Goal: Task Accomplishment & Management: Manage account settings

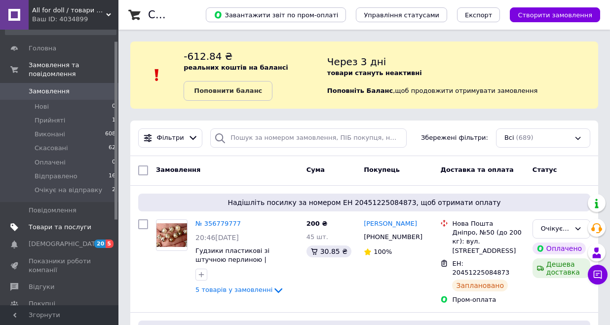
scroll to position [21, 0]
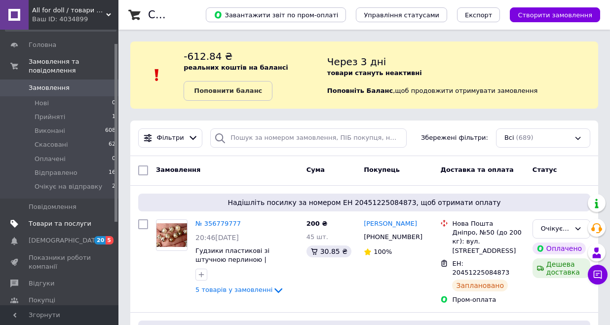
click at [69, 219] on span "Товари та послуги" at bounding box center [60, 223] width 63 height 9
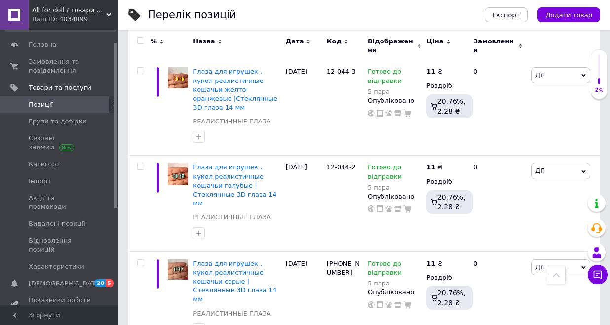
scroll to position [1038, 0]
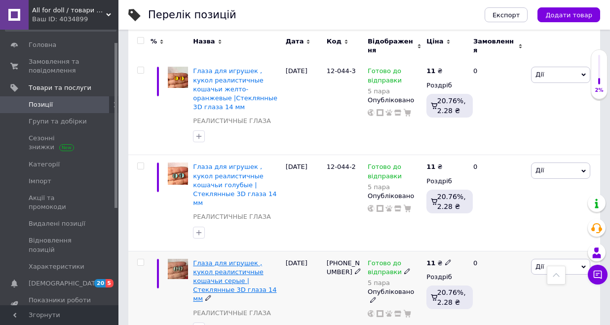
click at [230, 259] on span "Глаза для игрушек , кукол реалистичные кошачьи серые |Стеклянные 3D глаза 14 мм" at bounding box center [234, 280] width 83 height 43
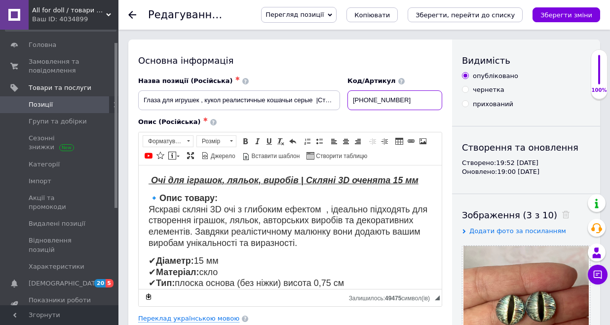
click at [396, 105] on input "[PHONE_NUMBER]" at bounding box center [394, 100] width 95 height 20
type input "12-044-1"
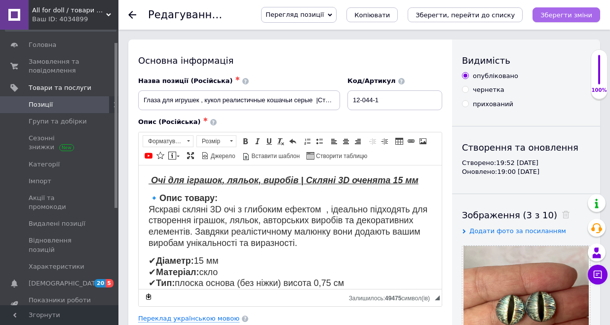
click at [556, 16] on icon "Зберегти зміни" at bounding box center [566, 14] width 52 height 7
click at [563, 16] on icon "Зберегти зміни" at bounding box center [566, 14] width 52 height 7
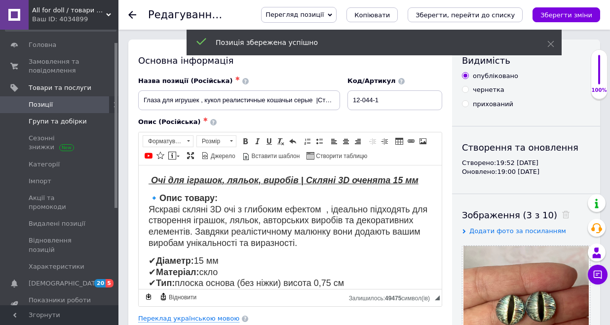
click at [43, 121] on span "Групи та добірки" at bounding box center [58, 121] width 58 height 9
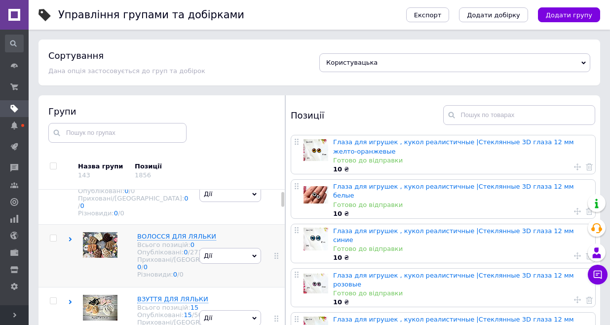
scroll to position [30, 0]
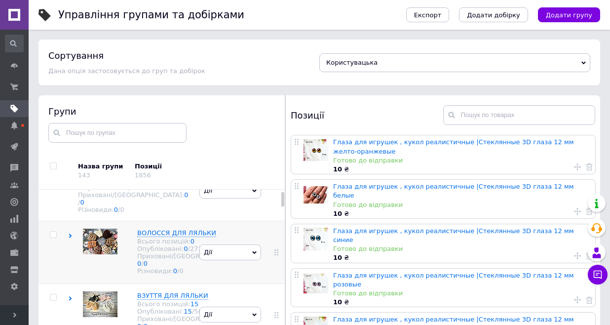
click at [70, 233] on use at bounding box center [70, 235] width 3 height 4
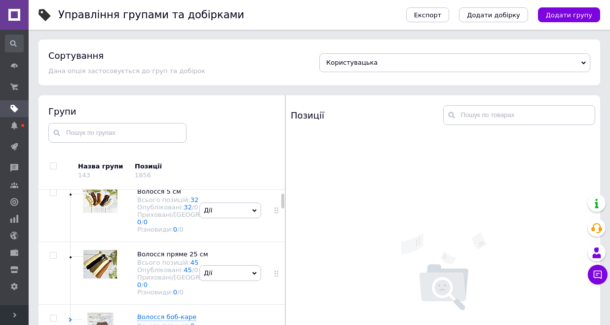
scroll to position [155, 0]
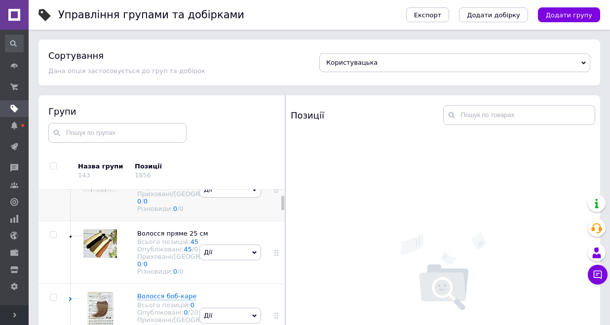
click at [98, 192] on img at bounding box center [100, 179] width 35 height 26
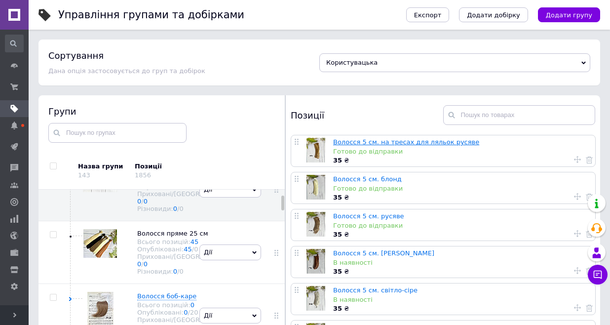
click at [391, 142] on link "Волосся 5 см. на тресах для ляльок русяве" at bounding box center [406, 141] width 146 height 7
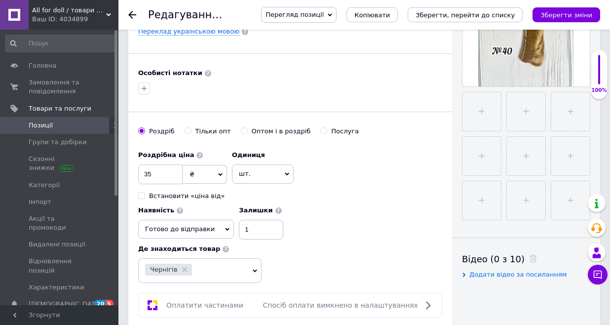
scroll to position [286, 0]
click at [283, 220] on input "1" at bounding box center [261, 230] width 44 height 20
click at [558, 17] on icon "Зберегти зміни" at bounding box center [566, 14] width 52 height 7
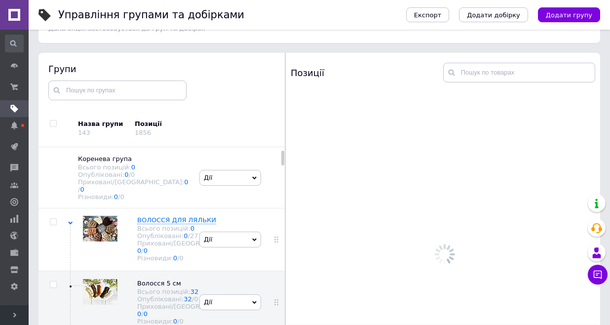
scroll to position [50, 0]
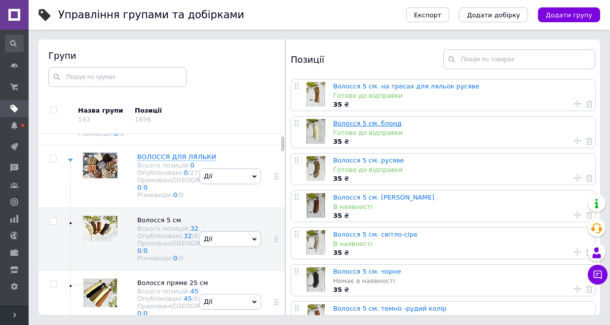
click at [378, 121] on link "Волосся 5 см. блонд" at bounding box center [367, 122] width 69 height 7
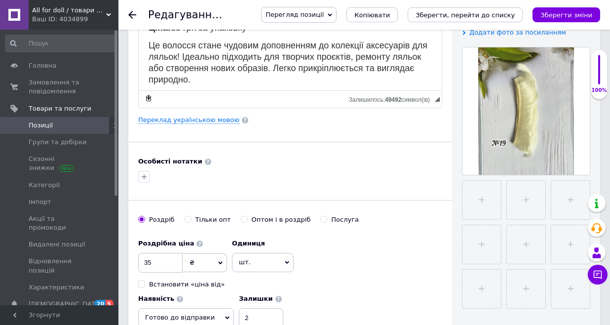
scroll to position [199, 0]
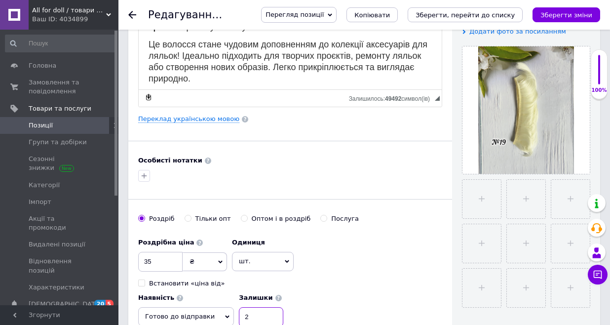
click at [283, 307] on input "2" at bounding box center [261, 317] width 44 height 20
type input "5"
click at [194, 119] on link "Переклад українською мовою" at bounding box center [188, 119] width 101 height 8
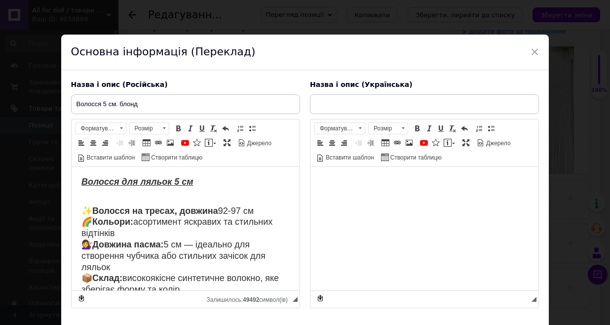
scroll to position [0, 0]
type input "Волосся 5 см блонд"
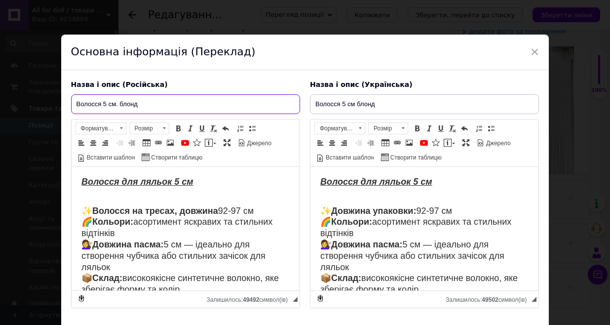
click at [151, 103] on input "Волосся 5 см. блонд" at bounding box center [185, 104] width 229 height 20
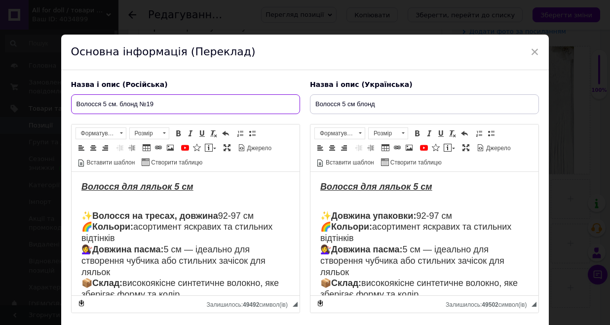
type input "Волосся 5 см. блонд №19"
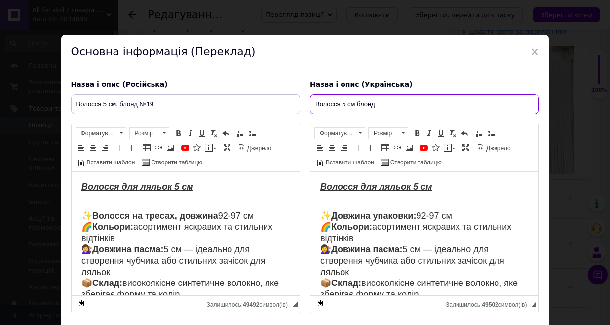
click at [380, 107] on input "Волосся 5 см блонд" at bounding box center [424, 104] width 229 height 20
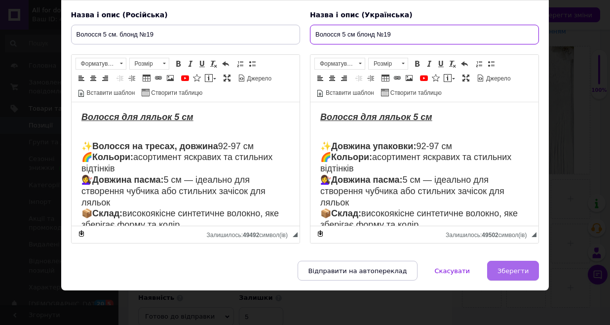
scroll to position [69, 0]
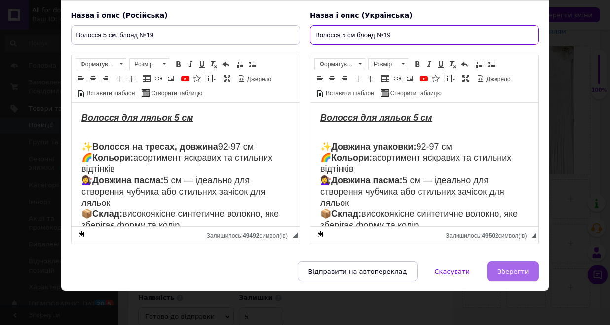
type input "Волосся 5 см блонд №19"
click at [512, 268] on span "Зберегти" at bounding box center [512, 270] width 31 height 7
type input "Волосся 5 см. блонд №19"
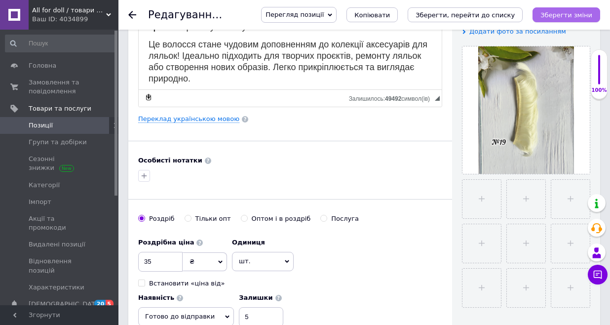
click at [566, 14] on icon "Зберегти зміни" at bounding box center [566, 14] width 52 height 7
click at [559, 12] on icon "Зберегти зміни" at bounding box center [566, 14] width 52 height 7
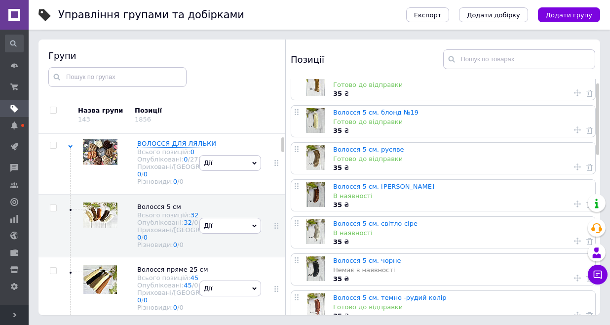
scroll to position [13, 0]
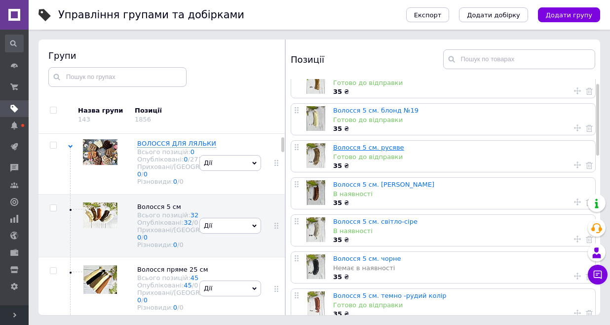
click at [380, 147] on link "Волосся 5 см. русяве" at bounding box center [368, 147] width 71 height 7
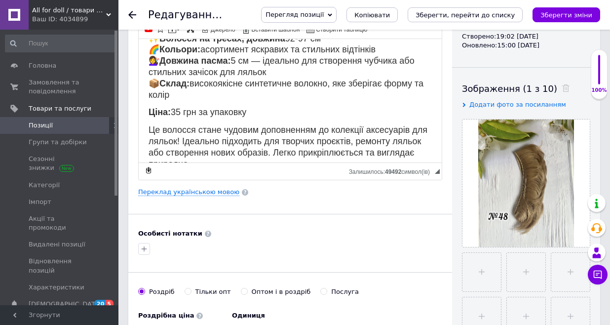
scroll to position [19, 0]
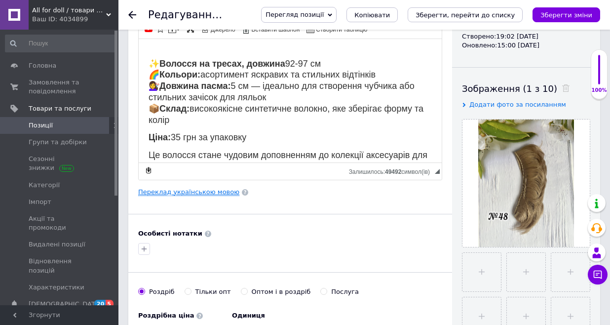
click at [209, 193] on link "Переклад українською мовою" at bounding box center [188, 192] width 101 height 8
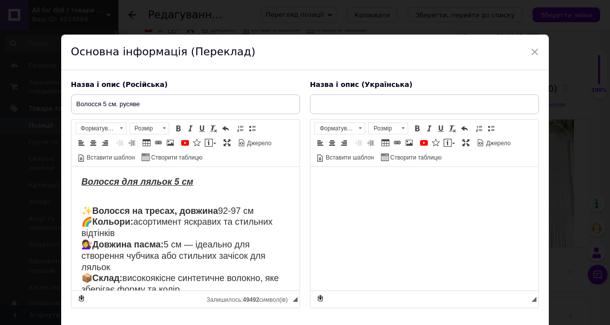
scroll to position [0, 0]
type input "Волосся 5 см русяве"
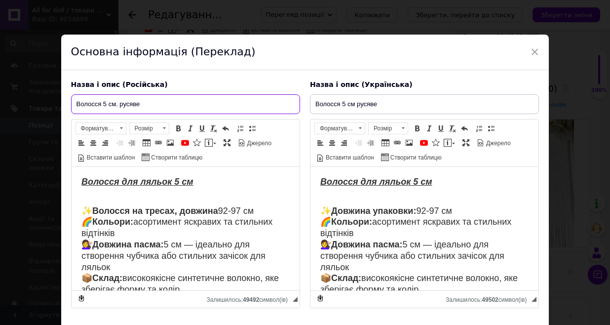
click at [166, 106] on input "Волосся 5 см. русяве" at bounding box center [185, 104] width 229 height 20
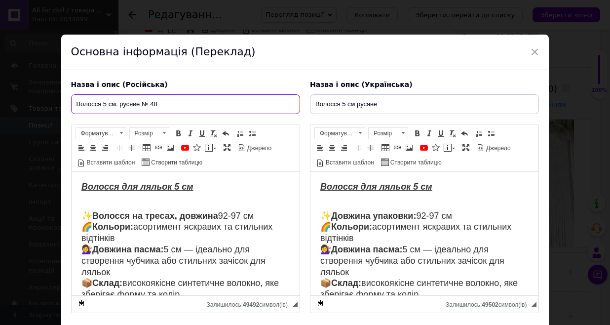
type input "Волосся 5 см. русяве № 48"
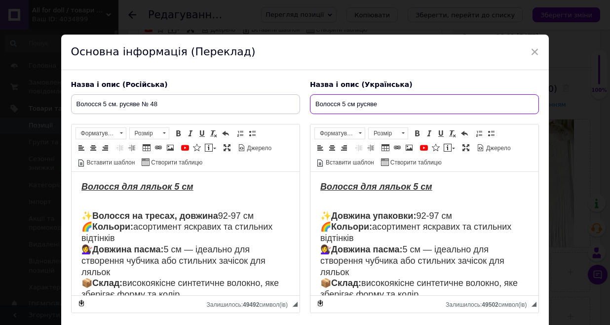
click at [380, 105] on input "Волосся 5 см русяве" at bounding box center [424, 104] width 229 height 20
type input "Волосся 5 см русяве №48"
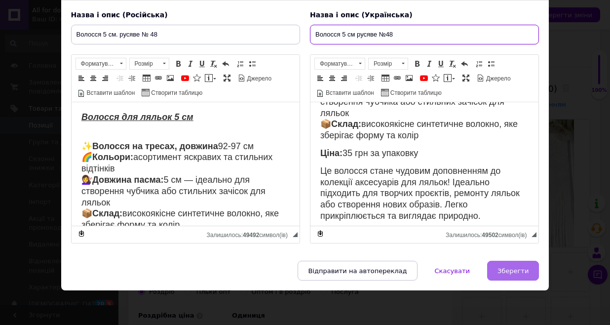
scroll to position [70, 0]
click at [507, 274] on button "Зберегти" at bounding box center [513, 270] width 52 height 20
type input "Волосся 5 см. русяве № 48"
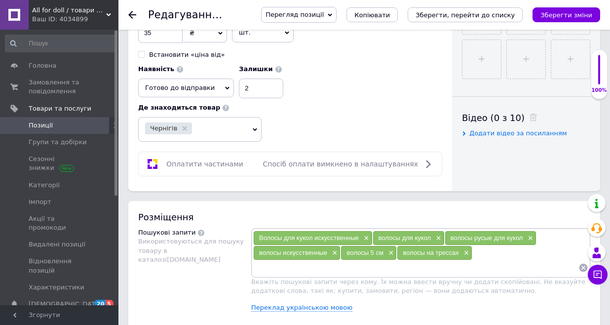
scroll to position [437, 0]
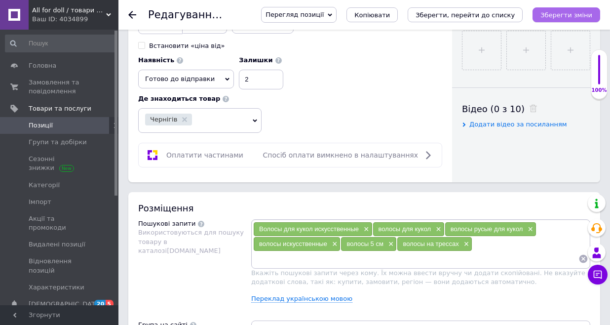
click at [557, 16] on icon "Зберегти зміни" at bounding box center [566, 14] width 52 height 7
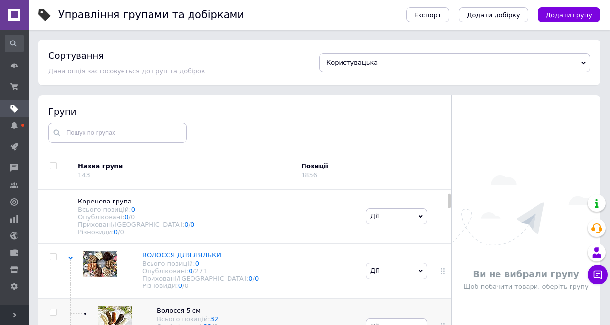
scroll to position [50, 0]
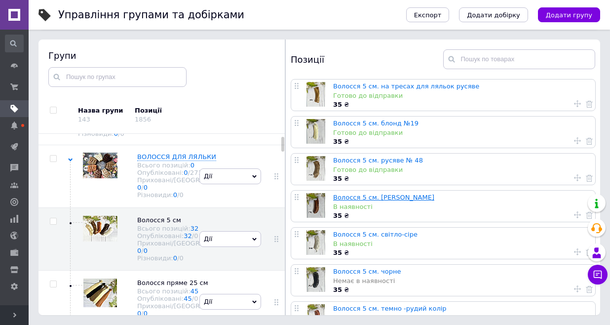
click at [373, 198] on link "Волосся 5 см. [PERSON_NAME]" at bounding box center [383, 196] width 101 height 7
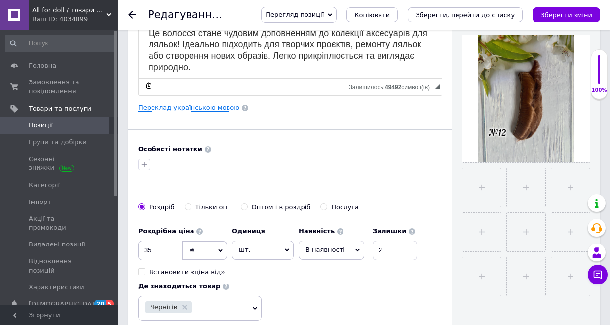
scroll to position [213, 0]
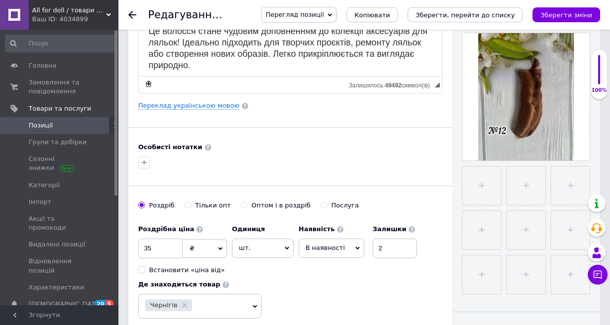
click at [356, 248] on icon at bounding box center [357, 248] width 4 height 4
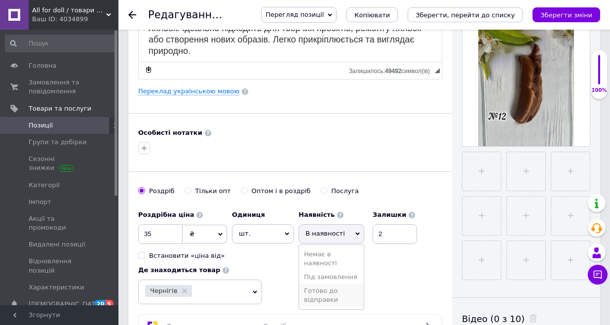
click at [332, 291] on li "Готово до відправки" at bounding box center [331, 295] width 65 height 23
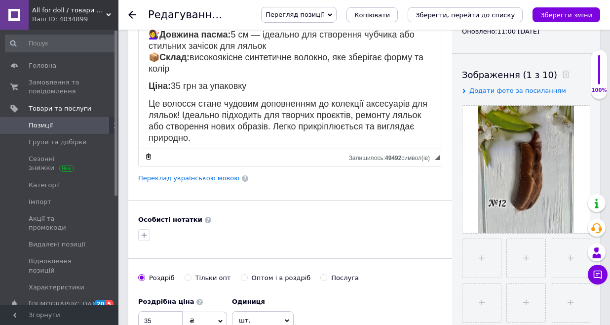
click at [173, 181] on link "Переклад українською мовою" at bounding box center [188, 178] width 101 height 8
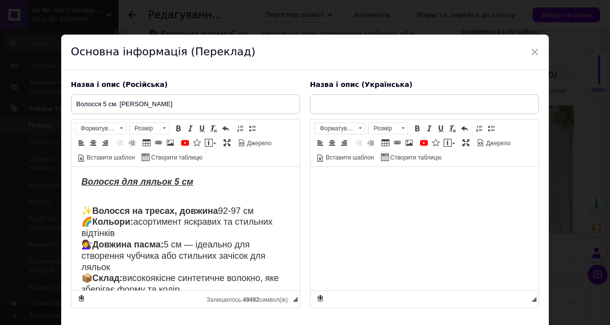
type input "Волосся 5 см каштанове"
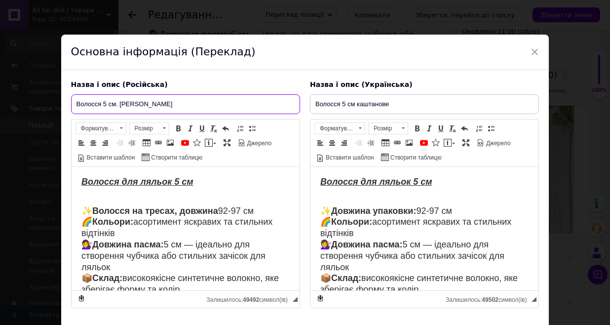
click at [184, 112] on input "Волосся 5 см. [PERSON_NAME]" at bounding box center [185, 104] width 229 height 20
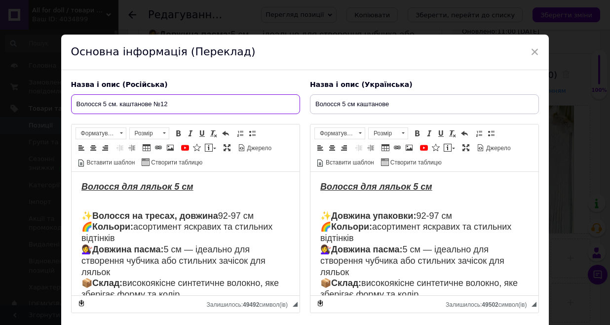
type input "Волосся 5 см. каштанове №12"
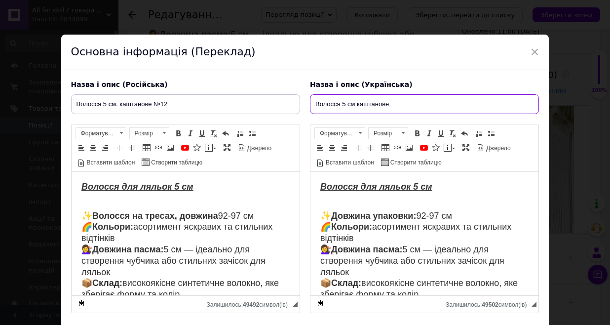
click at [440, 95] on input "Волосся 5 см каштанове" at bounding box center [424, 104] width 229 height 20
click at [404, 110] on input "Волосся 5 см каштанове" at bounding box center [424, 104] width 229 height 20
type input "Волосся 5 см каштанове №12"
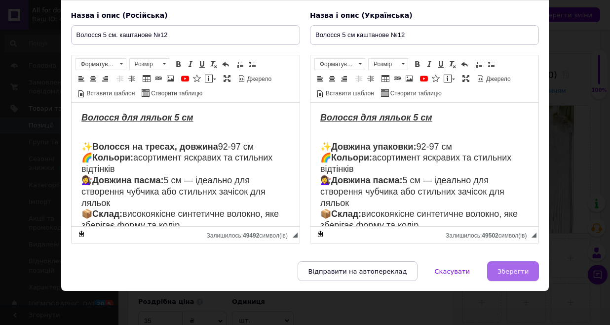
click at [512, 273] on span "Зберегти" at bounding box center [512, 270] width 31 height 7
type input "Волосся 5 см. каштанове №12"
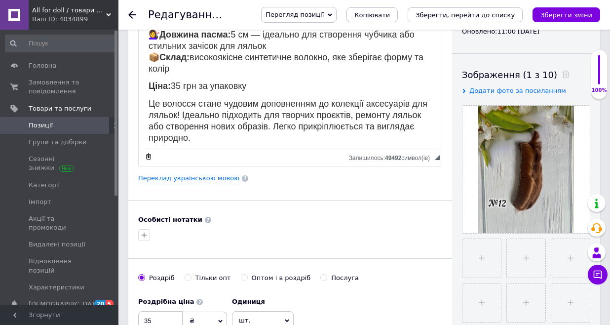
click at [555, 24] on div "Перегляд позиції Зберегти та переглянути на сайті Зберегти та переглянути на ма…" at bounding box center [420, 15] width 359 height 30
click at [555, 10] on button "Зберегти зміни" at bounding box center [566, 14] width 68 height 15
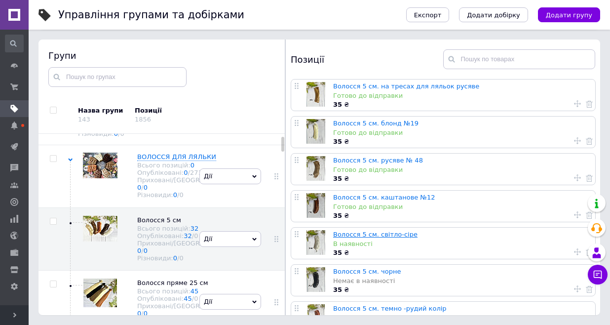
click at [394, 234] on link "Волосся 5 см. світло-сіре" at bounding box center [375, 233] width 84 height 7
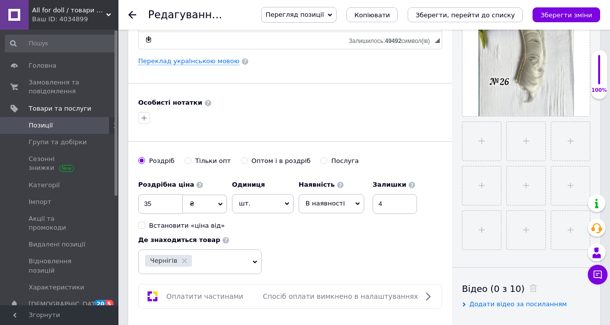
click at [351, 204] on span "В наявності" at bounding box center [331, 203] width 66 height 19
click at [332, 264] on li "Готово до відправки" at bounding box center [331, 265] width 65 height 23
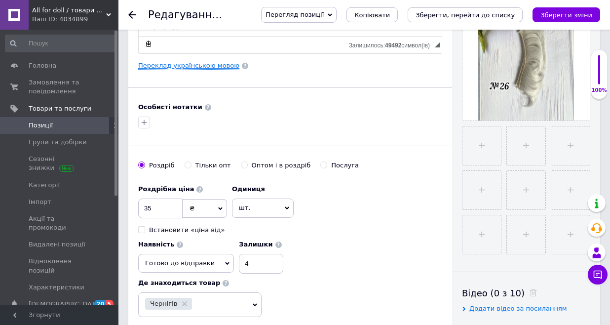
click at [190, 67] on link "Переклад українською мовою" at bounding box center [188, 66] width 101 height 8
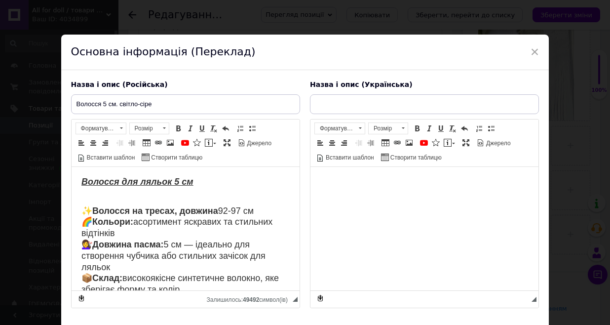
type input "Волосся 5 см світло-сіре"
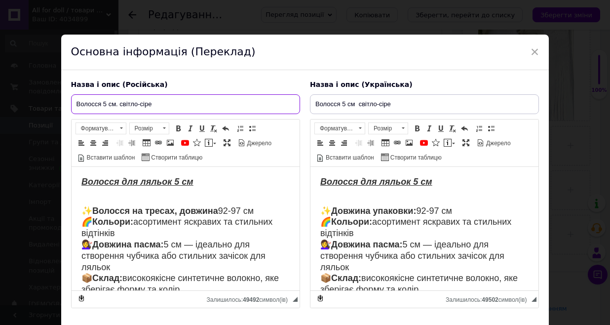
click at [157, 107] on input "Волосся 5 см. світло-сіре" at bounding box center [185, 104] width 229 height 20
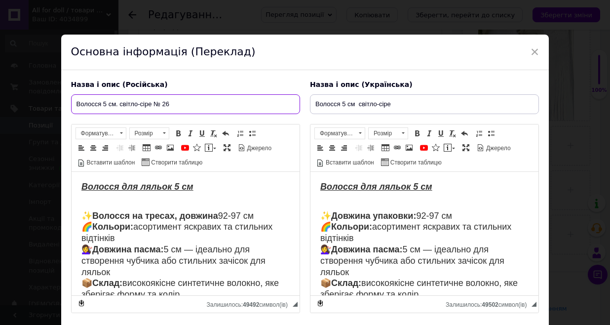
type input "Волосся 5 см. світло-сіре № 26"
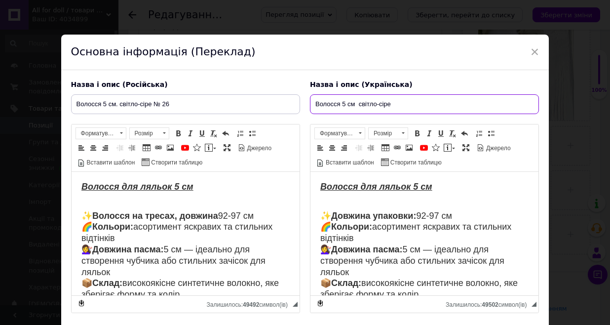
click at [416, 107] on input "Волосся 5 см світло-сіре" at bounding box center [424, 104] width 229 height 20
type input "Волосся 5 см світло-сіре №26"
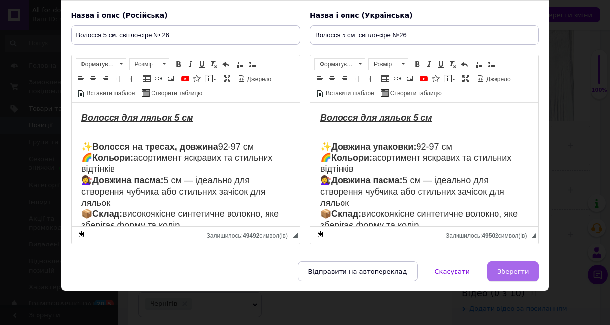
click at [512, 267] on span "Зберегти" at bounding box center [512, 270] width 31 height 7
type input "Волосся 5 см. світло-сіре № 26"
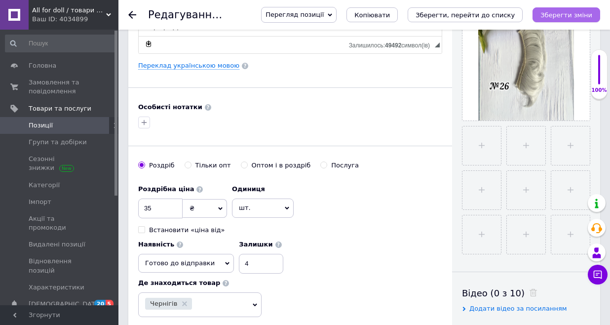
click at [587, 9] on button "Зберегти зміни" at bounding box center [566, 14] width 68 height 15
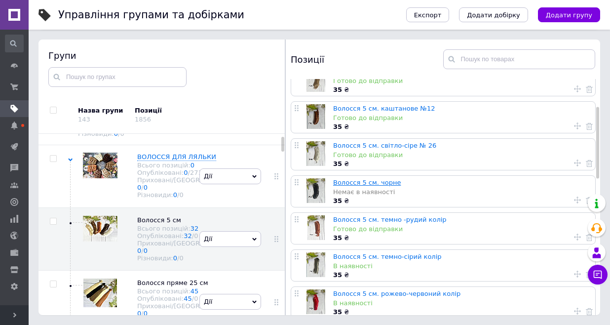
click at [378, 184] on link "Волосся 5 см. чорне" at bounding box center [367, 182] width 68 height 7
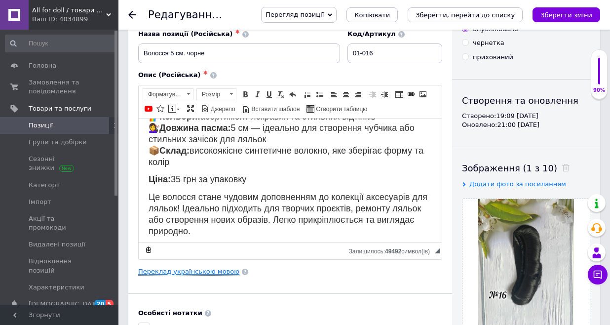
click at [174, 272] on link "Переклад українською мовою" at bounding box center [188, 271] width 101 height 8
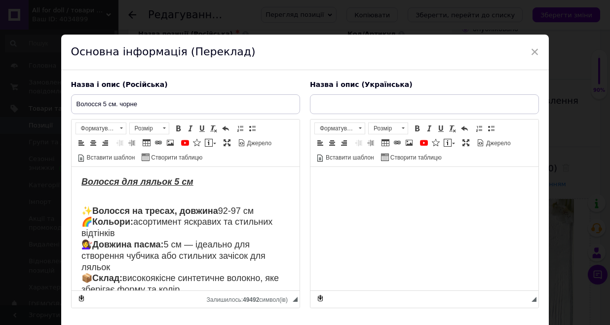
type input "Волосся 5 см чорне"
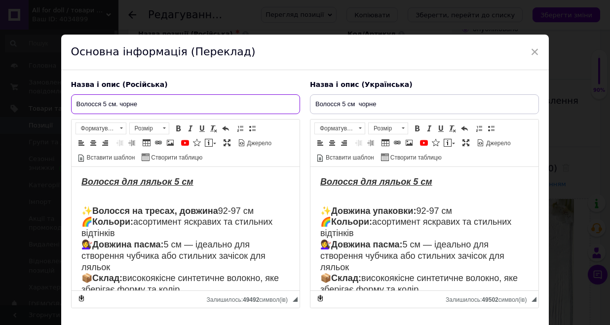
click at [169, 107] on input "Волосся 5 см. чорне" at bounding box center [185, 104] width 229 height 20
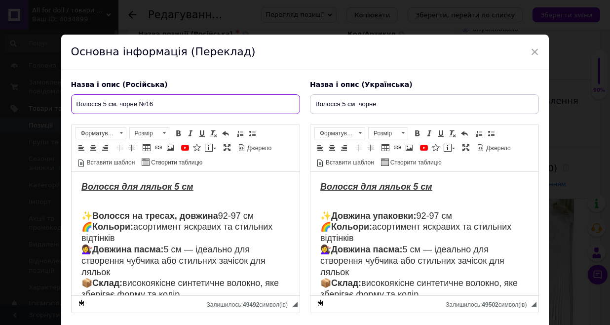
type input "Волосся 5 см. чорне №16"
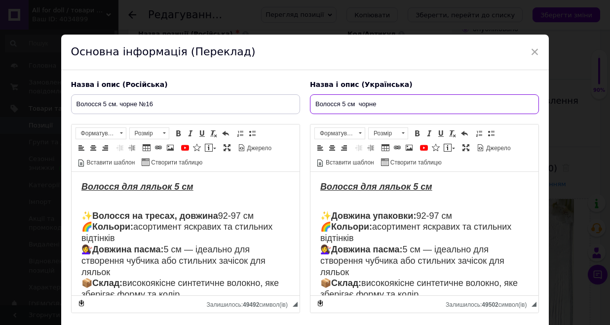
click at [400, 103] on input "Волосся 5 см чорне" at bounding box center [424, 104] width 229 height 20
type input "Волосся 5 см чорне №16"
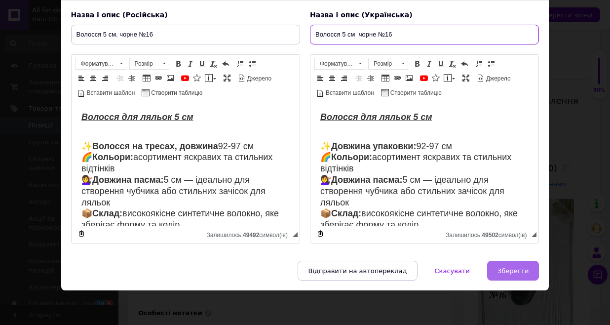
scroll to position [69, 0]
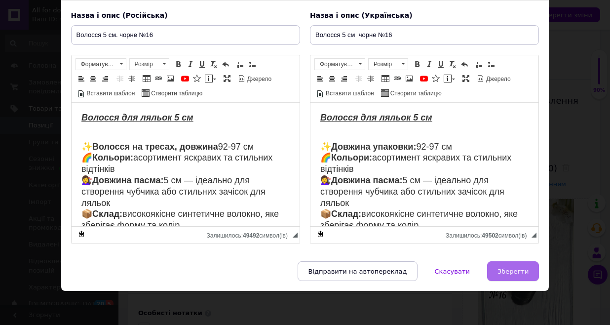
click at [515, 273] on span "Зберегти" at bounding box center [512, 270] width 31 height 7
type input "Волосся 5 см. чорне №16"
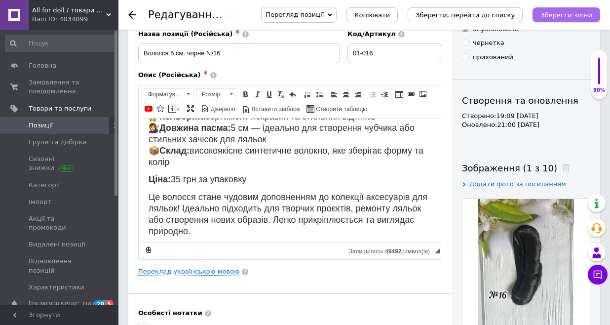
click at [556, 15] on icon "Зберегти зміни" at bounding box center [566, 14] width 52 height 7
click at [548, 18] on icon "Зберегти зміни" at bounding box center [566, 14] width 52 height 7
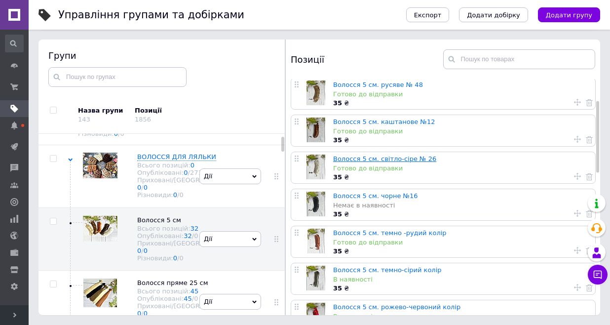
scroll to position [82, 0]
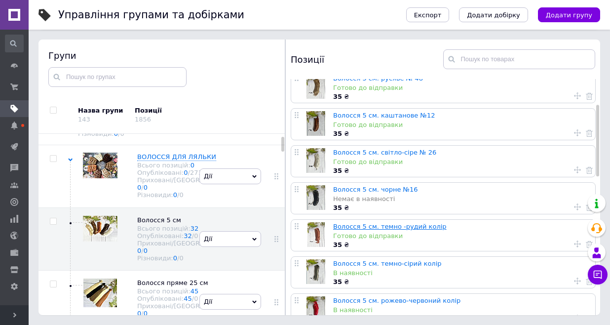
click at [390, 226] on link "Волосся 5 см. темно -рудий колір" at bounding box center [389, 226] width 113 height 7
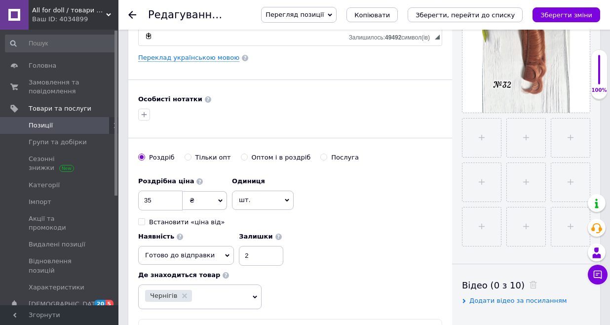
scroll to position [246, 0]
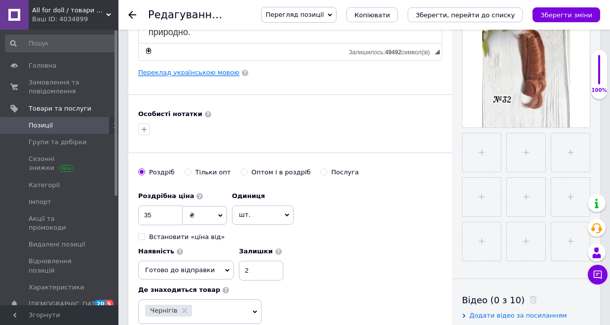
click at [195, 71] on link "Переклад українською мовою" at bounding box center [188, 73] width 101 height 8
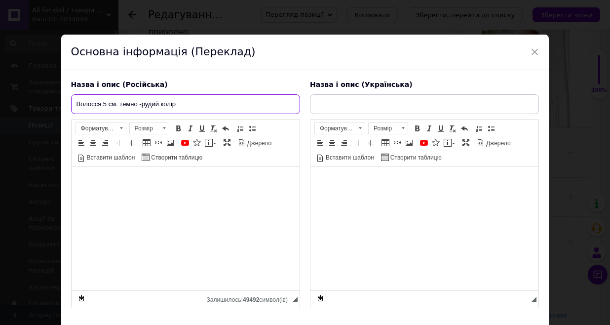
click at [186, 102] on input "Волосся 5 см. темно -рудий колір" at bounding box center [185, 104] width 229 height 20
type input "Волосся 5 см темно-рудий колір"
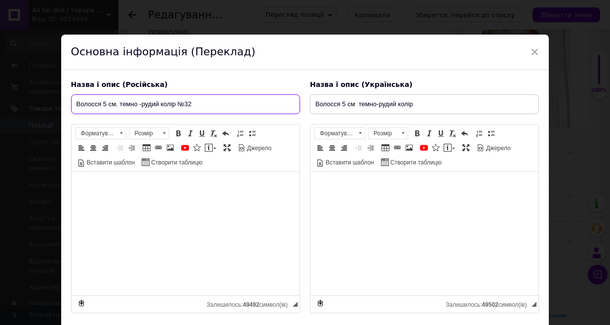
type input "Волосся 5 см. темно -рудий колір №32"
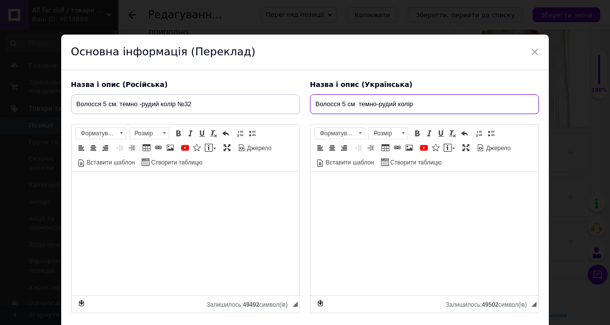
click at [435, 108] on input "Волосся 5 см темно-рудий колір" at bounding box center [424, 104] width 229 height 20
type input "Волосся 5 см темно-рудий колір №32"
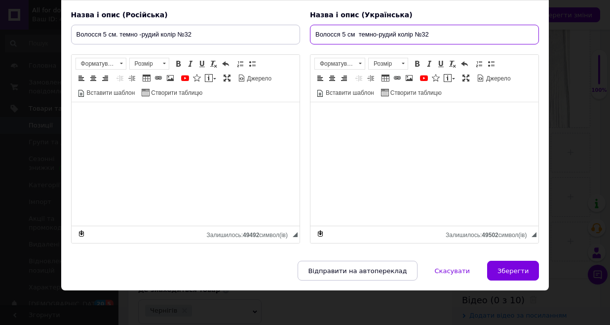
scroll to position [69, 0]
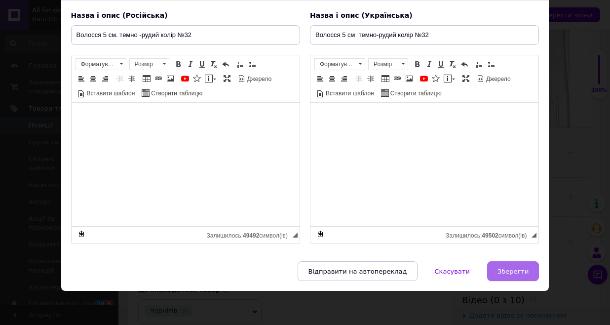
click at [510, 267] on span "Зберегти" at bounding box center [512, 270] width 31 height 7
type input "Волосся 5 см. темно -рудий колір №32"
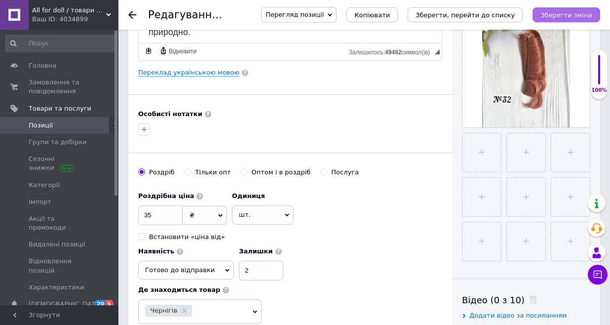
click at [551, 15] on icon "Зберегти зміни" at bounding box center [566, 14] width 52 height 7
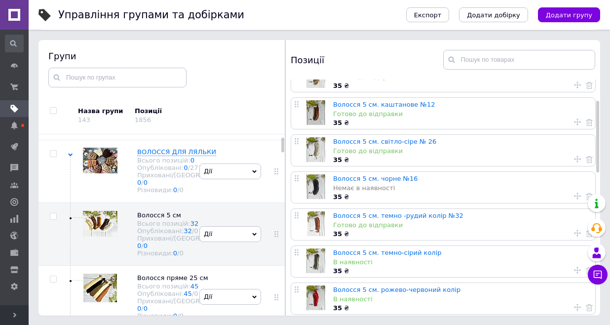
scroll to position [125, 0]
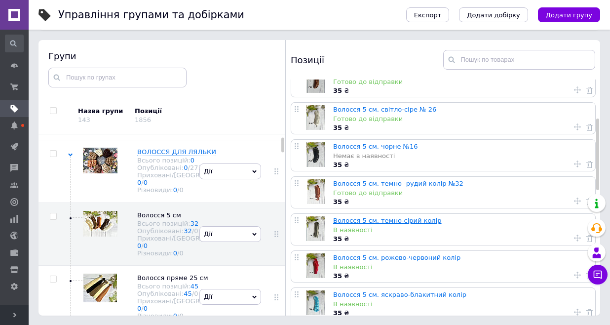
click at [408, 221] on link "Волосся 5 см. темно-сірий колір" at bounding box center [387, 220] width 109 height 7
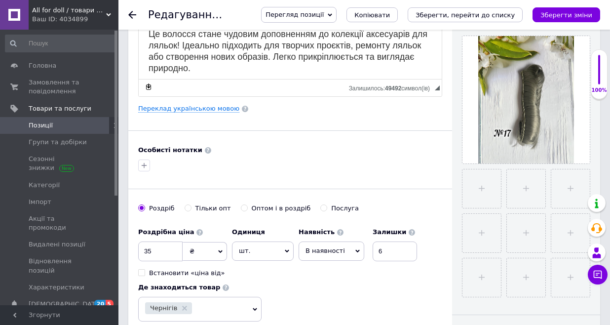
scroll to position [212, 0]
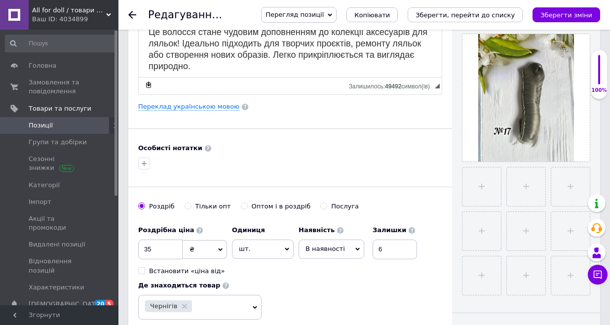
click at [355, 248] on icon at bounding box center [357, 249] width 4 height 3
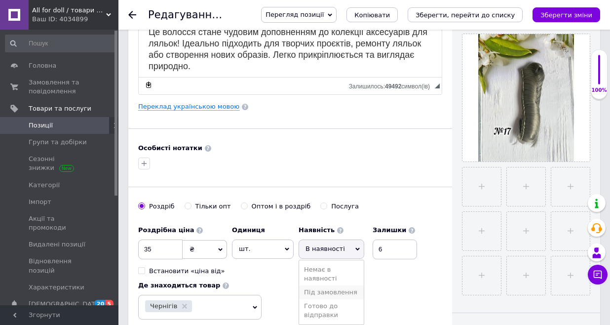
scroll to position [227, 0]
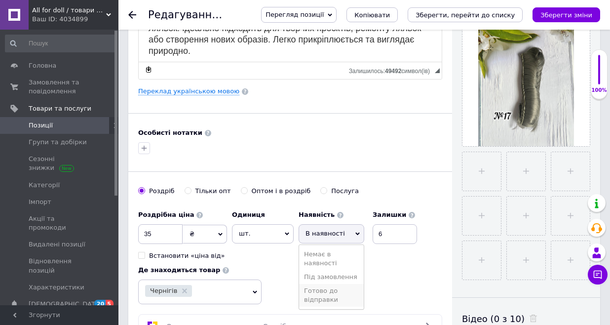
click at [334, 297] on li "Готово до відправки" at bounding box center [331, 295] width 65 height 23
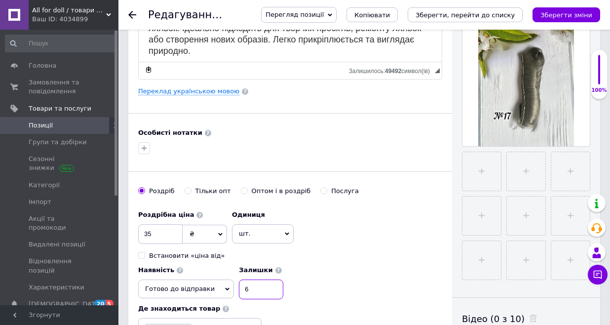
click at [283, 279] on input "6" at bounding box center [261, 289] width 44 height 20
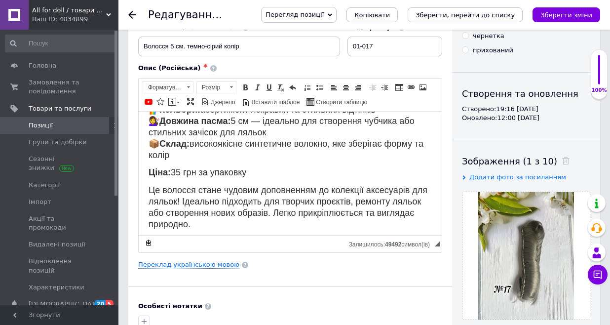
scroll to position [84, 0]
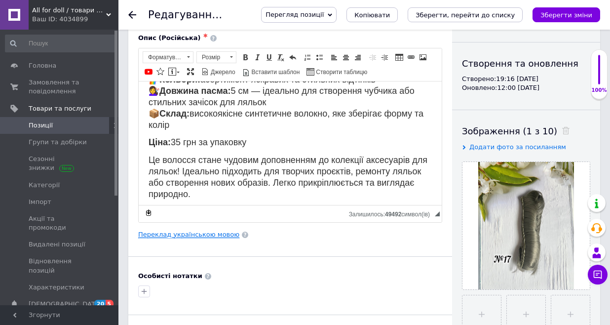
type input "3"
click at [196, 233] on link "Переклад українською мовою" at bounding box center [188, 234] width 101 height 8
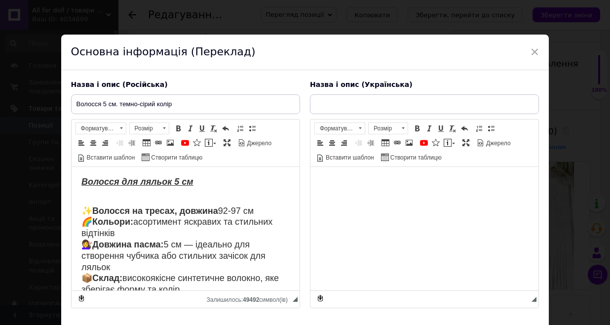
scroll to position [0, 0]
type input "Волосся 5 см каштанове темно-сірий колір"
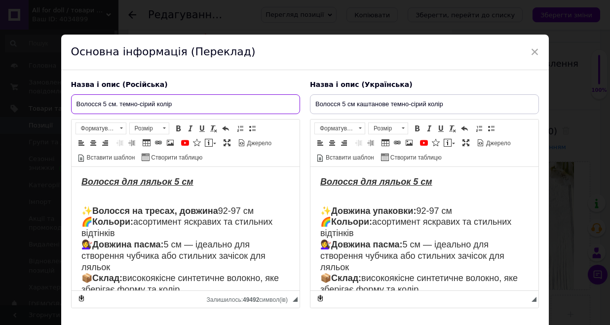
click at [201, 100] on input "Волосся 5 см. темно-сірий колір" at bounding box center [185, 104] width 229 height 20
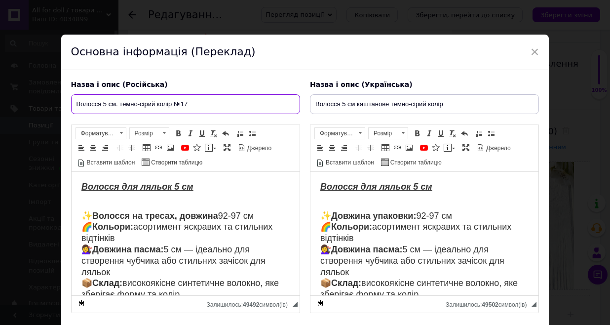
type input "Волосся 5 см. темно-сірий колір №17"
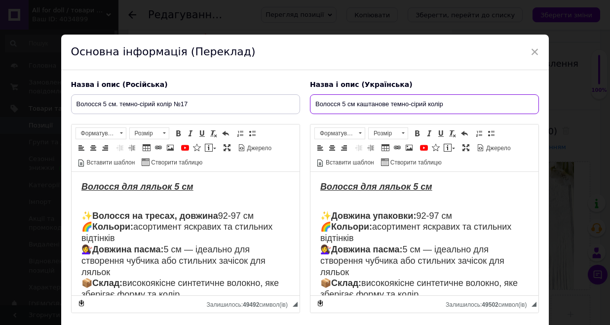
click at [458, 104] on input "Волосся 5 см каштанове темно-сірий колір" at bounding box center [424, 104] width 229 height 20
type input "Волосся 5 см каштанове темно-сірий колір №17"
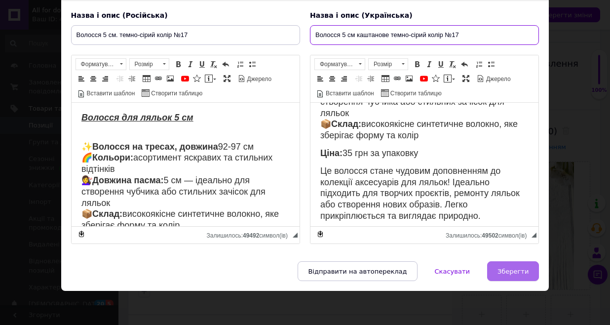
scroll to position [89, 0]
click at [516, 272] on span "Зберегти" at bounding box center [512, 270] width 31 height 7
type input "Волосся 5 см. темно-сірий колір №17"
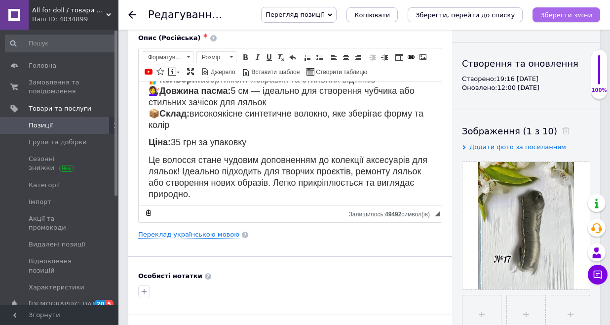
click at [561, 12] on icon "Зберегти зміни" at bounding box center [566, 14] width 52 height 7
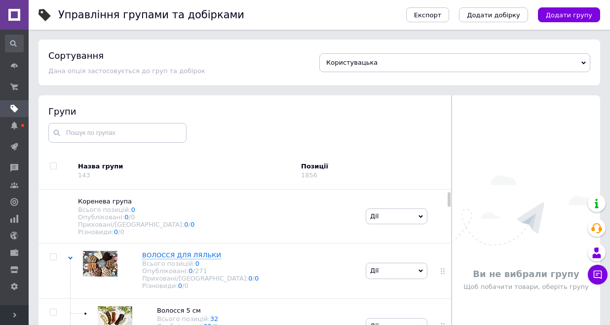
scroll to position [56, 0]
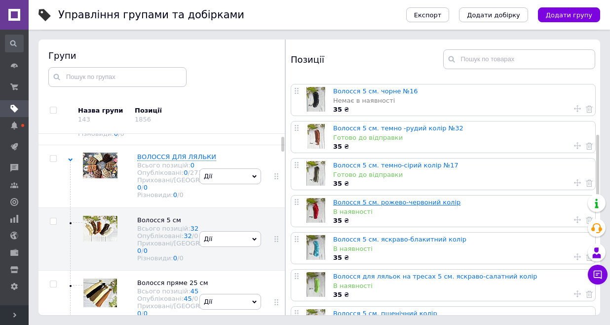
click at [416, 202] on link "Волосся 5 см. рожево-червоний колір" at bounding box center [396, 201] width 127 height 7
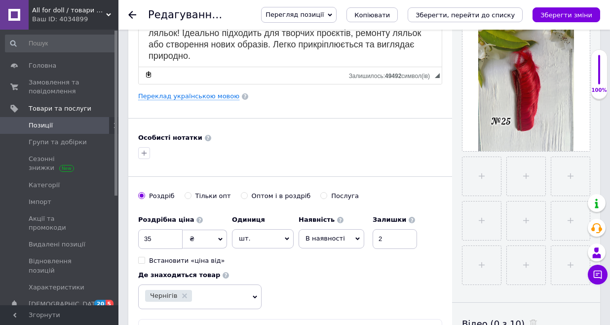
click at [355, 238] on icon at bounding box center [357, 238] width 4 height 4
click at [330, 301] on li "Готово до відправки" at bounding box center [331, 300] width 65 height 23
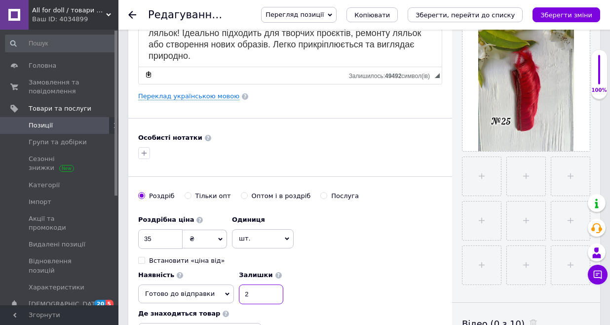
click at [283, 284] on input "2" at bounding box center [261, 294] width 44 height 20
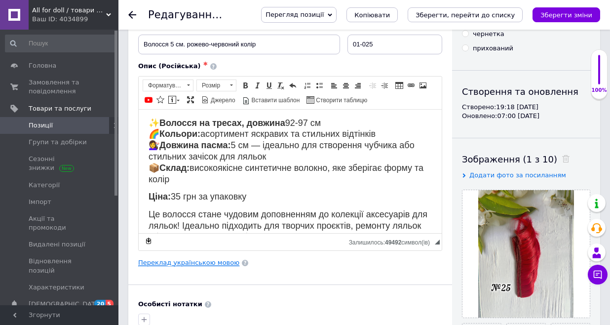
click at [207, 261] on link "Переклад українською мовою" at bounding box center [188, 263] width 101 height 8
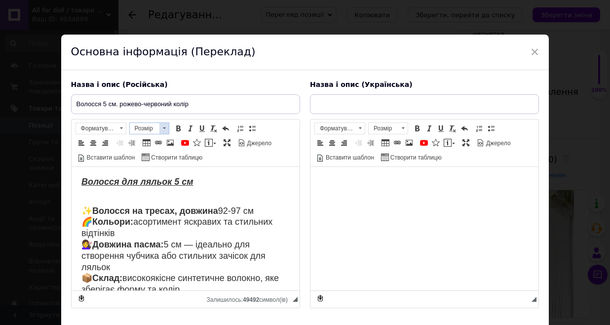
type input "Волосся 5 см рожево-червоний колір"
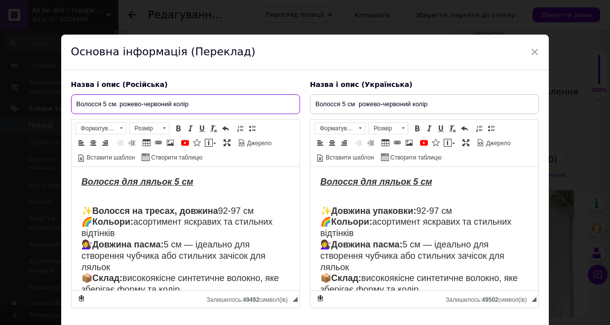
click at [204, 106] on input "Волосся 5 см. рожево-червоний колір" at bounding box center [185, 104] width 229 height 20
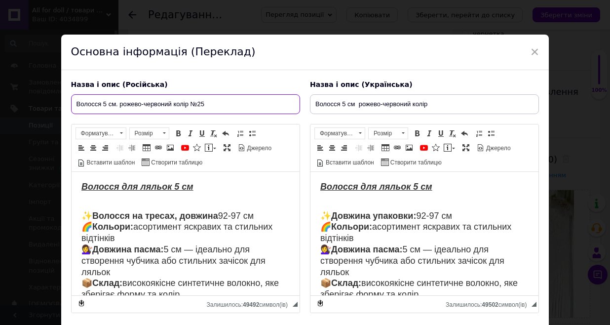
type input "Волосся 5 см. рожево-червоний колір №25"
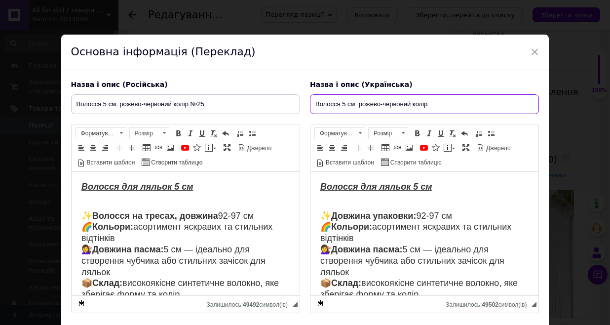
click at [457, 108] on input "Волосся 5 см рожево-червоний колір" at bounding box center [424, 104] width 229 height 20
type input "Волосся 5 см рожево-червоний колір №25"
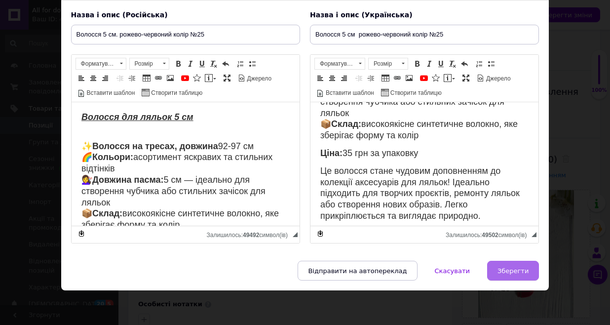
click at [502, 261] on button "Зберегти" at bounding box center [513, 270] width 52 height 20
type input "Волосся 5 см. рожево-червоний колір №25"
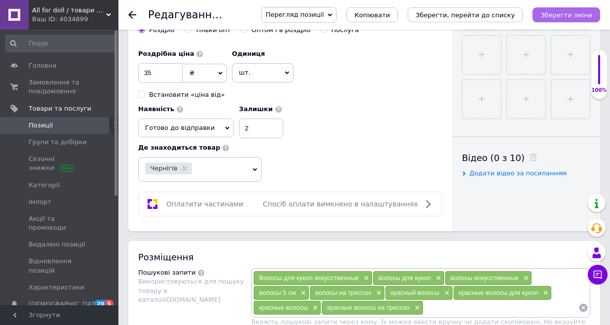
click at [566, 20] on button "Зберегти зміни" at bounding box center [566, 14] width 68 height 15
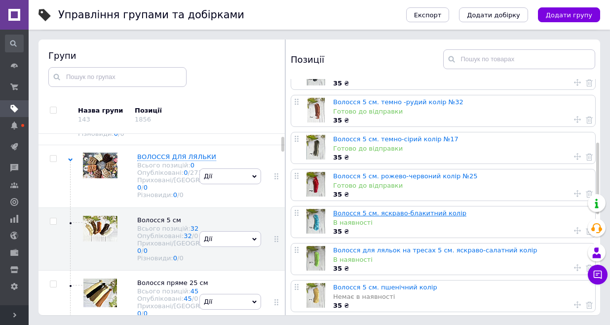
click at [435, 212] on link "Волосся 5 см. яскраво-блакитний колір" at bounding box center [399, 212] width 133 height 7
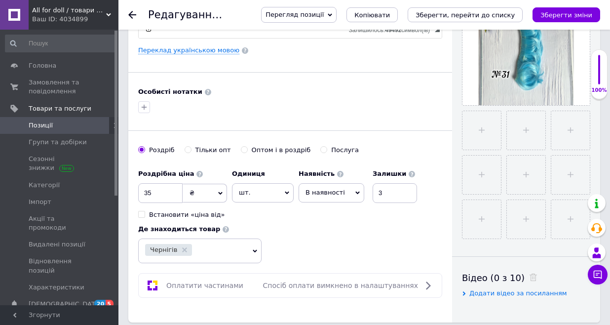
click at [353, 187] on span "В наявності" at bounding box center [331, 192] width 66 height 19
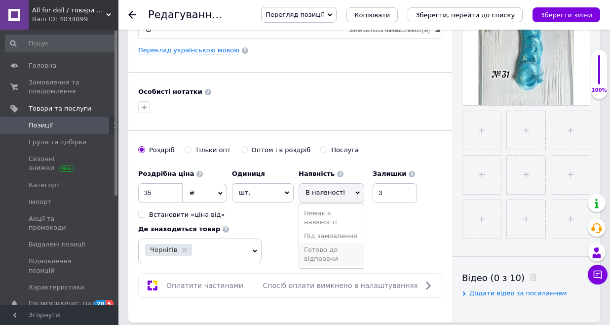
click at [330, 252] on li "Готово до відправки" at bounding box center [331, 254] width 65 height 23
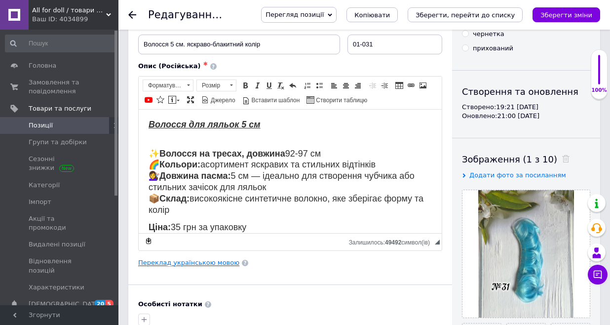
click at [205, 261] on link "Переклад українською мовою" at bounding box center [188, 263] width 101 height 8
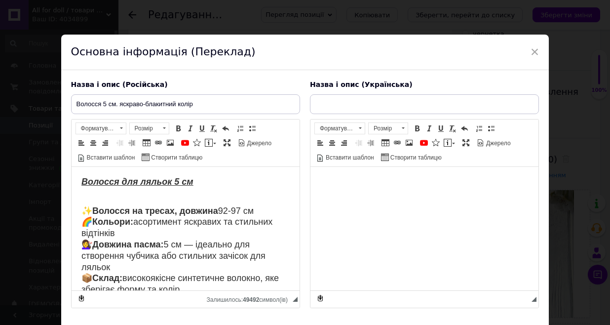
type input "Волосся 5 см каштанове яскраво-блакитний колір"
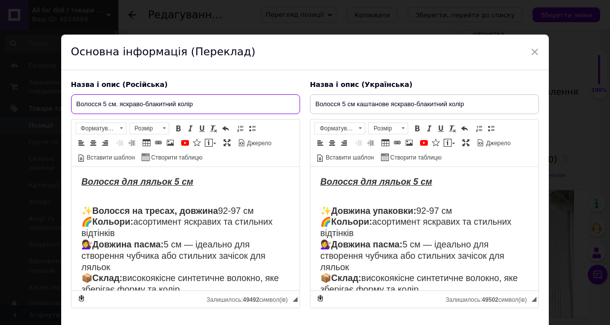
click at [216, 98] on input "Волосся 5 см. яскраво-блакитний колір" at bounding box center [185, 104] width 229 height 20
click at [216, 104] on input "Волосся 5 см. яскраво-блакитний колір" at bounding box center [185, 104] width 229 height 20
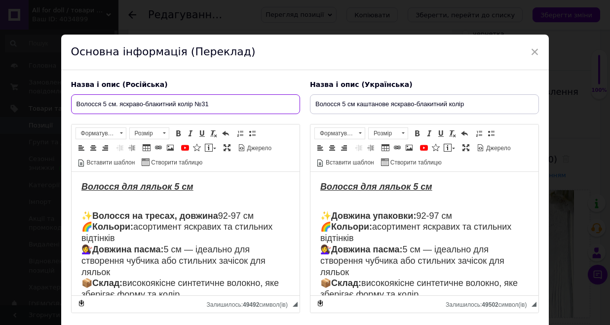
type input "Волосся 5 см. яскраво-блакитний колір №31"
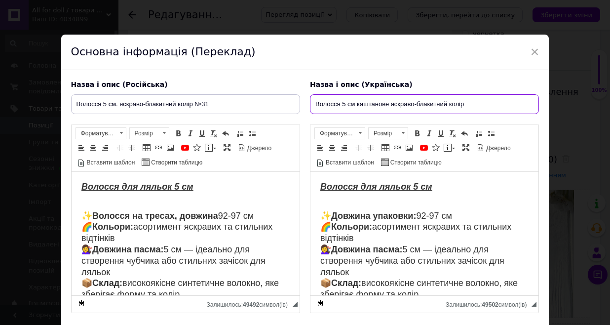
click at [474, 104] on input "Волосся 5 см каштанове яскраво-блакитний колір" at bounding box center [424, 104] width 229 height 20
type input "Волосся 5 см каштанове яскраво-блакитний колір №31"
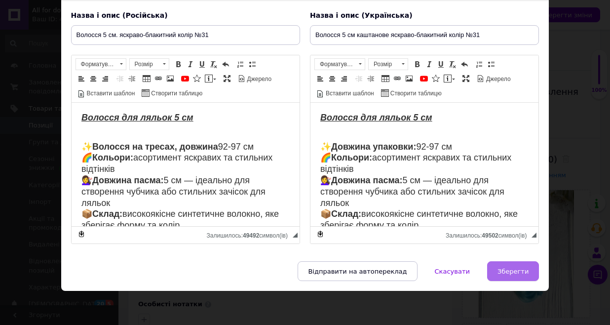
click at [507, 278] on button "Зберегти" at bounding box center [513, 271] width 52 height 20
type input "Волосся 5 см. яскраво-блакитний колір №31"
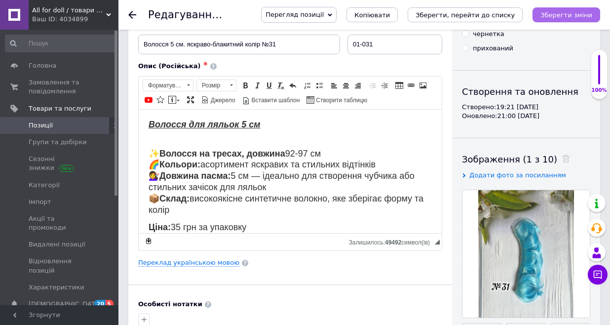
click at [553, 17] on icon "Зберегти зміни" at bounding box center [566, 14] width 52 height 7
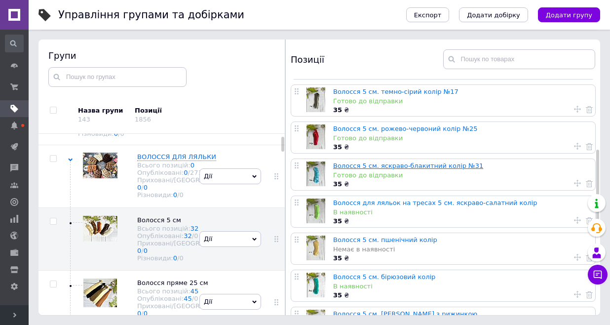
scroll to position [269, 0]
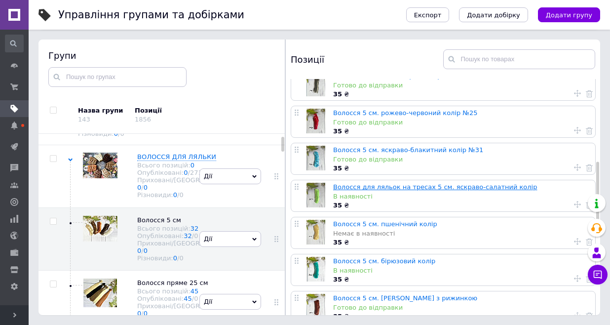
click at [387, 187] on link "Волосся для ляльок на тресах 5 см. яскраво-салатний колір" at bounding box center [435, 186] width 204 height 7
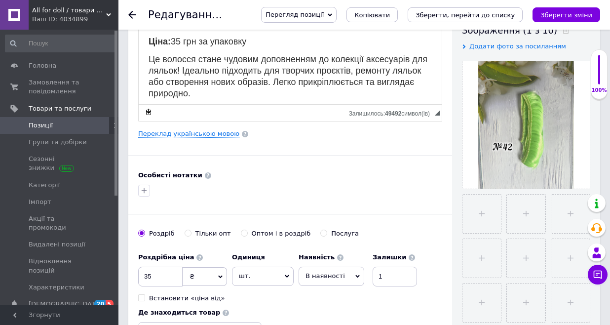
scroll to position [197, 0]
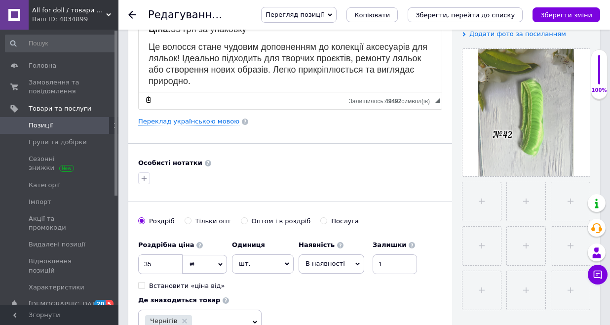
click at [355, 263] on icon at bounding box center [357, 263] width 4 height 4
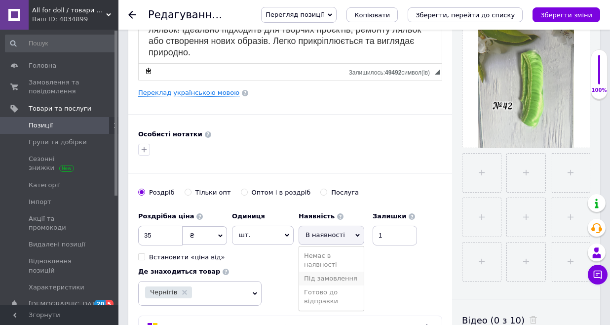
scroll to position [226, 0]
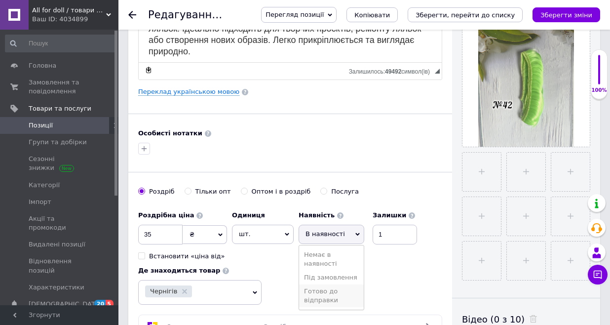
click at [335, 294] on li "Готово до відправки" at bounding box center [331, 295] width 65 height 23
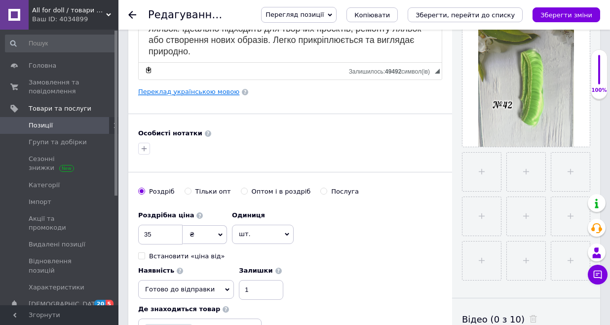
click at [193, 93] on link "Переклад українською мовою" at bounding box center [188, 92] width 101 height 8
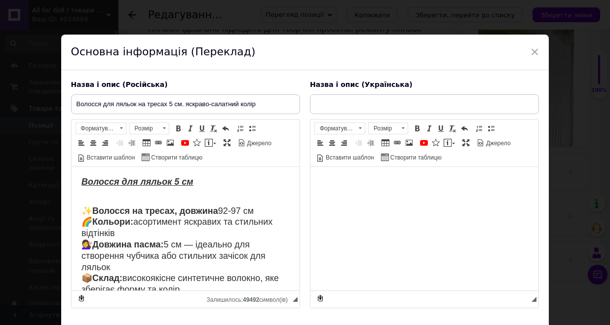
scroll to position [0, 0]
type input "Волосся для ляльок на тресах 5 см яскраво-салатний колір"
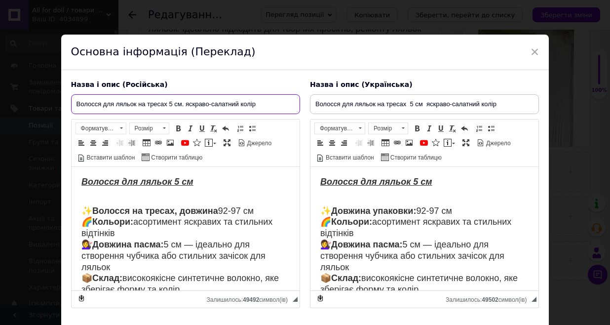
click at [276, 101] on input "Волосся для ляльок на тресах 5 см. яскраво-салатний колір" at bounding box center [185, 104] width 229 height 20
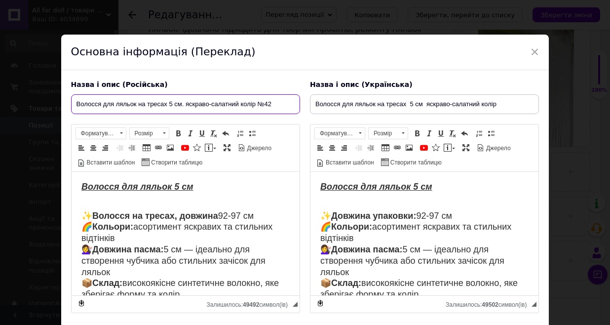
type input "Волосся для ляльок на тресах 5 см. яскраво-салатний колір №42"
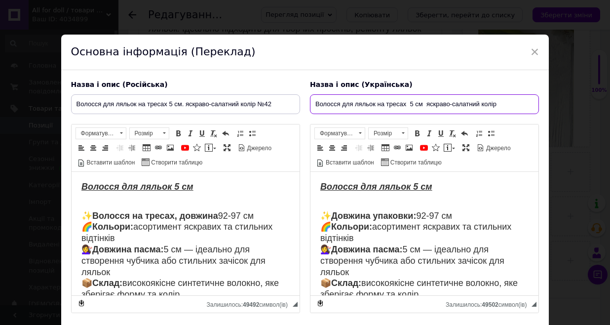
click at [515, 106] on input "Волосся для ляльок на тресах 5 см яскраво-салатний колір" at bounding box center [424, 104] width 229 height 20
type input "Волосся для ляльок на тресах 5 см яскраво-салатний колір №42"
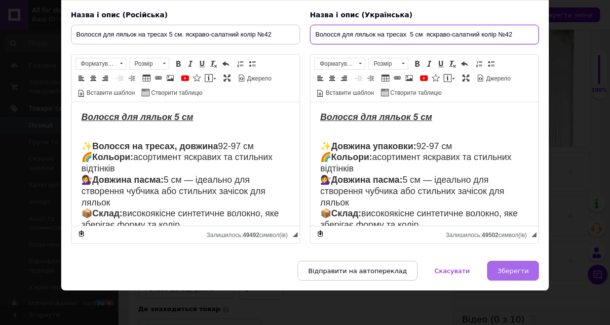
scroll to position [69, 0]
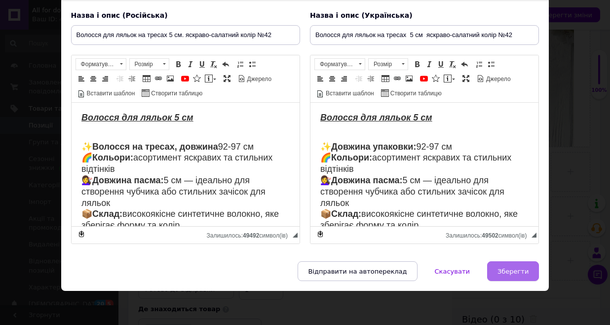
click at [509, 275] on button "Зберегти" at bounding box center [513, 271] width 52 height 20
type input "Волосся для ляльок на тресах 5 см. яскраво-салатний колір №42"
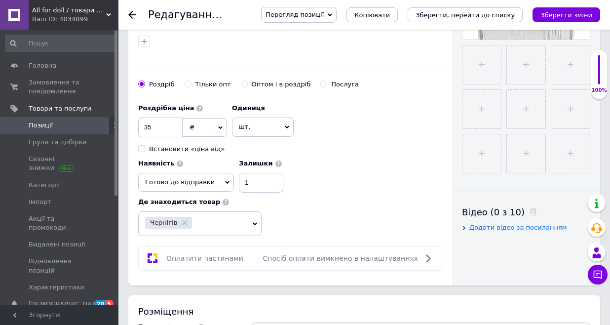
scroll to position [346, 0]
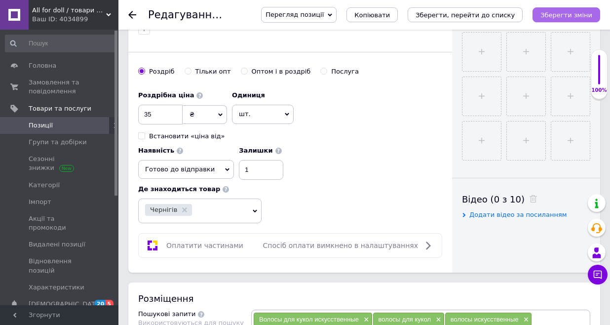
click at [551, 16] on icon "Зберегти зміни" at bounding box center [566, 14] width 52 height 7
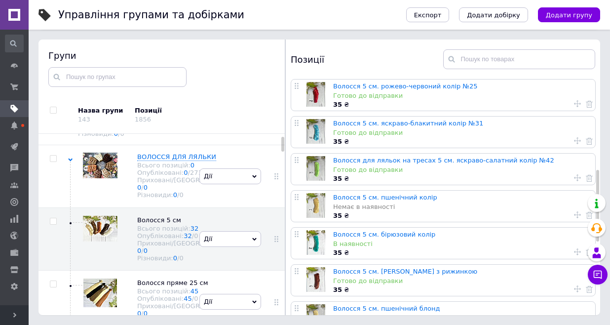
scroll to position [297, 0]
click at [381, 196] on link "Волосся 5 см. пшенічний колір" at bounding box center [385, 195] width 104 height 7
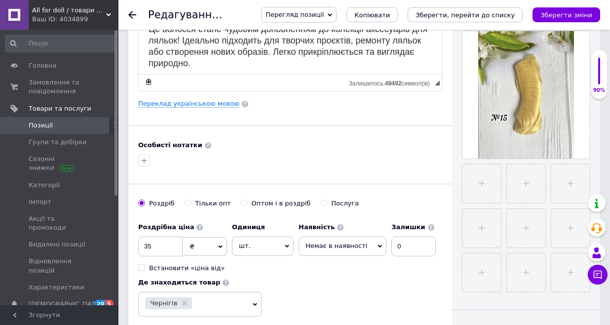
scroll to position [217, 0]
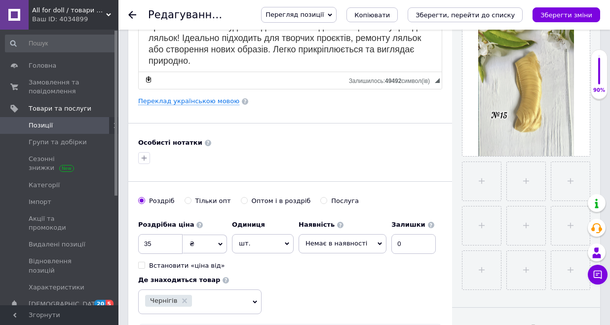
click at [378, 242] on icon at bounding box center [380, 243] width 4 height 3
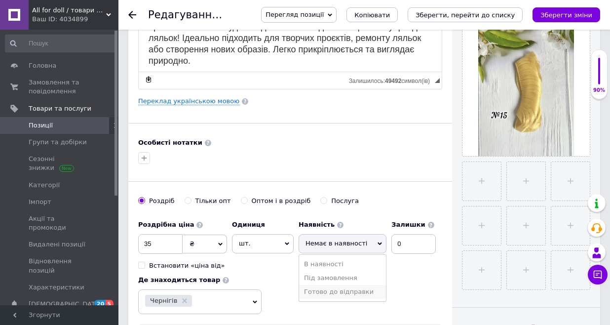
click at [354, 289] on li "Готово до відправки" at bounding box center [342, 292] width 87 height 14
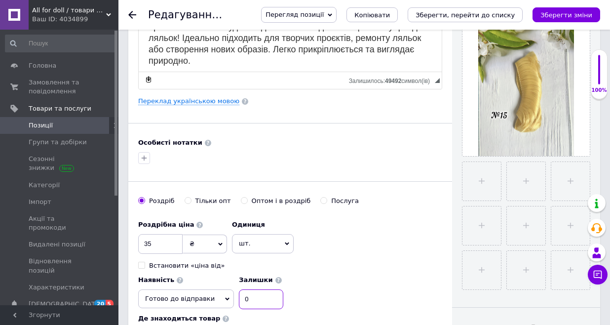
click at [283, 289] on input "0" at bounding box center [261, 299] width 44 height 20
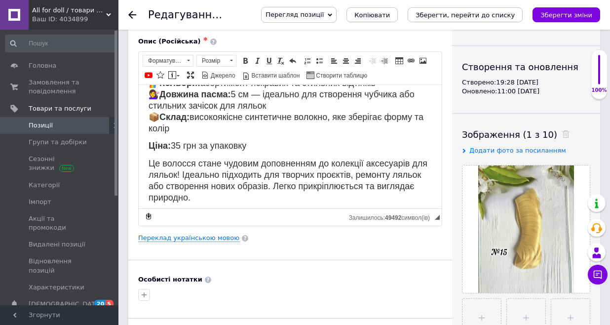
scroll to position [30, 0]
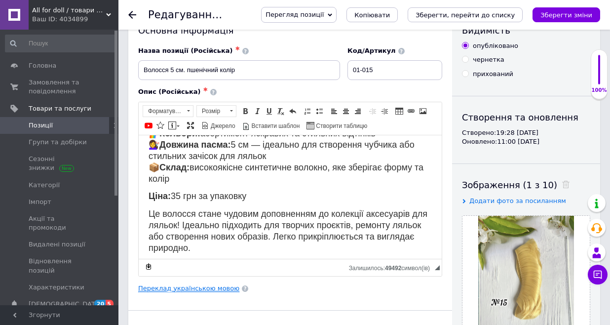
type input "1"
click at [187, 287] on link "Переклад українською мовою" at bounding box center [188, 288] width 101 height 8
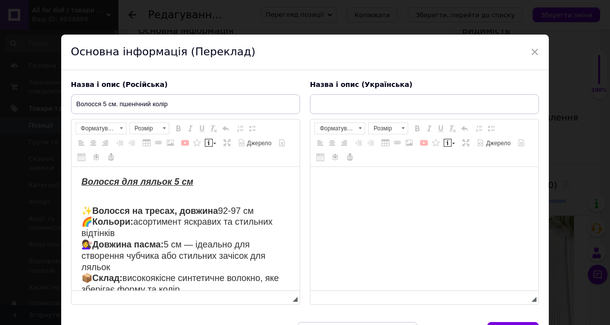
scroll to position [0, 0]
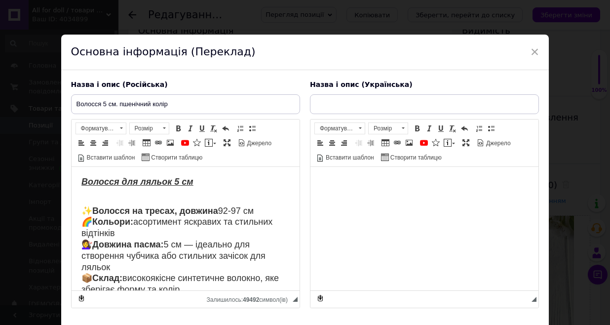
type input "Волосся 5 см пшенічний колір"
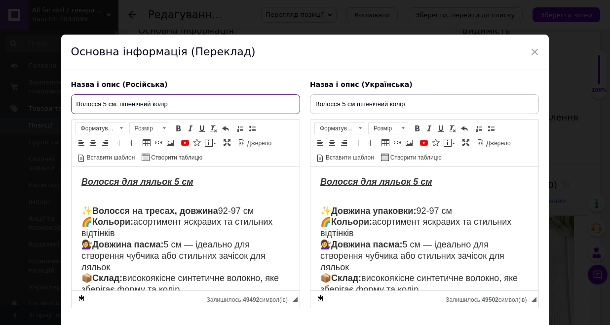
click at [198, 103] on input "Волосся 5 см. пшенічний колір" at bounding box center [185, 104] width 229 height 20
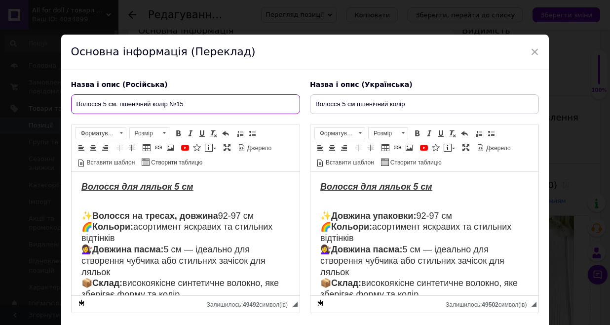
type input "Волосся 5 см. пшенічний колір №15"
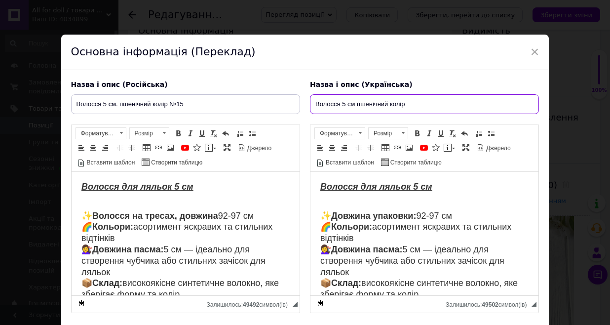
click at [422, 107] on input "Волосся 5 см пшенічний колір" at bounding box center [424, 104] width 229 height 20
type input "Волосся 5 см пшенічний колір №15"
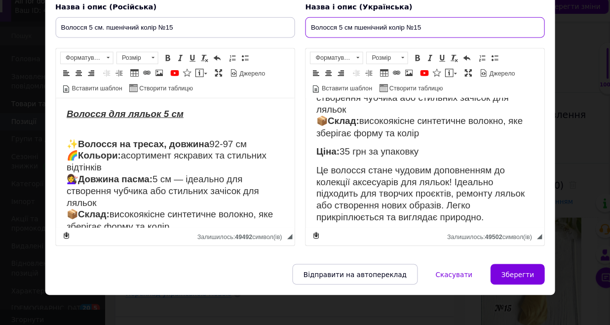
scroll to position [71, 0]
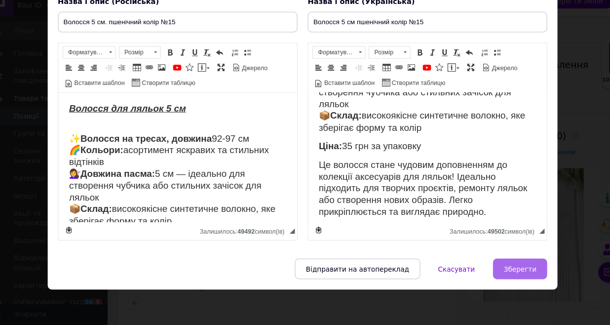
click at [503, 262] on button "Зберегти" at bounding box center [513, 271] width 52 height 20
type input "Волосся 5 см. пшенічний колір №15"
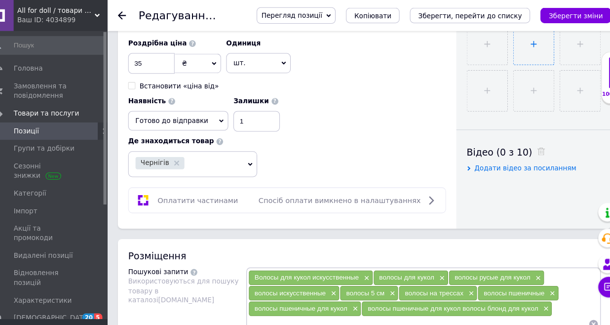
scroll to position [325, 0]
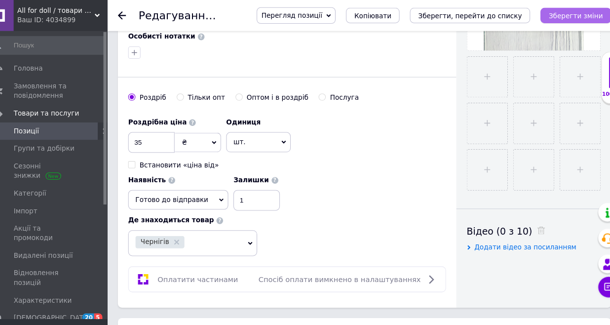
click at [556, 15] on icon "Зберегти зміни" at bounding box center [566, 14] width 52 height 7
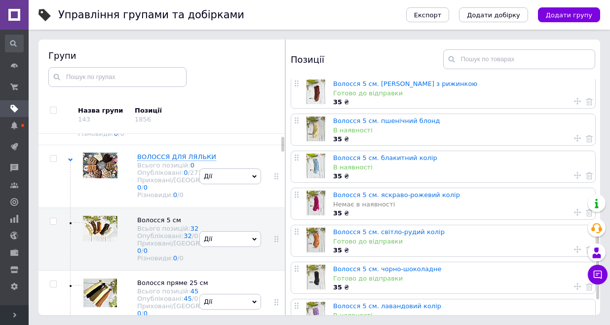
scroll to position [483, 0]
click at [384, 159] on link "Волосся 5 см. блакитний колір" at bounding box center [385, 157] width 104 height 7
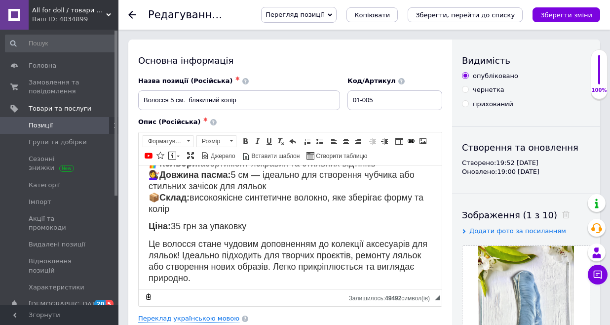
scroll to position [94, 0]
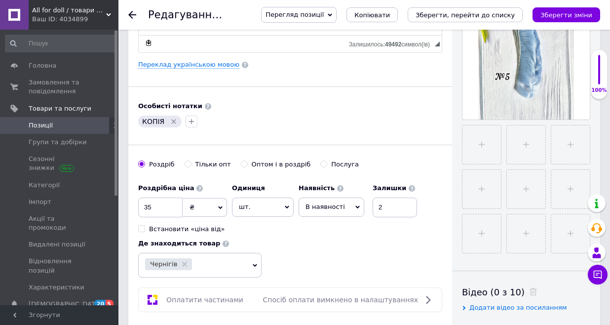
click at [355, 208] on icon at bounding box center [357, 207] width 4 height 4
click at [327, 271] on li "Готово до відправки" at bounding box center [331, 268] width 65 height 23
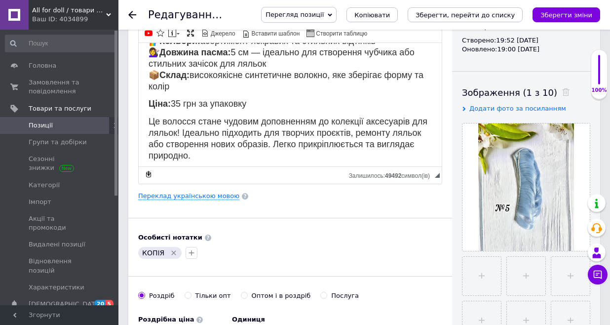
click at [174, 252] on icon "Видалити мітку" at bounding box center [174, 253] width 8 height 8
click at [191, 194] on link "Переклад українською мовою" at bounding box center [188, 196] width 101 height 8
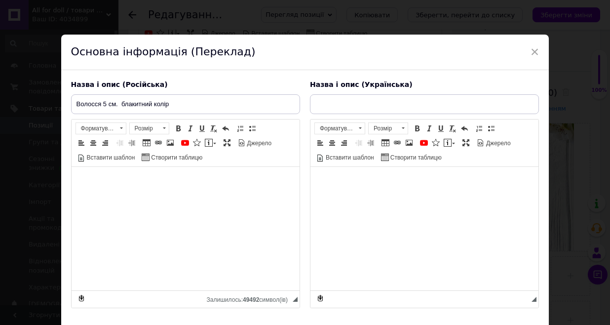
type input "Волосся 5 см блакитний колір"
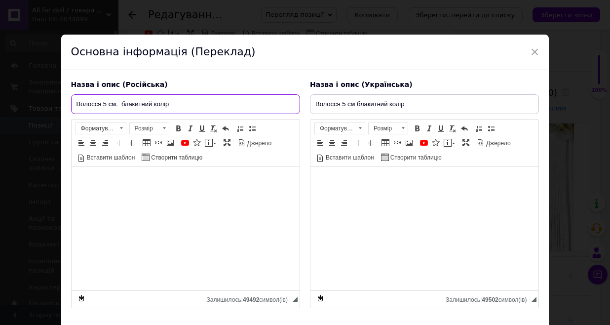
click at [202, 100] on input "Волосся 5 см. блакитний колір" at bounding box center [185, 104] width 229 height 20
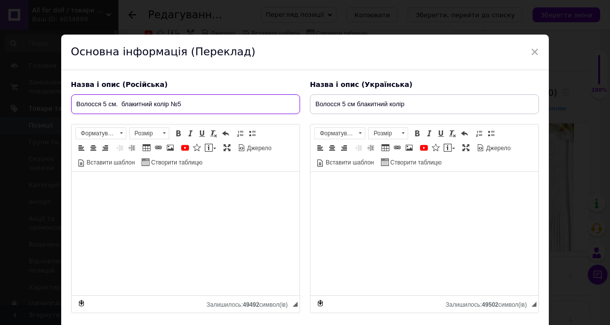
type input "Волосся 5 см. блакитний колір №5"
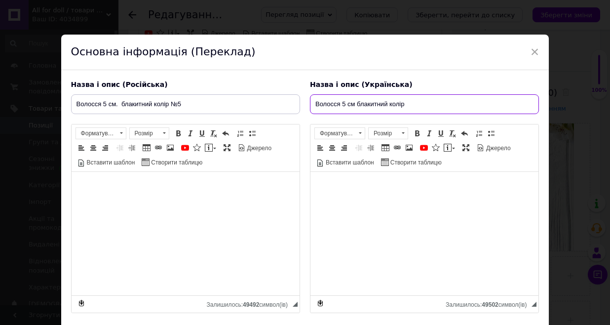
click at [421, 105] on input "Волосся 5 см блакитний колір" at bounding box center [424, 104] width 229 height 20
type input "Волосся 5 см блакитний колір №5"
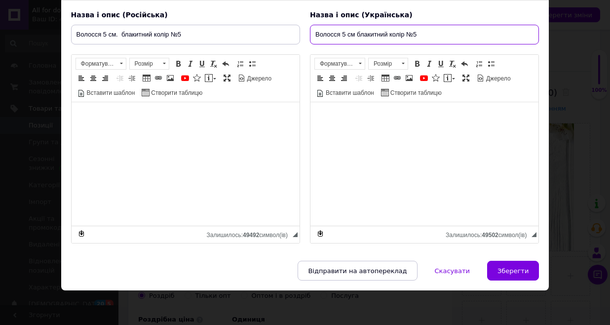
scroll to position [69, 0]
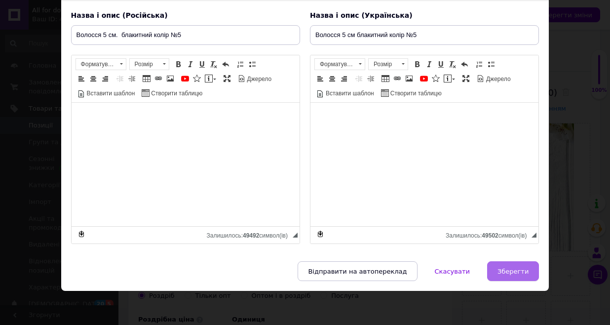
click at [520, 278] on button "Зберегти" at bounding box center [513, 271] width 52 height 20
type input "Волосся 5 см. блакитний колір №5"
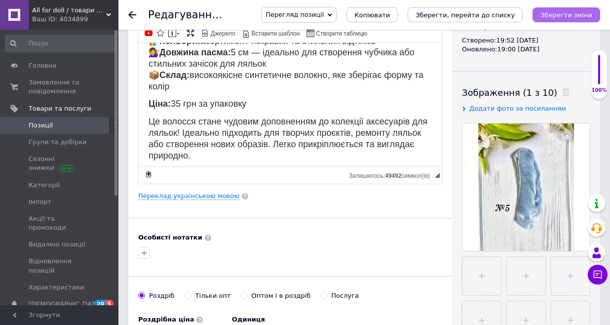
click at [557, 16] on icon "Зберегти зміни" at bounding box center [566, 14] width 52 height 7
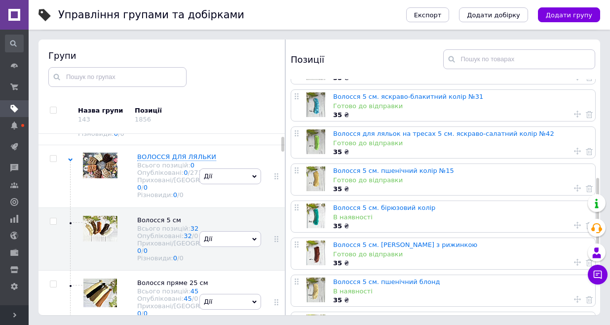
scroll to position [323, 0]
click at [368, 208] on link "Волосся 5 см. бірюзовий колір" at bounding box center [384, 206] width 102 height 7
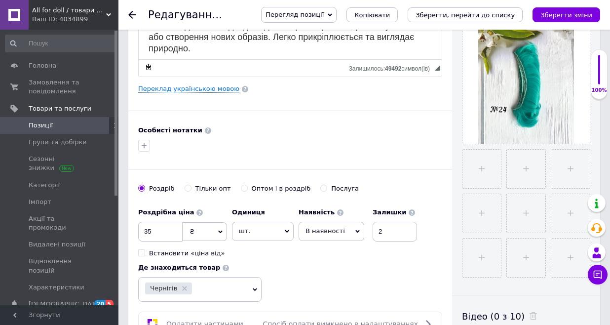
scroll to position [235, 0]
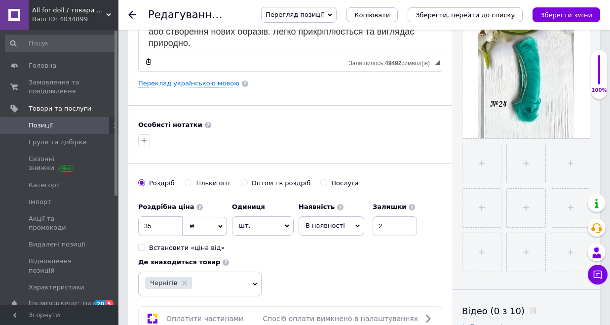
click at [357, 223] on span "В наявності" at bounding box center [331, 225] width 66 height 19
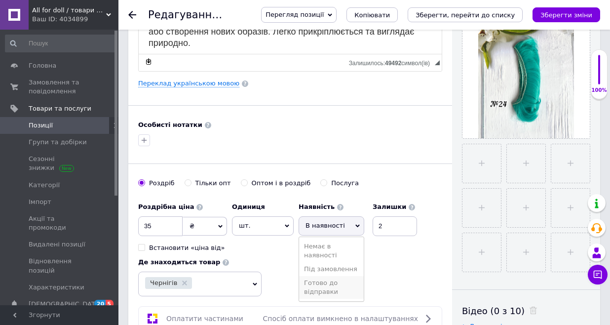
click at [327, 287] on li "Готово до відправки" at bounding box center [331, 287] width 65 height 23
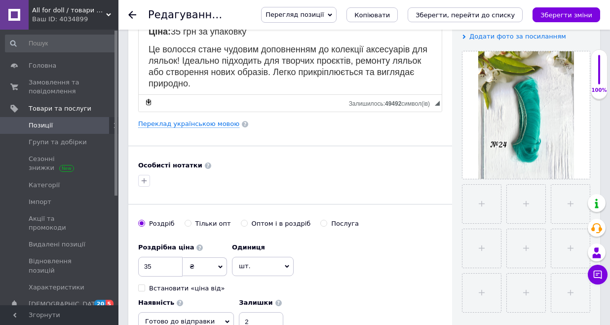
scroll to position [209, 0]
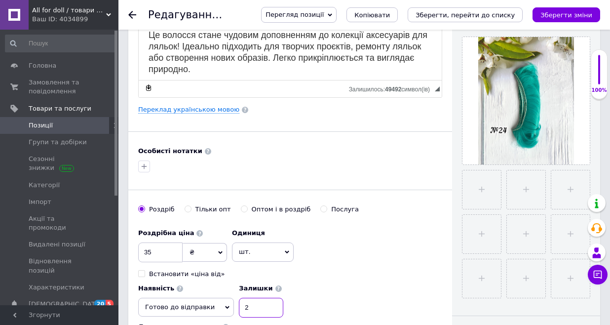
click at [283, 297] on input "2" at bounding box center [261, 307] width 44 height 20
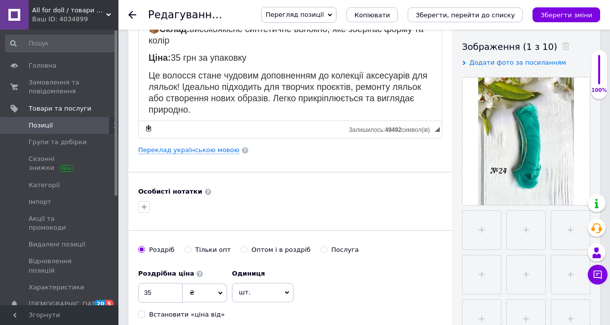
scroll to position [87, 0]
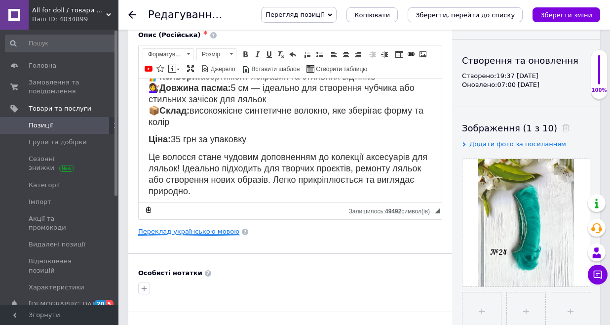
type input "1"
click at [186, 232] on link "Переклад українською мовою" at bounding box center [188, 231] width 101 height 8
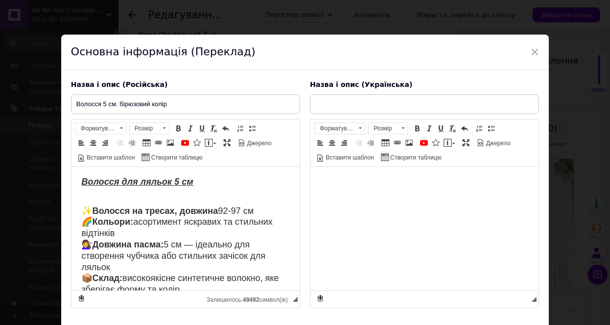
scroll to position [0, 0]
type input "Волосся 5 см бірюзовий колір"
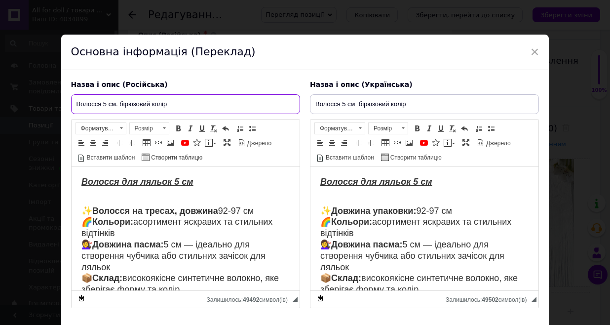
click at [197, 104] on input "Волосся 5 см. бірюзовий колір" at bounding box center [185, 104] width 229 height 20
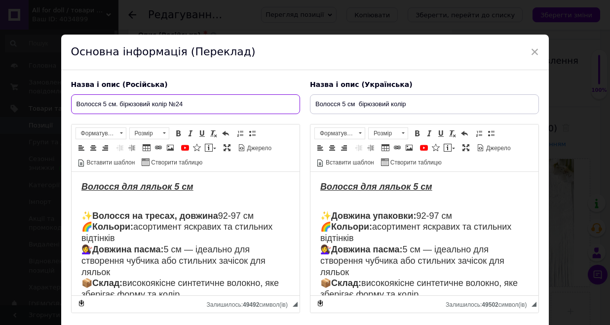
type input "Волосся 5 см. бірюзовий колір №24"
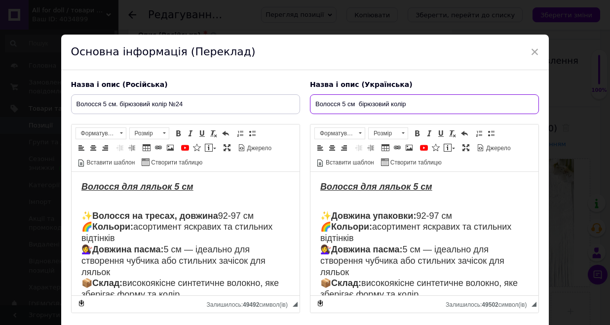
click at [414, 101] on input "Волосся 5 см бірюзовий колір" at bounding box center [424, 104] width 229 height 20
type input "Волосся 5 см бірюзовий колір №24"
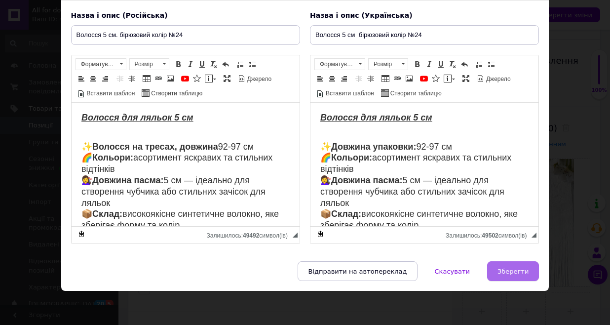
click at [507, 267] on span "Зберегти" at bounding box center [512, 270] width 31 height 7
type input "Волосся 5 см. бірюзовий колір №24"
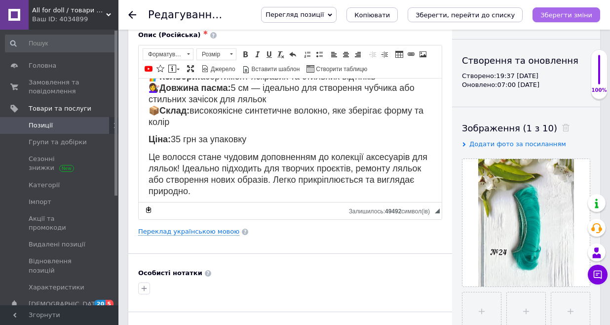
click at [559, 21] on button "Зберегти зміни" at bounding box center [566, 14] width 68 height 15
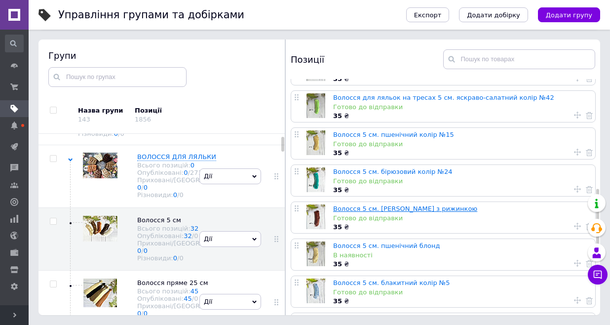
click at [408, 209] on link "Волосся 5 см. [PERSON_NAME] з рижинкою" at bounding box center [405, 208] width 144 height 7
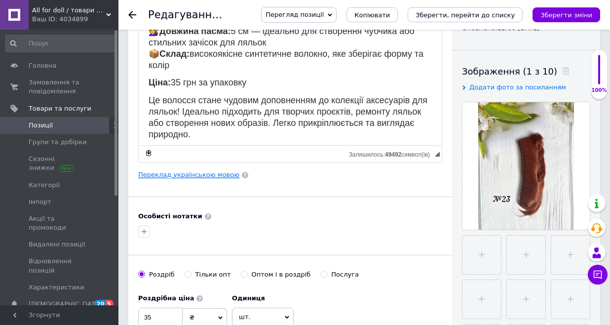
click at [199, 176] on link "Переклад українською мовою" at bounding box center [188, 175] width 101 height 8
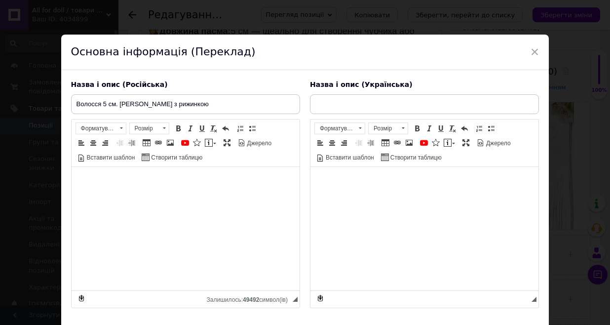
type input "Волосся 5 см каштанове з рижинкою"
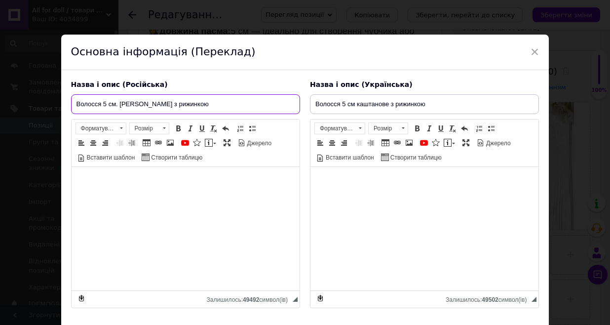
click at [202, 104] on input "Волосся 5 см. [PERSON_NAME] з рижинкою" at bounding box center [185, 104] width 229 height 20
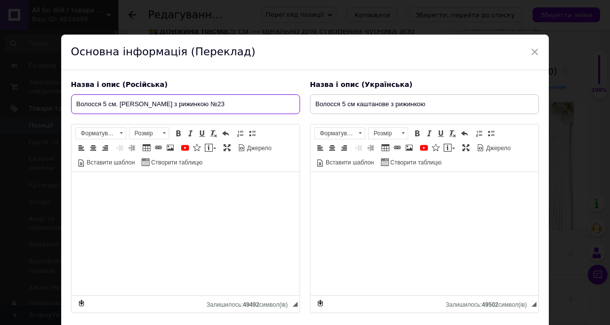
type input "Волосся 5 см. [PERSON_NAME] з рижинкою №23"
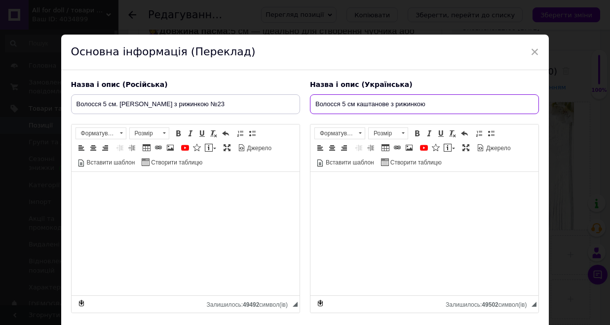
click at [443, 102] on input "Волосся 5 см каштанове з рижинкою" at bounding box center [424, 104] width 229 height 20
type input "Волосся 5 см каштанове з рижинкою №23"
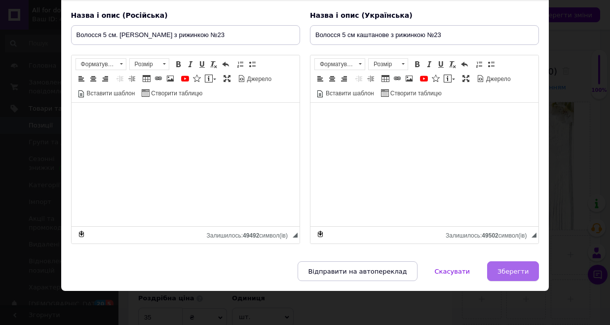
click at [495, 271] on button "Зберегти" at bounding box center [513, 271] width 52 height 20
type input "Волосся 5 см. [PERSON_NAME] з рижинкою №23"
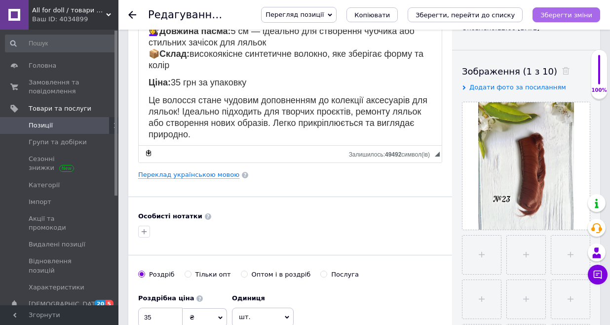
click at [566, 12] on icon "Зберегти зміни" at bounding box center [566, 14] width 52 height 7
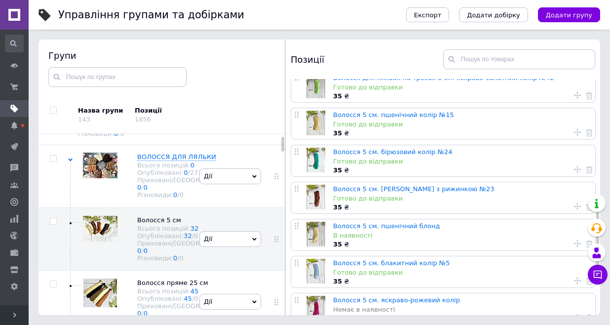
scroll to position [385, 0]
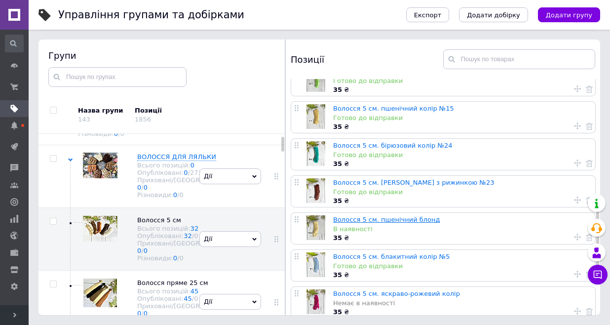
click at [372, 222] on link "Волосся 5 см. пшенічний блонд" at bounding box center [386, 219] width 107 height 7
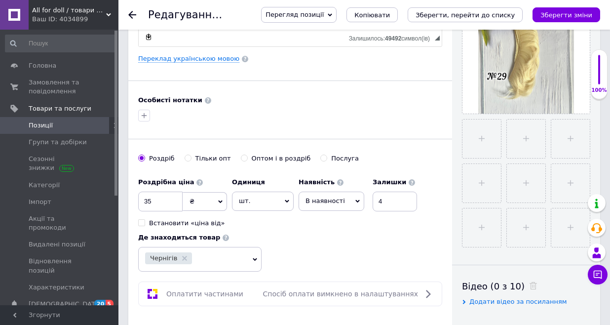
click at [351, 202] on span "В наявності" at bounding box center [331, 200] width 66 height 19
click at [337, 260] on li "Готово до відправки" at bounding box center [331, 262] width 65 height 23
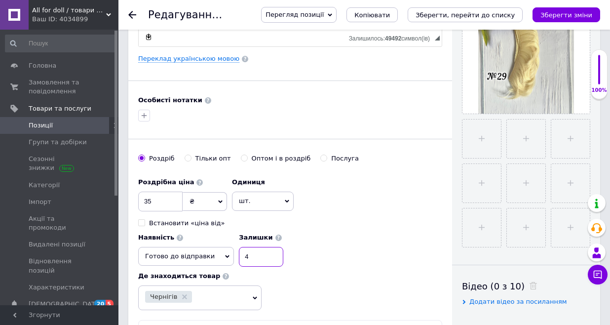
click at [283, 247] on input "4" at bounding box center [261, 257] width 44 height 20
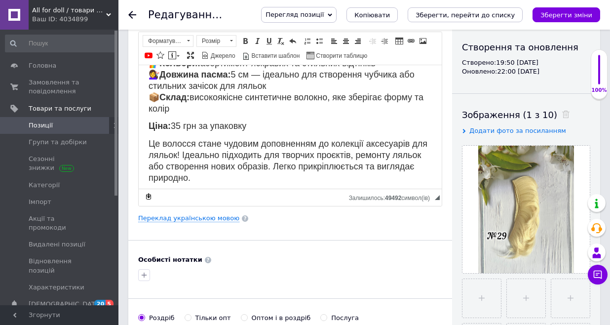
scroll to position [114, 0]
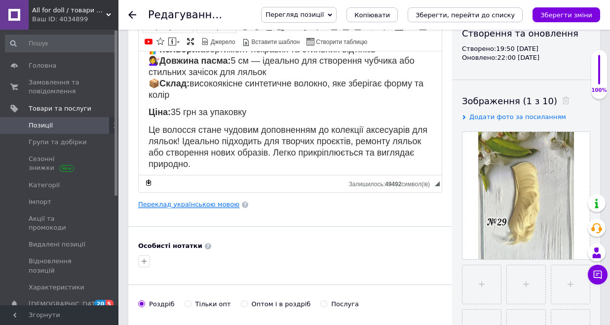
click at [191, 204] on link "Переклад українською мовою" at bounding box center [188, 204] width 101 height 8
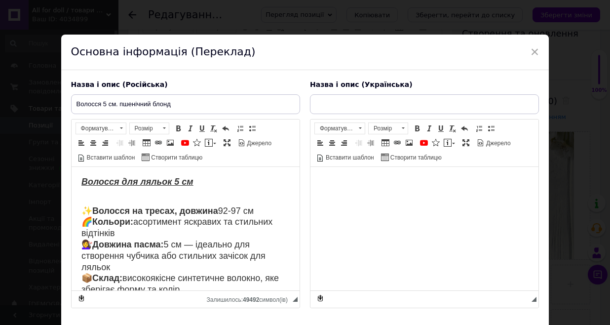
scroll to position [0, 0]
type input "Волосся 5 см блонд пшенічний блонд"
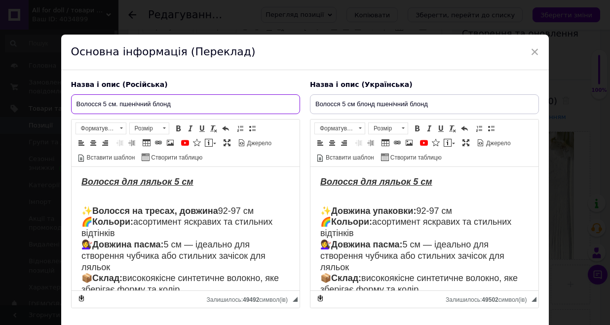
click at [211, 103] on input "Волосся 5 см. пшенічний блонд" at bounding box center [185, 104] width 229 height 20
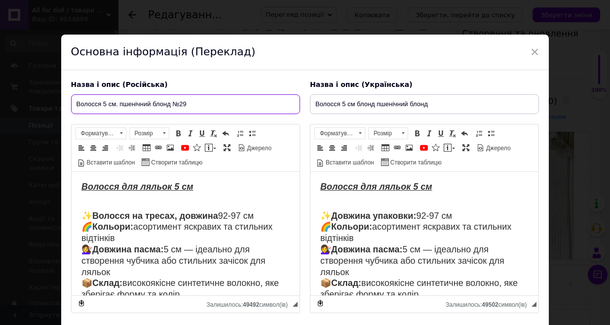
type input "Волосся 5 см. пшенічний блонд №29"
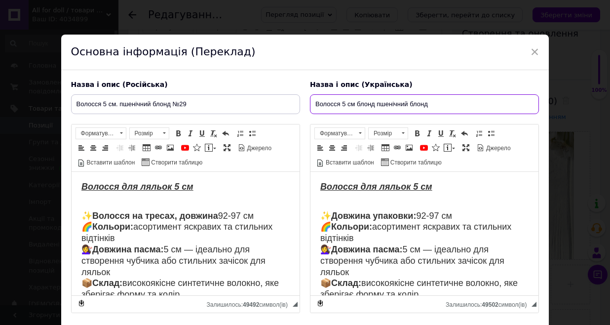
click at [436, 108] on input "Волосся 5 см блонд пшенічний блонд" at bounding box center [424, 104] width 229 height 20
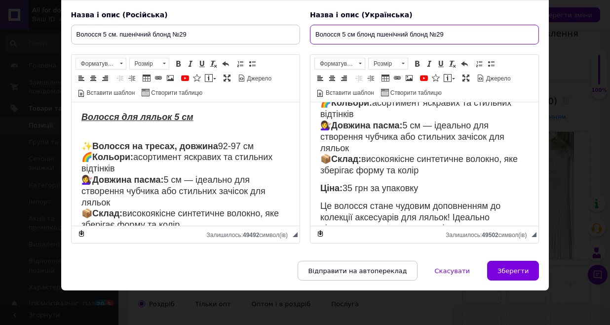
scroll to position [69, 0]
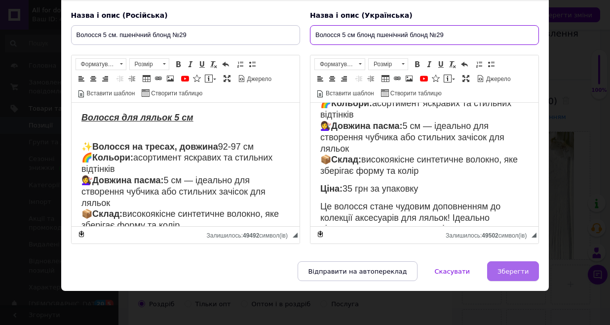
type input "Волосся 5 см блонд пшенічний блонд №29"
click at [514, 271] on span "Зберегти" at bounding box center [512, 270] width 31 height 7
type input "Волосся 5 см. пшенічний блонд №29"
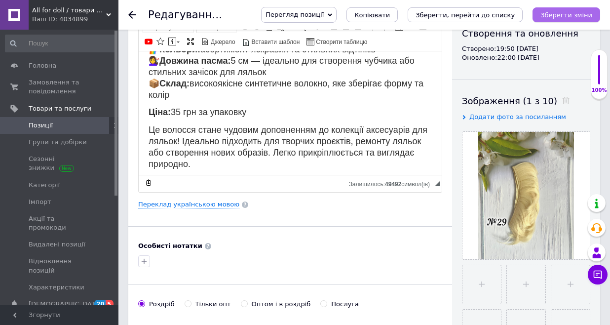
click at [564, 18] on icon "Зберегти зміни" at bounding box center [566, 14] width 52 height 7
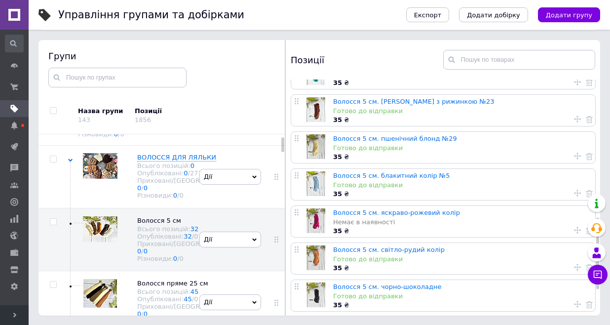
scroll to position [473, 0]
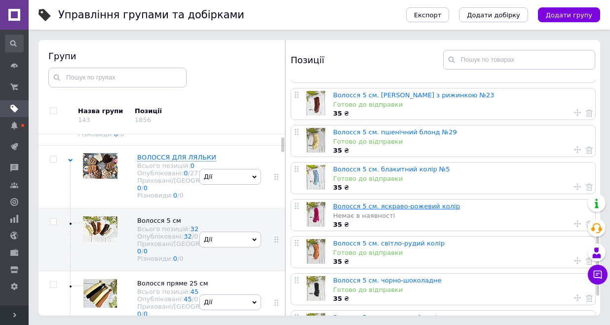
click at [415, 206] on link "Волосся 5 см. яскраво-рожевий колір" at bounding box center [396, 205] width 127 height 7
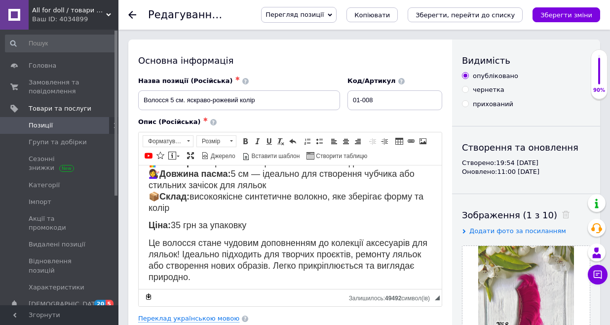
scroll to position [58, 0]
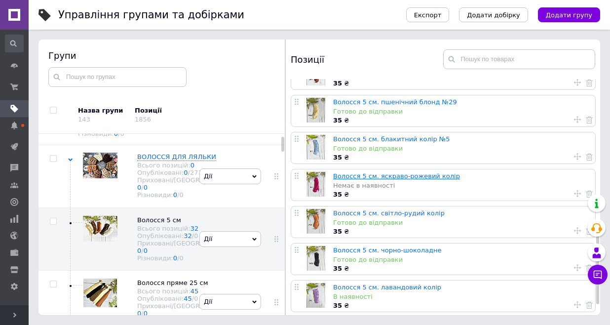
click at [405, 178] on link "Волосся 5 см. яскраво-рожевий колір" at bounding box center [396, 175] width 127 height 7
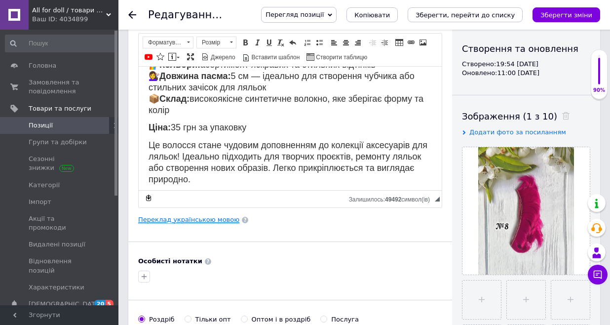
click at [204, 219] on link "Переклад українською мовою" at bounding box center [188, 220] width 101 height 8
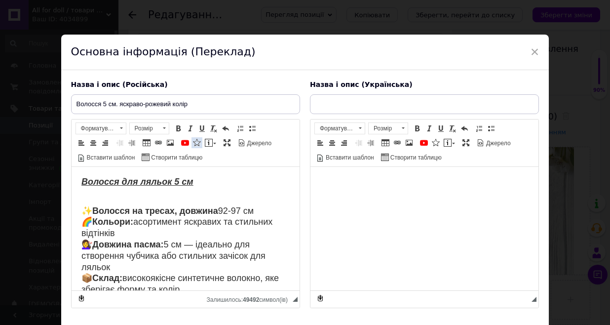
type input "Волосся 5 см яскраво-рожевий колір"
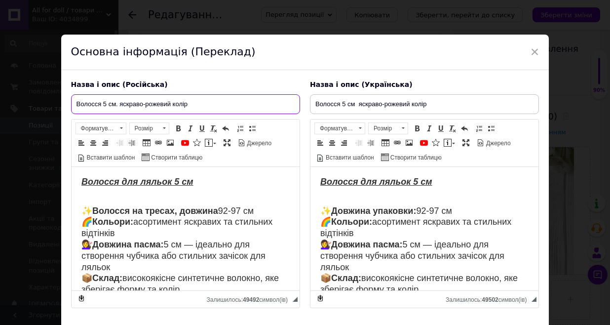
click at [216, 104] on input "Волосся 5 см. яскраво-рожевий колір" at bounding box center [185, 104] width 229 height 20
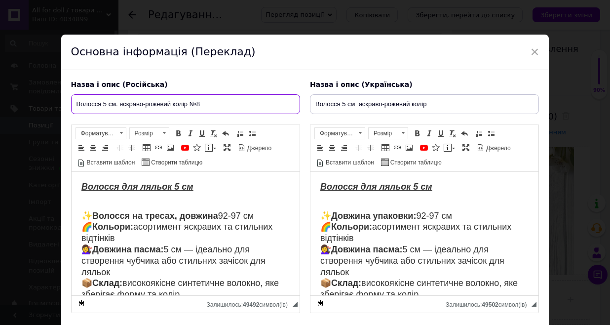
type input "Волосся 5 см. яскраво-рожевий колір №8"
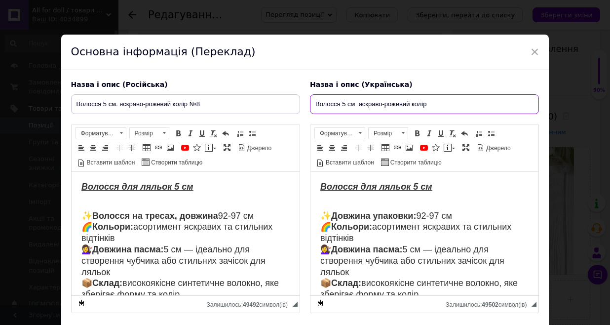
click at [442, 107] on input "Волосся 5 см яскраво-рожевий колір" at bounding box center [424, 104] width 229 height 20
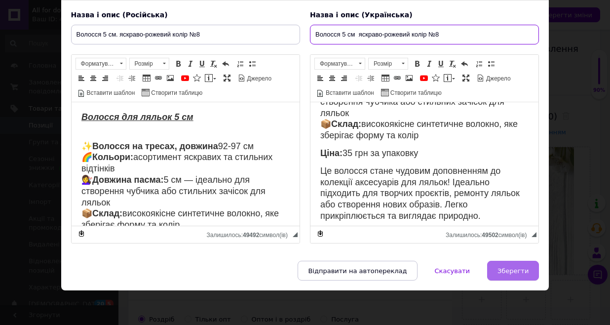
type input "Волосся 5 см яскраво-рожевий колір №8"
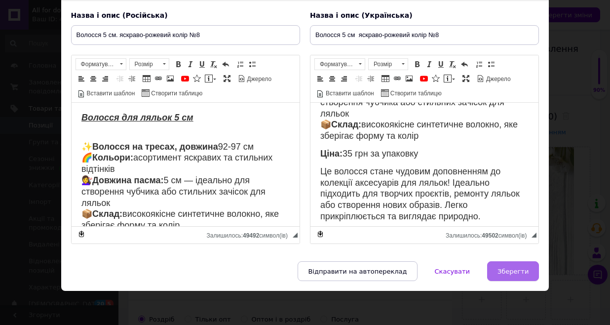
click at [512, 267] on span "Зберегти" at bounding box center [512, 270] width 31 height 7
type input "Волосся 5 см. яскраво-рожевий колір №8"
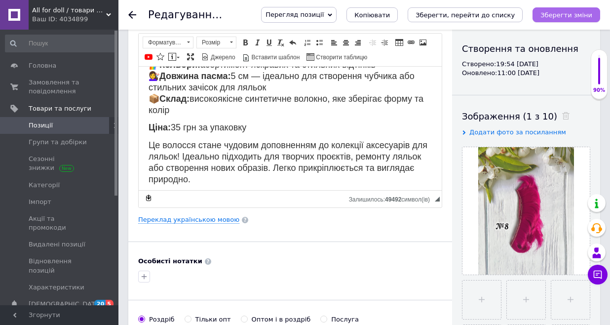
click at [564, 16] on icon "Зберегти зміни" at bounding box center [566, 14] width 52 height 7
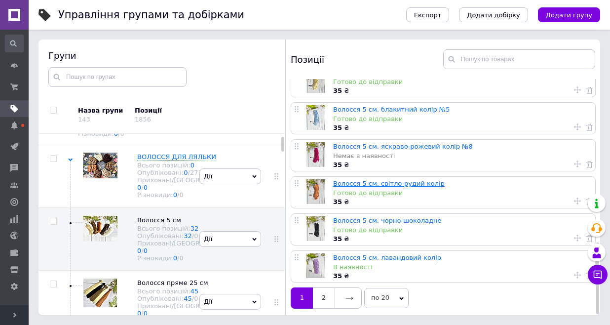
click at [412, 182] on link "Волосся 5 см. світло-рудий колір" at bounding box center [388, 183] width 111 height 7
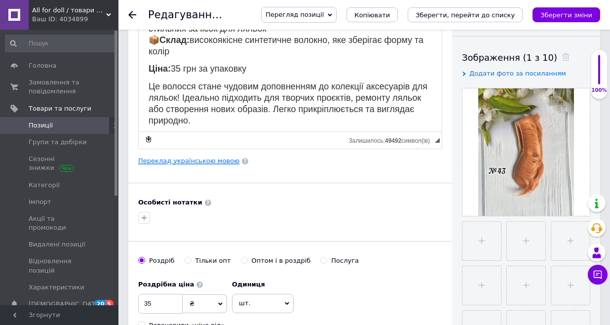
click at [159, 164] on link "Переклад українською мовою" at bounding box center [188, 161] width 101 height 8
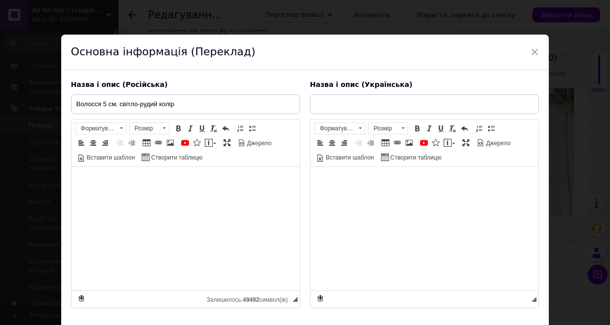
type input "Волосся 5 см світло-рудий колір"
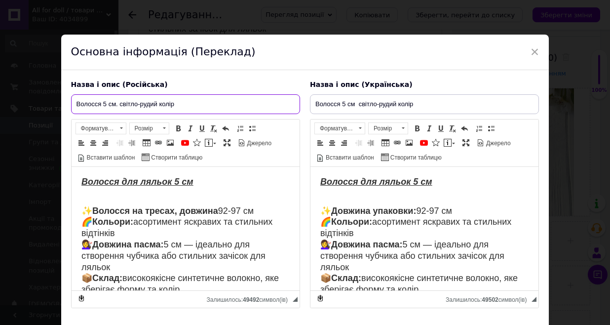
click at [215, 100] on input "Волосся 5 см. світло-рудий колір" at bounding box center [185, 104] width 229 height 20
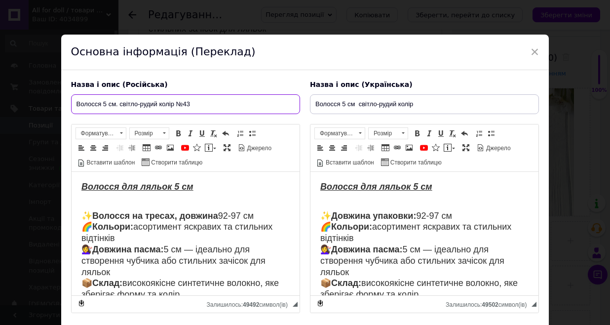
type input "Волосся 5 см. світло-рудий колір №43"
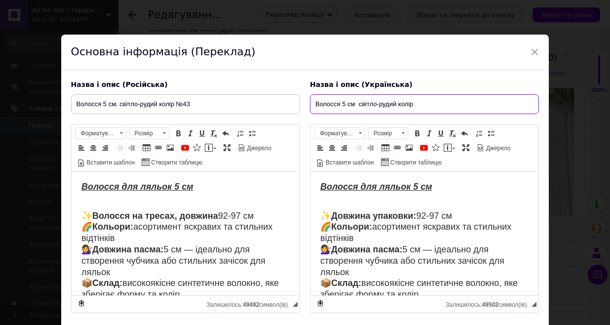
click at [432, 108] on input "Волосся 5 см світло-рудий колір" at bounding box center [424, 104] width 229 height 20
type input "Волосся 5 см світло-рудий колір №43"
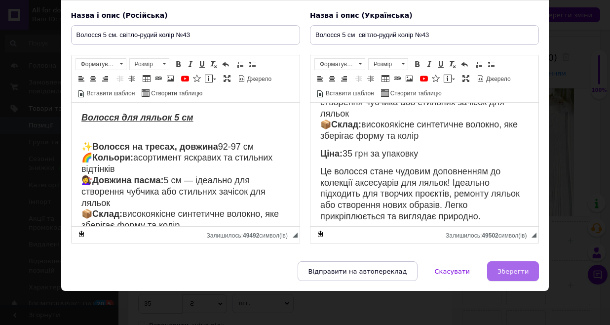
click at [507, 270] on span "Зберегти" at bounding box center [512, 270] width 31 height 7
type input "Волосся 5 см. світло-рудий колір №43"
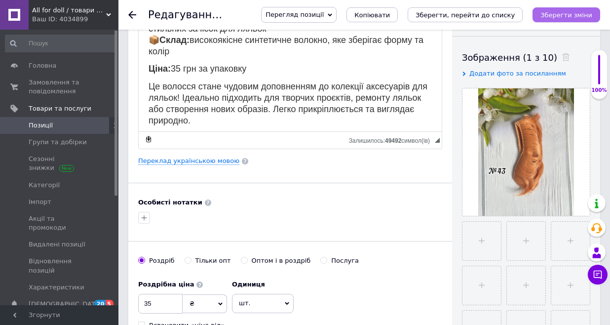
click at [558, 16] on icon "Зберегти зміни" at bounding box center [566, 14] width 52 height 7
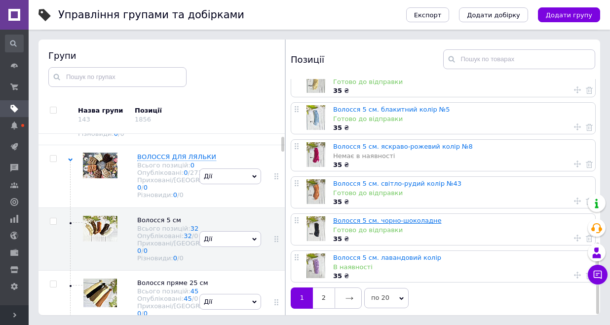
click at [406, 217] on link "Волосся 5 см. чорно-шоколадне" at bounding box center [387, 220] width 108 height 7
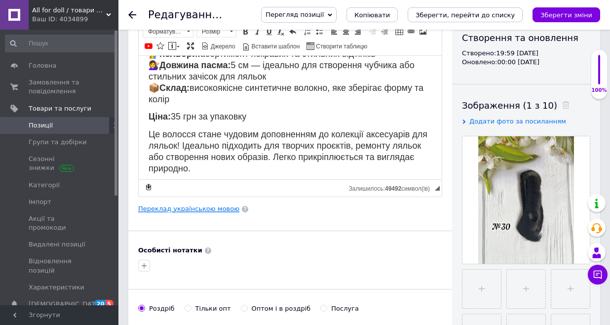
click at [187, 208] on link "Переклад українською мовою" at bounding box center [188, 209] width 101 height 8
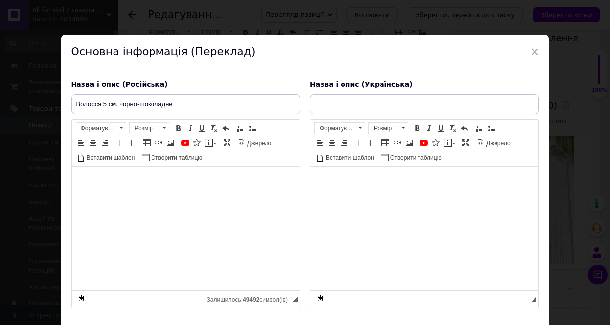
type input "Волосся 5 см чорно- шоколадне"
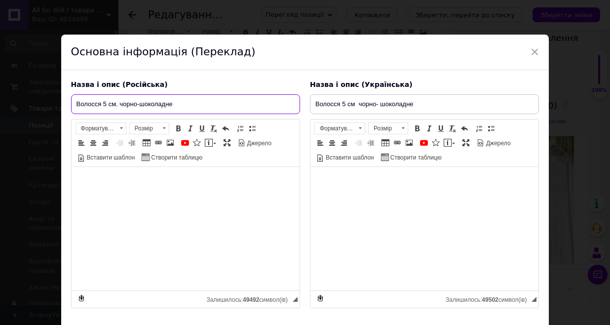
click at [186, 107] on input "Волосся 5 см. чорно-шоколадне" at bounding box center [185, 104] width 229 height 20
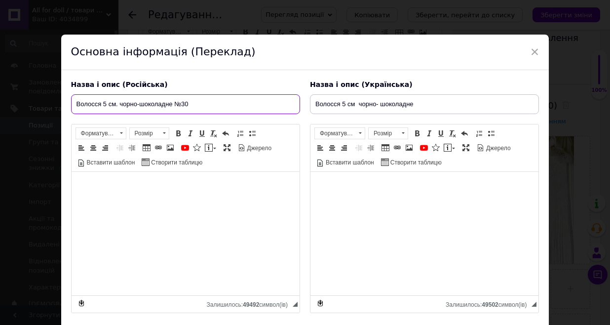
type input "Волосся 5 см. чорно-шоколадне №30"
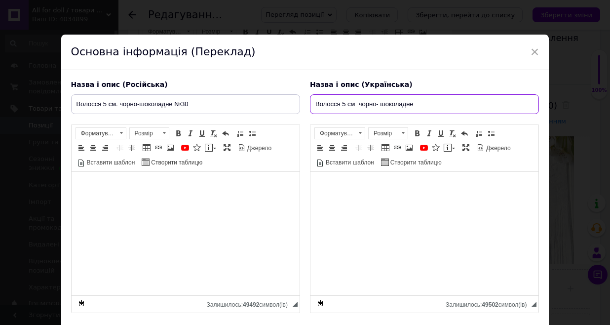
click at [430, 109] on input "Волосся 5 см чорно- шоколадне" at bounding box center [424, 104] width 229 height 20
type input "Волосся 5 см чорно- шоколадне №30"
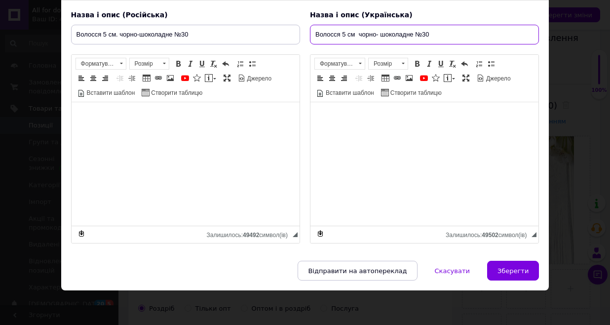
scroll to position [69, 0]
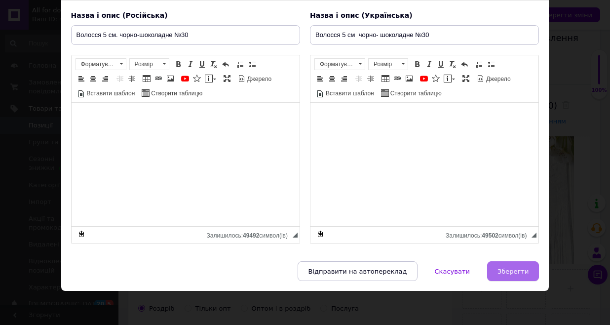
click at [500, 267] on span "Зберегти" at bounding box center [512, 270] width 31 height 7
type input "Волосся 5 см. чорно-шоколадне №30"
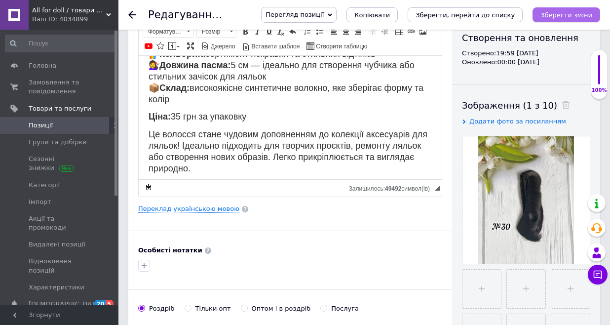
click at [567, 18] on icon "Зберегти зміни" at bounding box center [566, 14] width 52 height 7
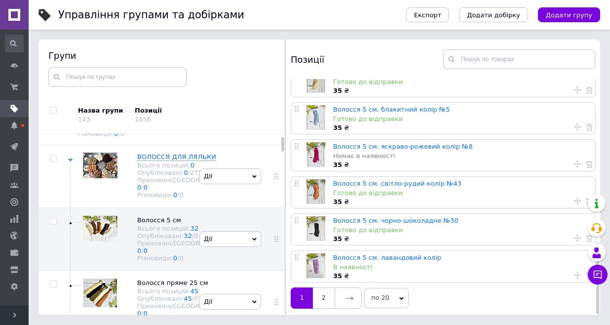
scroll to position [56, 0]
click at [397, 256] on link "Волосся 5 см. лавандовий колір" at bounding box center [387, 257] width 108 height 7
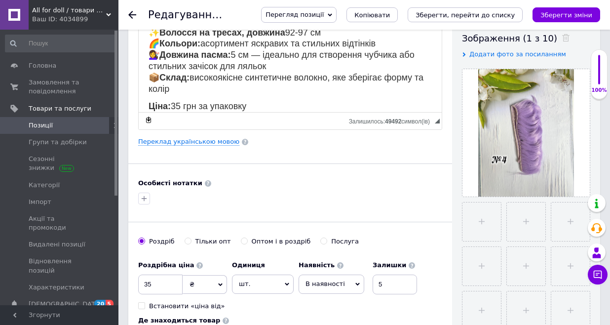
scroll to position [179, 0]
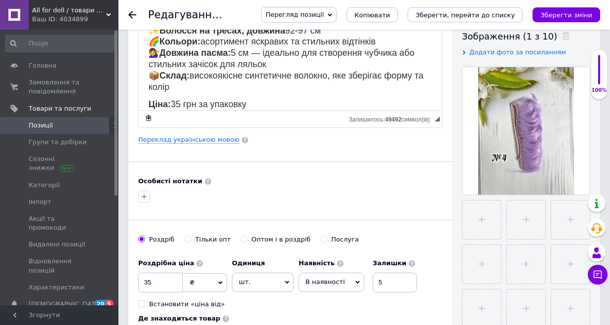
click at [356, 280] on icon at bounding box center [357, 282] width 4 height 4
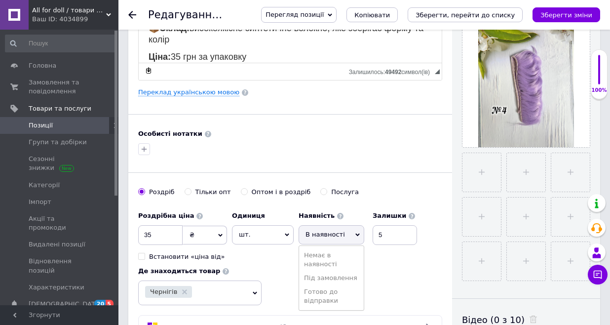
scroll to position [229, 0]
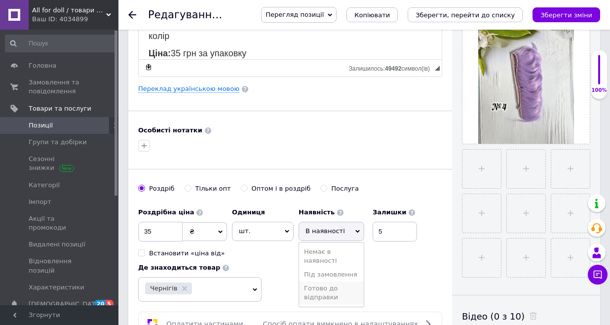
click at [322, 296] on li "Готово до відправки" at bounding box center [331, 292] width 65 height 23
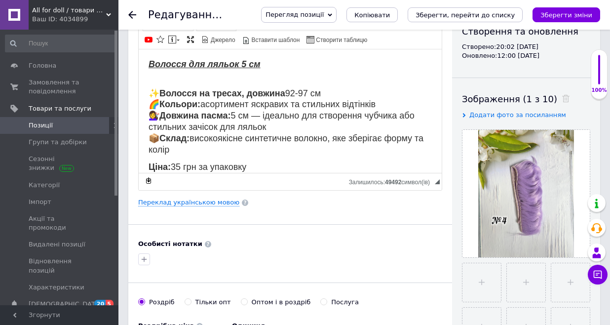
scroll to position [96, 0]
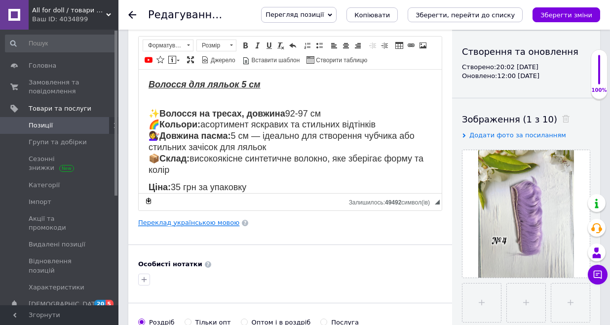
click at [174, 223] on link "Переклад українською мовою" at bounding box center [188, 223] width 101 height 8
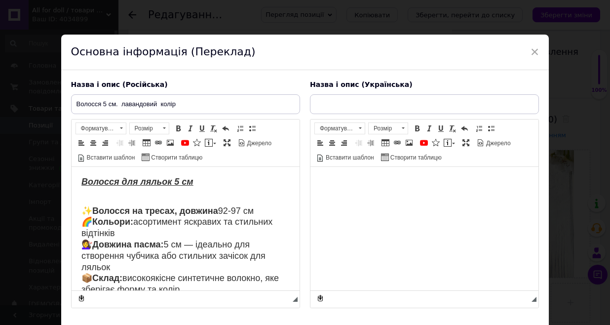
scroll to position [0, 0]
type input "Волосся 5 см лавандовий колір"
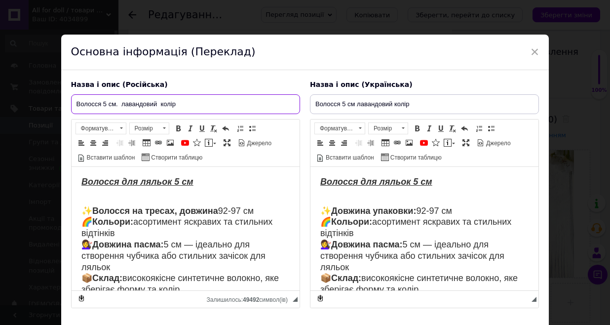
click at [184, 108] on input "Волосся 5 см. лавандовий колір" at bounding box center [185, 104] width 229 height 20
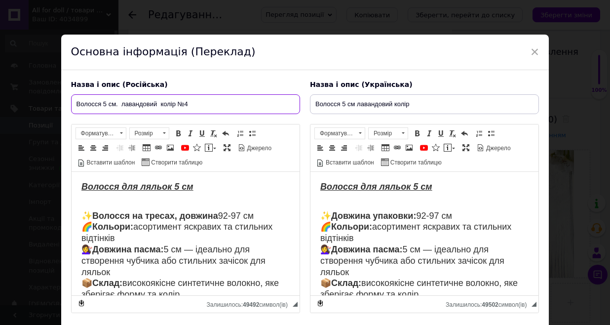
type input "Волосся 5 см. лавандовий колір №4"
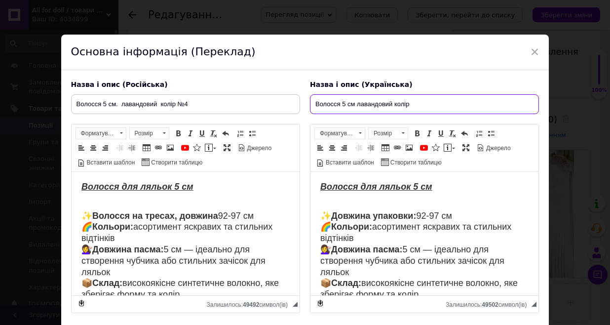
click at [438, 109] on input "Волосся 5 см лавандовий колір" at bounding box center [424, 104] width 229 height 20
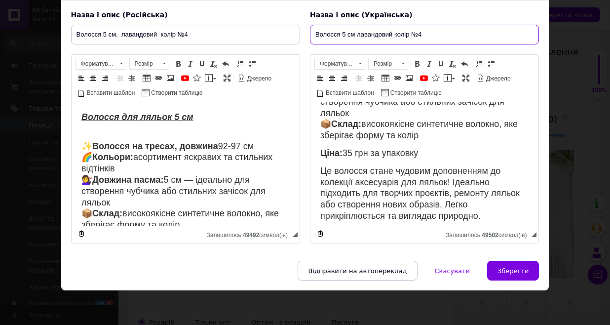
scroll to position [69, 0]
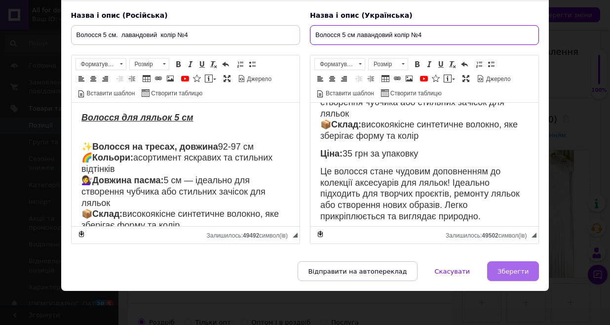
type input "Волосся 5 см лавандовий колір №4"
click at [515, 269] on span "Зберегти" at bounding box center [512, 270] width 31 height 7
type input "Волосся 5 см. лавандовий колір №4"
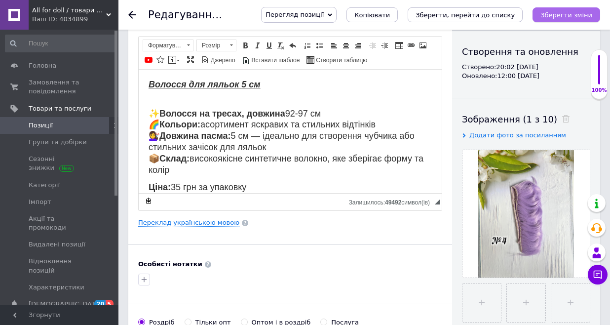
click at [571, 12] on icon "Зберегти зміни" at bounding box center [566, 14] width 52 height 7
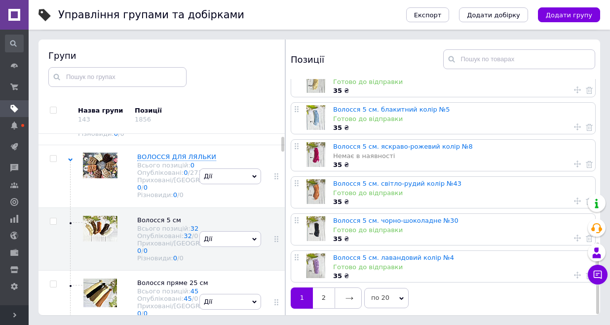
scroll to position [56, 0]
click at [326, 295] on link "2" at bounding box center [324, 297] width 22 height 21
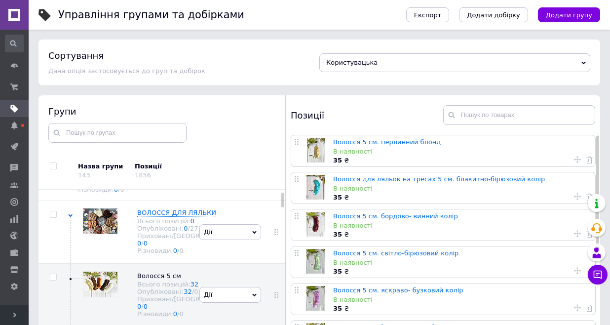
scroll to position [0, 0]
click at [382, 144] on link "Волосся 5 см. перлинний блонд" at bounding box center [387, 141] width 108 height 7
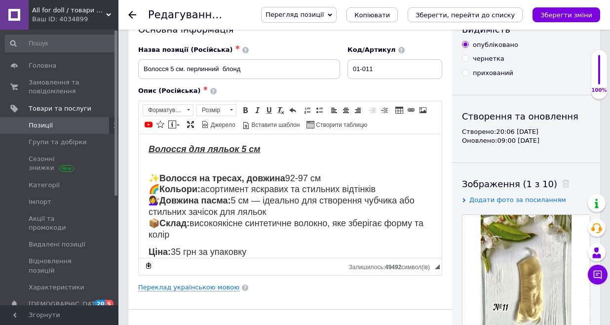
scroll to position [32, 0]
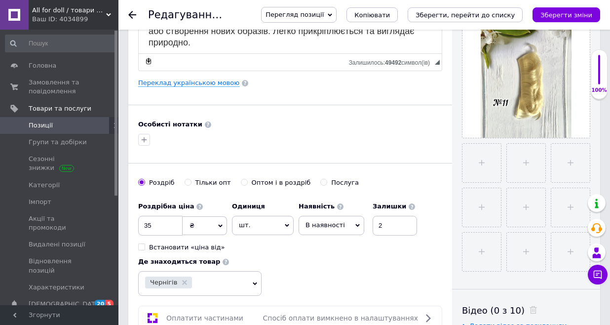
click at [355, 226] on icon at bounding box center [357, 225] width 4 height 4
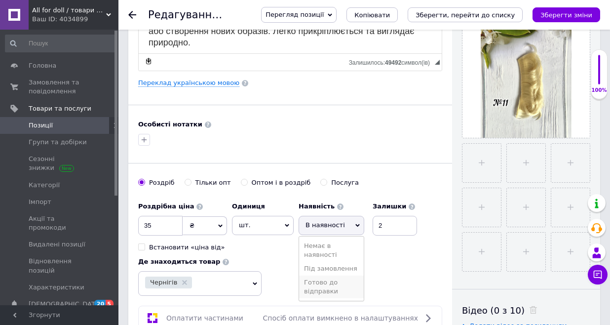
click at [330, 287] on li "Готово до відправки" at bounding box center [331, 286] width 65 height 23
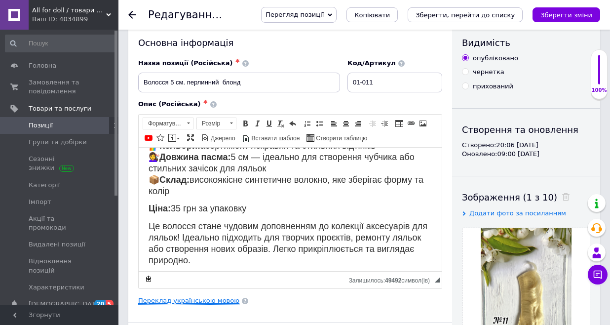
click at [190, 300] on link "Переклад українською мовою" at bounding box center [188, 301] width 101 height 8
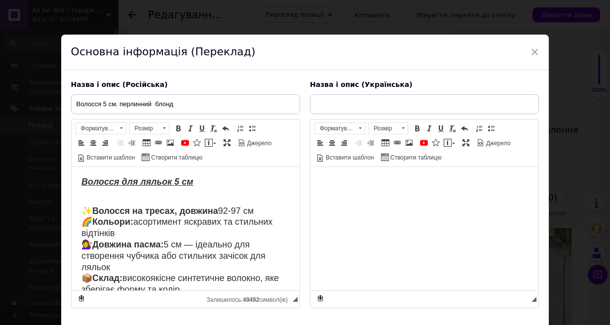
type input "Волосся 5 см блонд перлинний блонд"
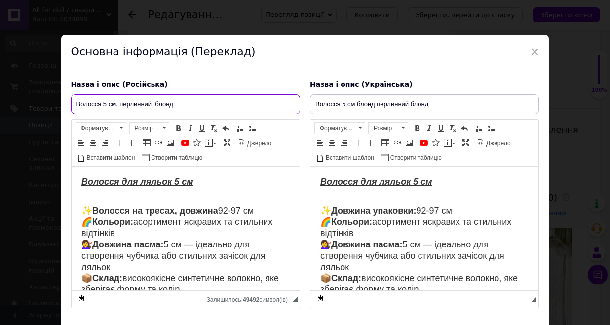
click at [194, 112] on input "Волосся 5 см. перлинний блонд" at bounding box center [185, 104] width 229 height 20
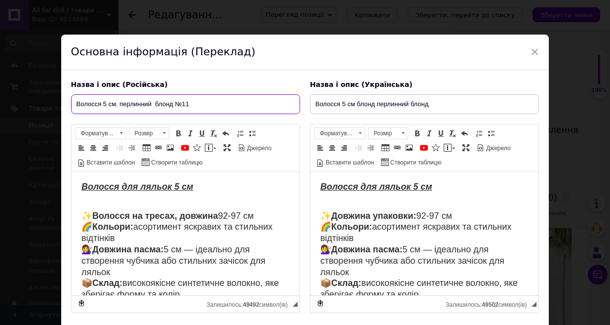
type input "Волосся 5 см. перлинний блонд №11"
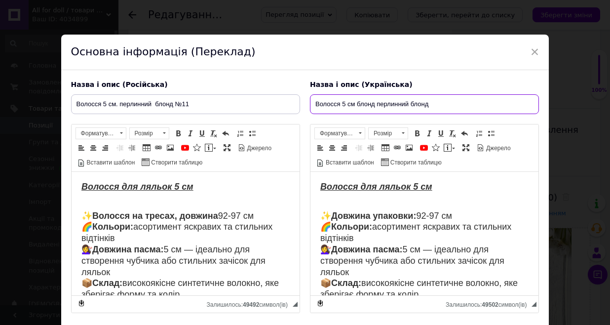
click at [455, 109] on input "Волосся 5 см блонд перлинний блонд" at bounding box center [424, 104] width 229 height 20
type input "Волосся 5 см блонд перлинний блонд №11"
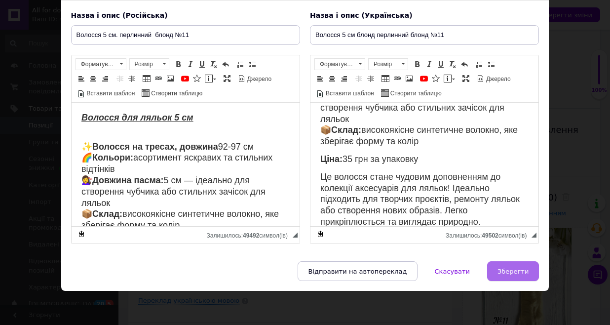
click at [519, 273] on span "Зберегти" at bounding box center [512, 270] width 31 height 7
type input "Волосся 5 см. перлинний блонд №11"
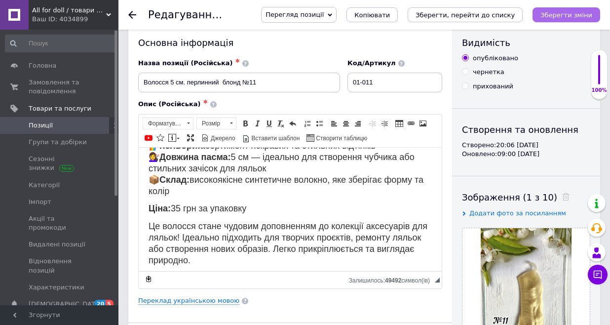
click at [568, 14] on icon "Зберегти зміни" at bounding box center [566, 14] width 52 height 7
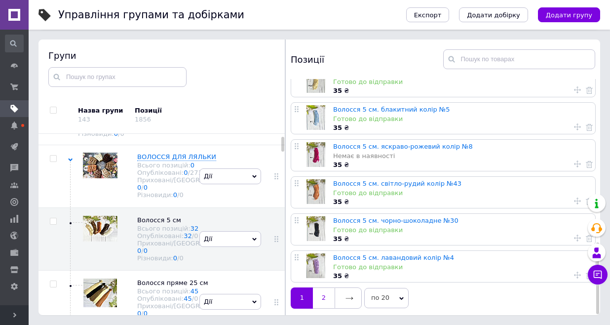
click at [324, 294] on link "2" at bounding box center [324, 297] width 22 height 21
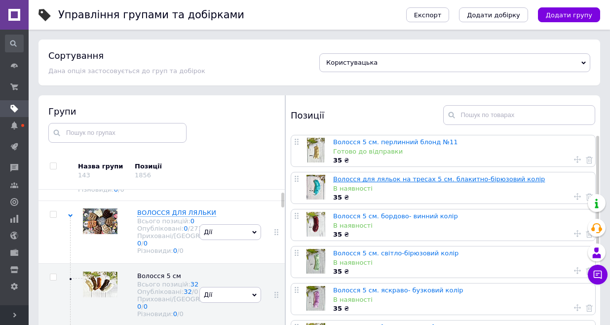
click at [417, 181] on link "Волосся для ляльок на тресах 5 см. блакитно-бірюзовий колір" at bounding box center [439, 178] width 212 height 7
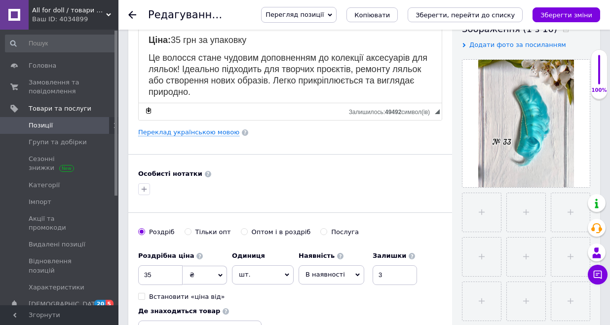
click at [355, 274] on icon at bounding box center [357, 274] width 4 height 3
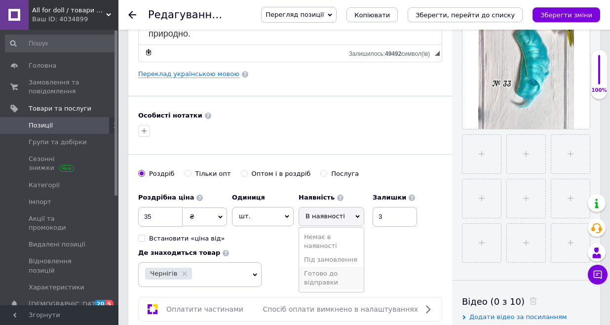
click at [322, 274] on li "Готово до відправки" at bounding box center [331, 277] width 65 height 23
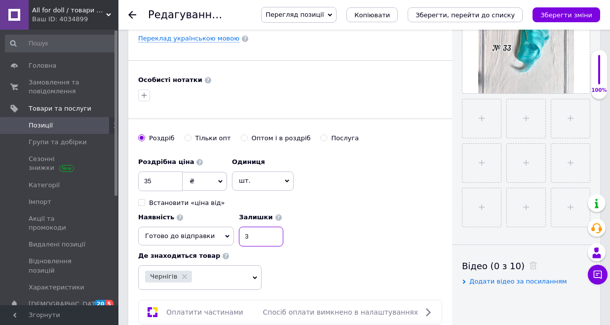
click at [283, 226] on input "3" at bounding box center [261, 236] width 44 height 20
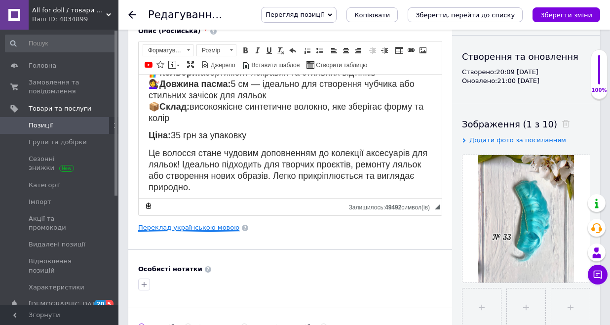
type input "2"
click at [190, 226] on link "Переклад українською мовою" at bounding box center [188, 227] width 101 height 8
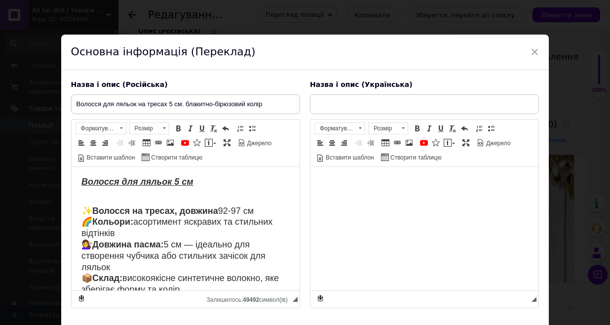
type input "Волосся для ляльок на тресах 5 см блакитно - бірюзовий колір"
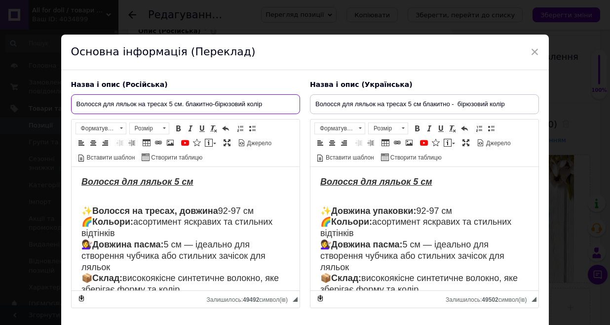
click at [269, 104] on input "Волосся для ляльок на тресах 5 см. блакитно-бірюзовий колір" at bounding box center [185, 104] width 229 height 20
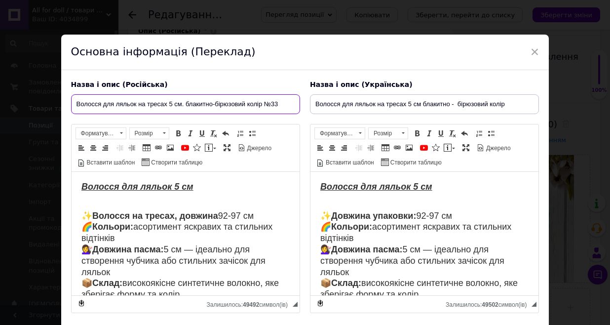
type input "Волосся для ляльок на тресах 5 см. блакитно-бірюзовий колір №33"
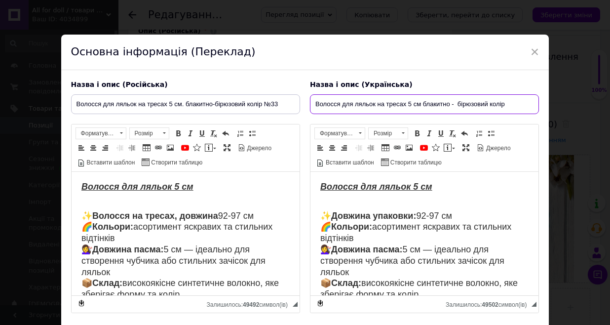
click at [517, 104] on input "Волосся для ляльок на тресах 5 см блакитно - бірюзовий колір" at bounding box center [424, 104] width 229 height 20
type input "Волосся для ляльок на тресах 5 см блакитно - бірюзовий колір №33"
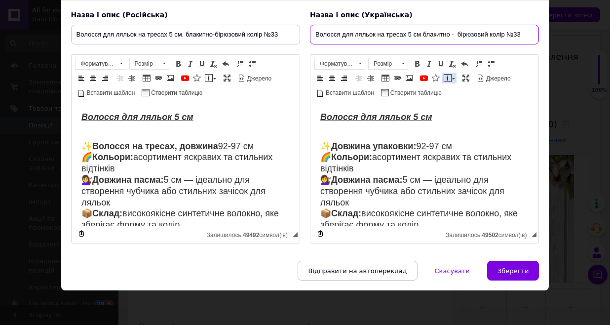
scroll to position [74, 0]
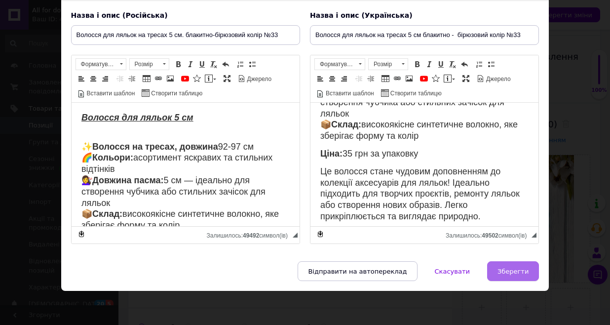
click at [520, 266] on button "Зберегти" at bounding box center [513, 271] width 52 height 20
type input "Волосся для ляльок на тресах 5 см. блакитно-бірюзовий колір №33"
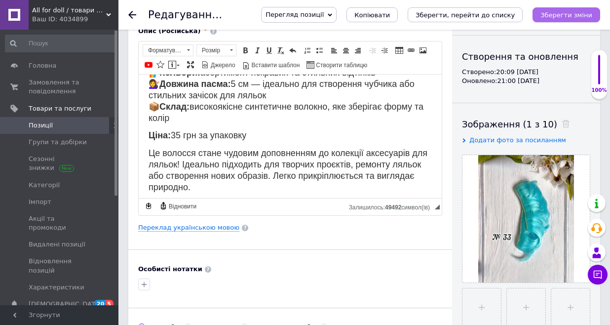
click at [570, 17] on icon "Зберегти зміни" at bounding box center [566, 14] width 52 height 7
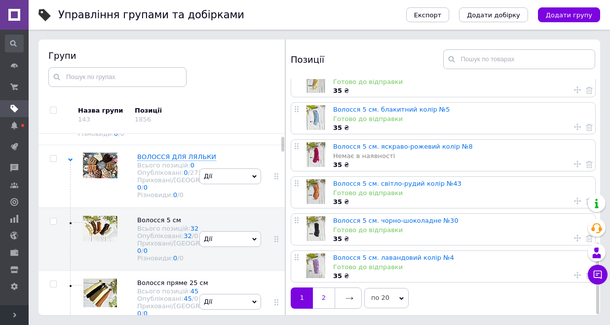
click at [325, 294] on link "2" at bounding box center [324, 297] width 22 height 21
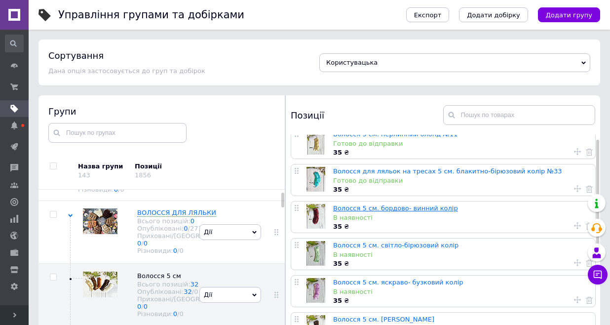
click at [415, 208] on link "Волосся 5 см. бордово- винний колір" at bounding box center [395, 207] width 125 height 7
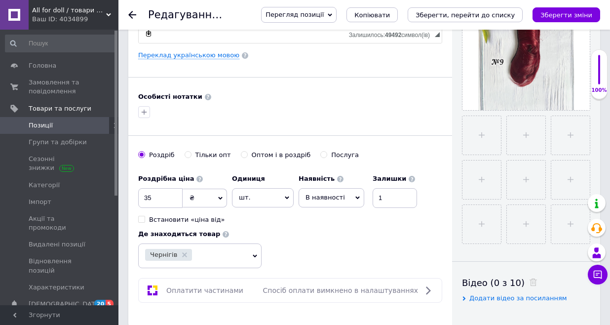
click at [354, 199] on div "В наявності Немає в наявності Під замовлення [PERSON_NAME] до відправки" at bounding box center [331, 197] width 66 height 19
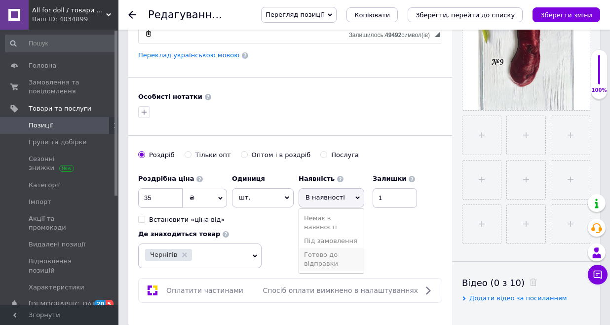
click at [331, 257] on li "Готово до відправки" at bounding box center [331, 259] width 65 height 23
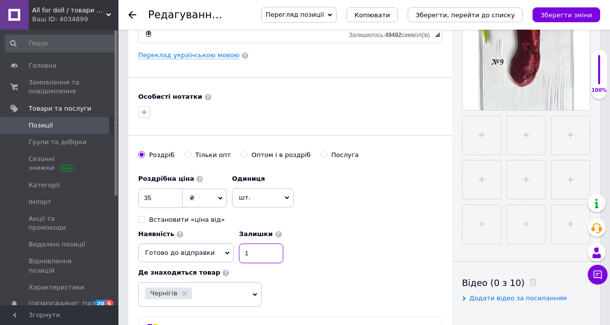
click at [283, 243] on input "1" at bounding box center [261, 253] width 44 height 20
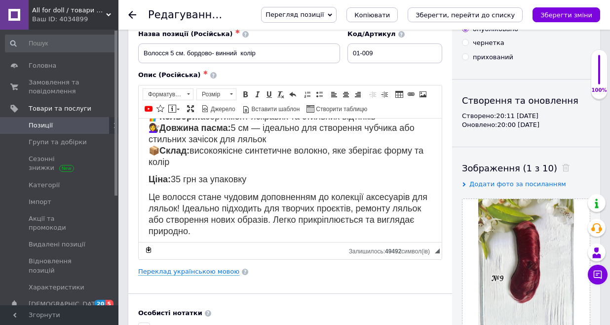
scroll to position [76, 0]
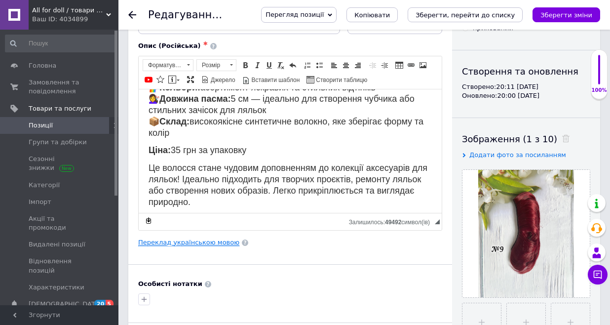
type input "2"
click at [209, 243] on link "Переклад українською мовою" at bounding box center [188, 242] width 101 height 8
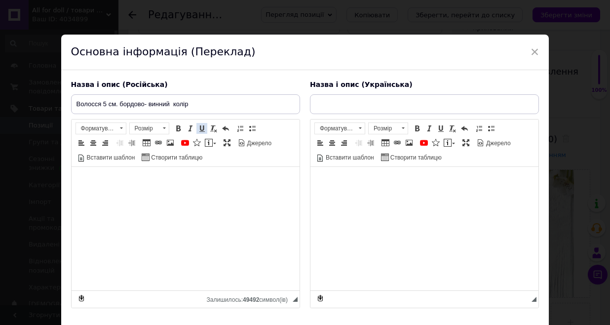
type input "Волосся 5 см бордово-винний колір"
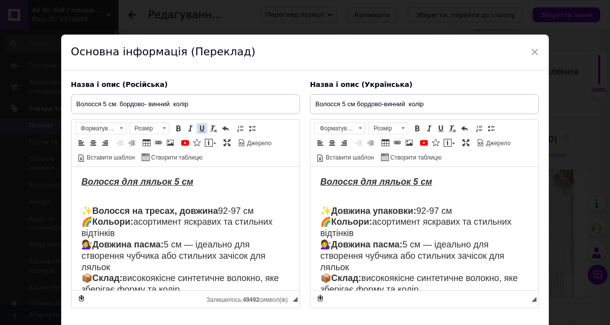
scroll to position [0, 0]
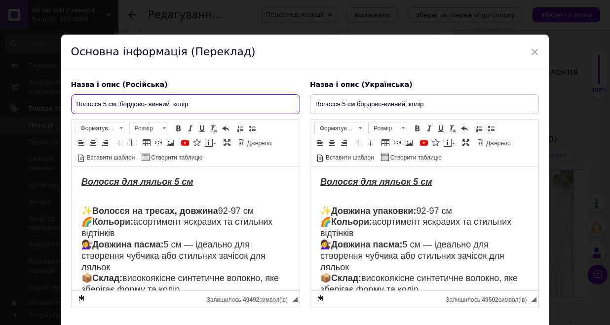
click at [199, 106] on input "Волосся 5 см. бордово- винний колір" at bounding box center [185, 104] width 229 height 20
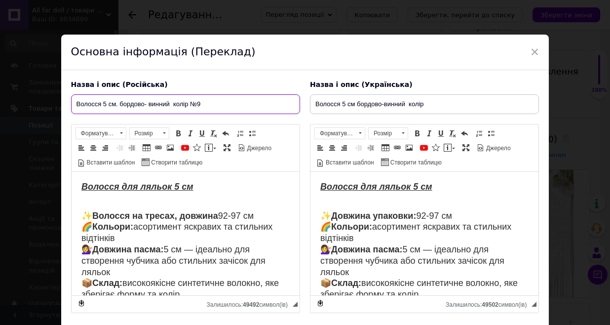
type input "Волосся 5 см. бордово- винний колір №9"
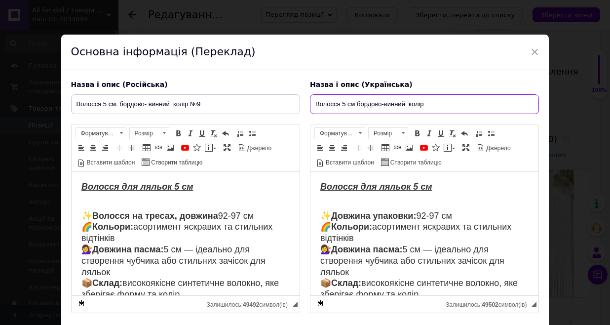
click at [449, 104] on input "Волосся 5 см бордово-винний колір" at bounding box center [424, 104] width 229 height 20
type input "Волосся 5 см бордово-винний колір №9"
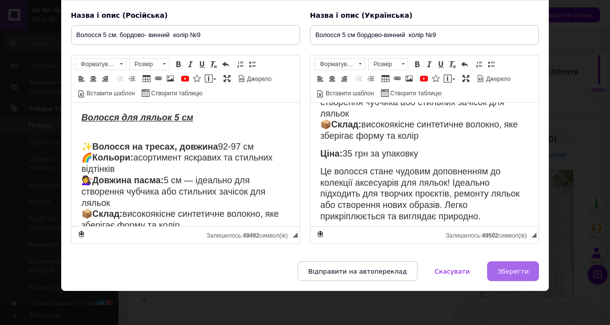
click at [505, 267] on span "Зберегти" at bounding box center [512, 270] width 31 height 7
type input "Волосся 5 см. бордово- винний колір №9"
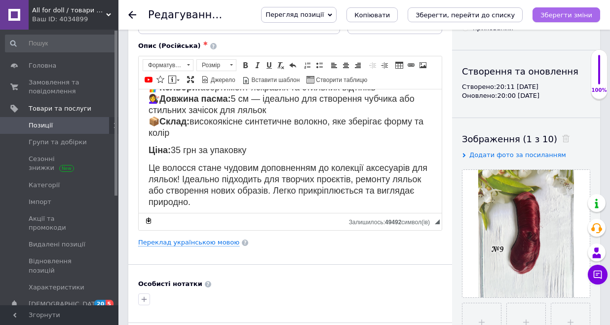
click at [572, 16] on icon "Зберегти зміни" at bounding box center [566, 14] width 52 height 7
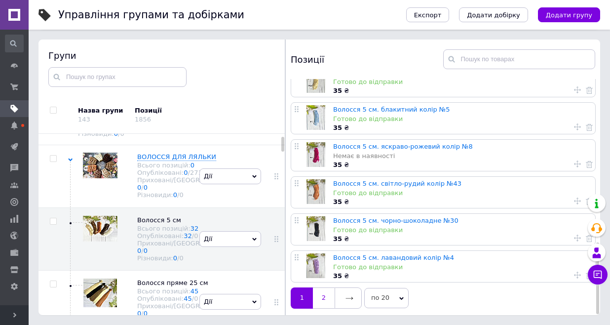
click at [325, 294] on link "2" at bounding box center [324, 297] width 22 height 21
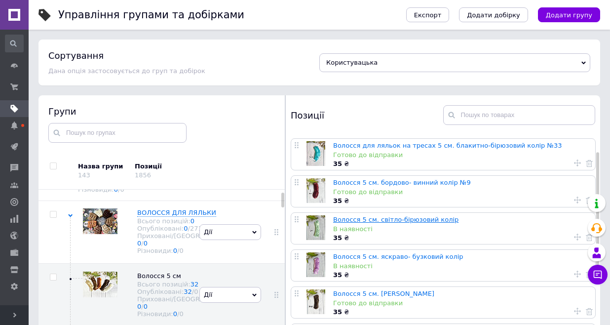
click at [413, 220] on link "Волосся 5 см. світло-бірюзовий колір" at bounding box center [395, 219] width 125 height 7
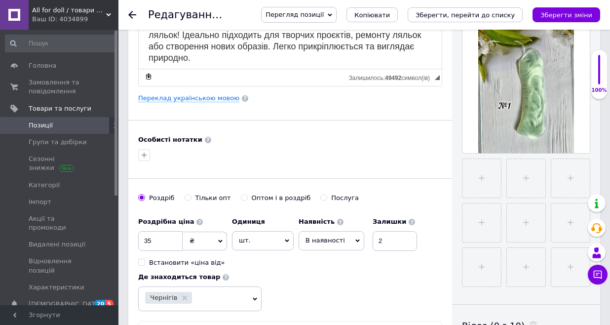
click at [355, 239] on icon at bounding box center [357, 240] width 4 height 4
click at [334, 301] on li "Готово до відправки" at bounding box center [331, 302] width 65 height 23
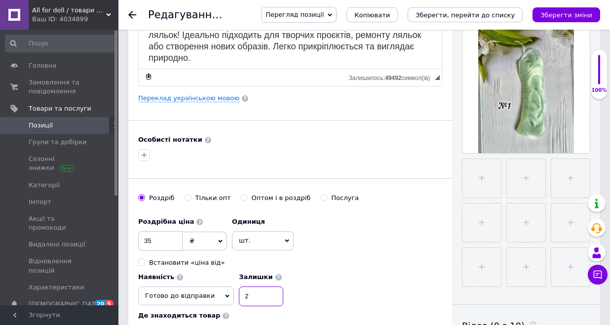
click at [283, 286] on input "2" at bounding box center [261, 296] width 44 height 20
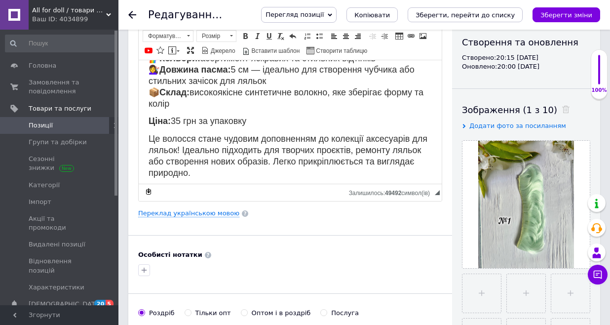
scroll to position [98, 0]
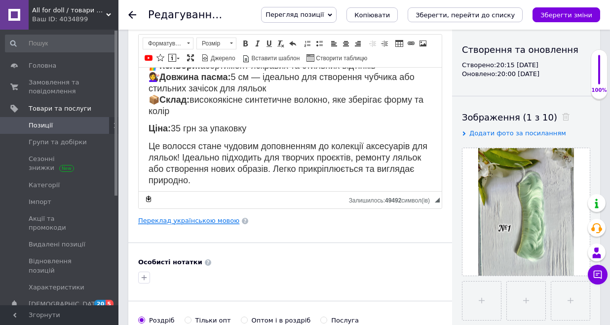
click at [183, 218] on link "Переклад українською мовою" at bounding box center [188, 221] width 101 height 8
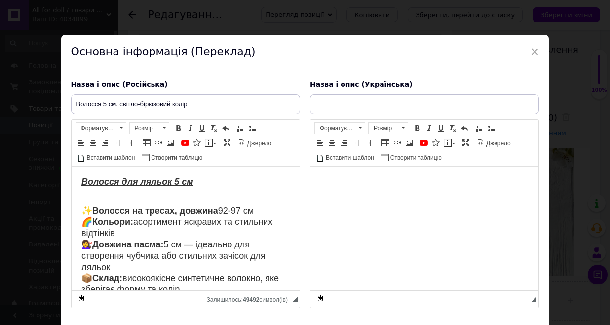
scroll to position [0, 0]
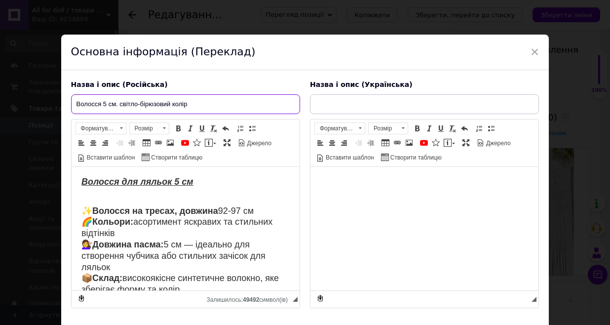
click at [198, 103] on input "Волосся 5 см. світло-бірюзовий колір" at bounding box center [185, 104] width 229 height 20
type input "Волосся 5 см. світло-бірюзовий колір"
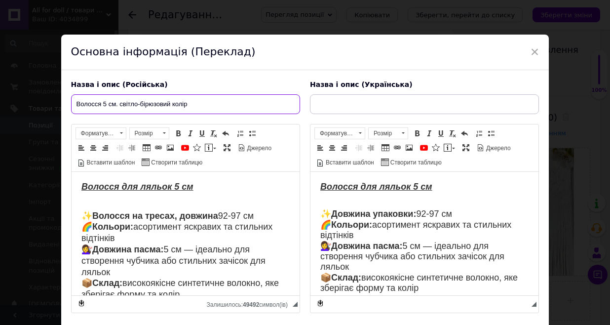
type input "Волосся 5 см світло- бірюзовий колір"
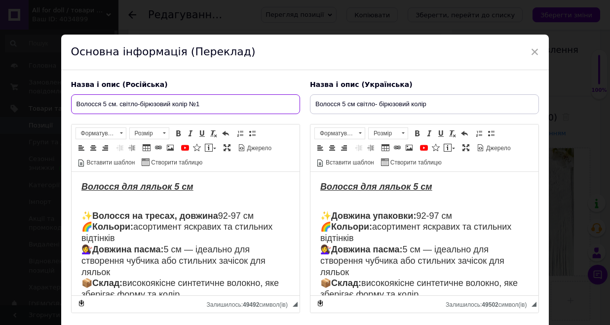
type input "Волосся 5 см. світло-бірюзовий колір №1"
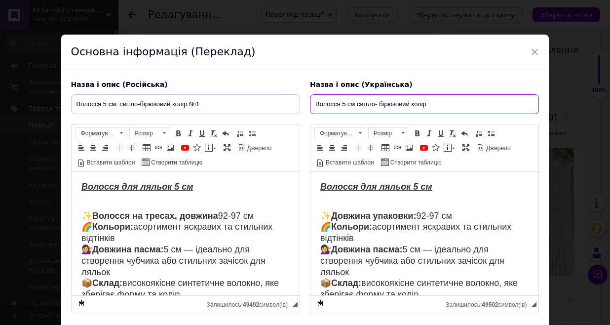
click at [460, 103] on input "Волосся 5 см світло- бірюзовий колір" at bounding box center [424, 104] width 229 height 20
type input "Волосся 5 см світло- бірюзовий колір №1"
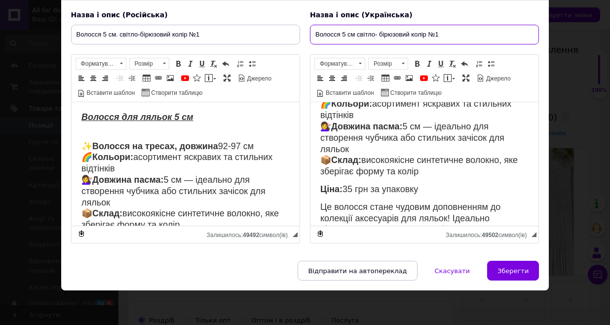
scroll to position [69, 0]
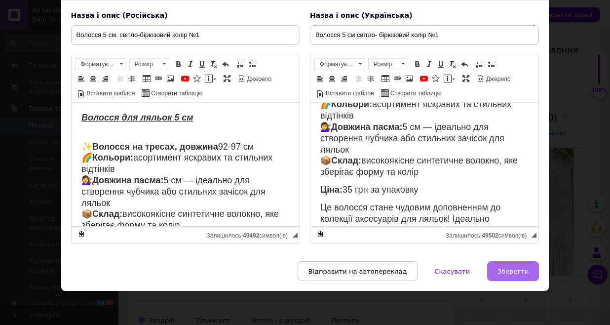
click at [508, 268] on span "Зберегти" at bounding box center [512, 270] width 31 height 7
type input "Волосся 5 см. світло-бірюзовий колір №1"
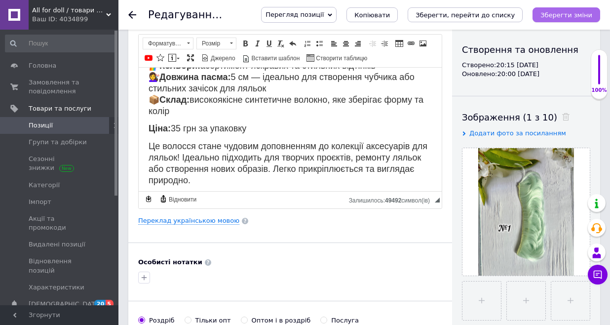
click at [575, 17] on icon "Зберегти зміни" at bounding box center [566, 14] width 52 height 7
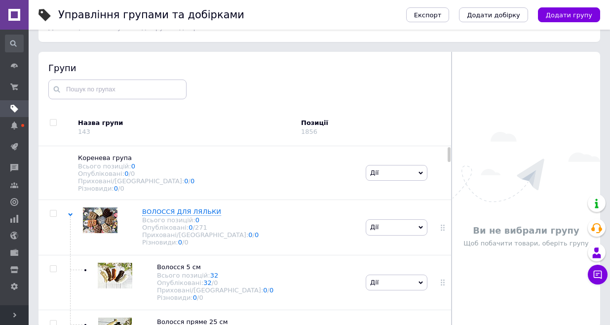
scroll to position [50, 0]
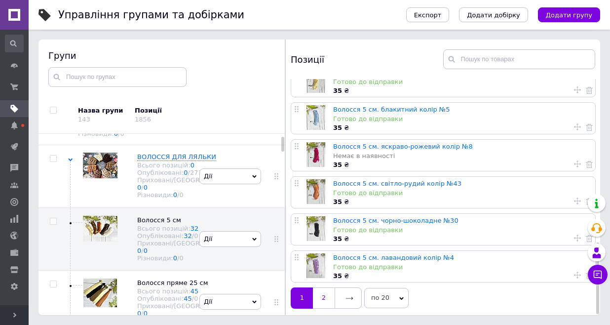
click at [324, 295] on link "2" at bounding box center [324, 297] width 22 height 21
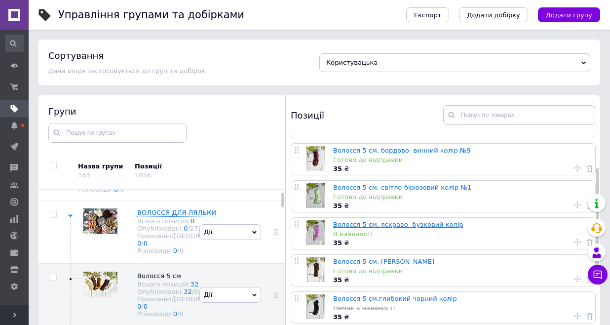
click at [399, 225] on link "Волосся 5 см. яскраво- бузковий колір" at bounding box center [398, 224] width 130 height 7
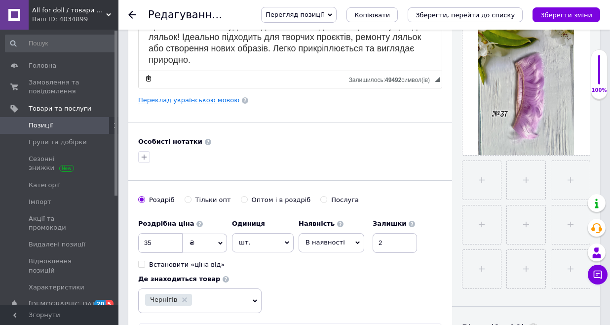
click at [351, 243] on span "В наявності" at bounding box center [331, 242] width 66 height 19
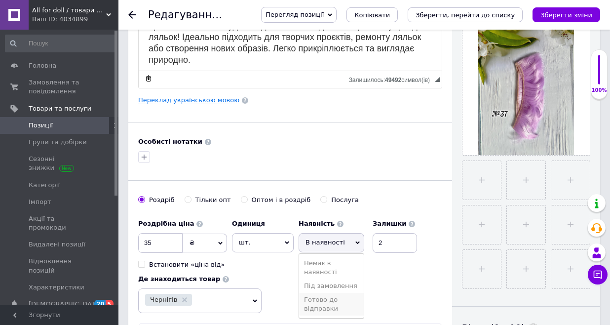
click at [328, 306] on li "Готово до відправки" at bounding box center [331, 304] width 65 height 23
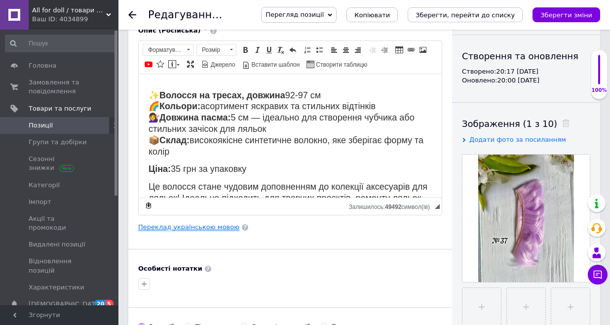
click at [194, 228] on link "Переклад українською мовою" at bounding box center [188, 227] width 101 height 8
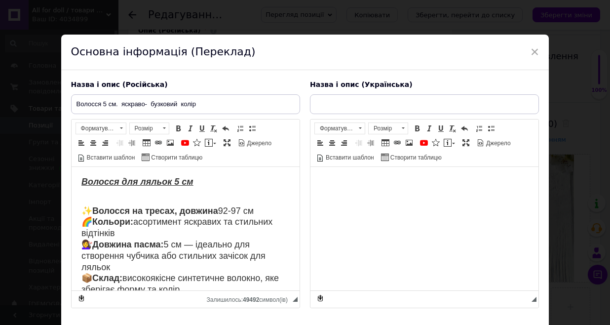
type input "Волосся 5 см яскраво-бузковий колір"
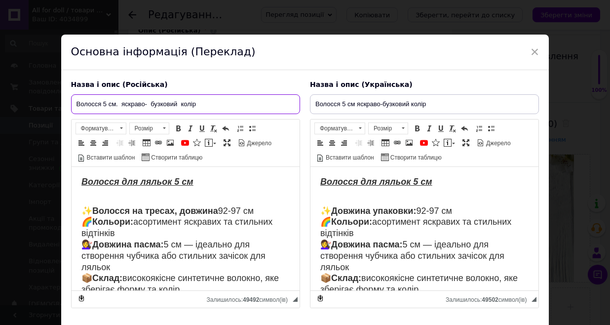
click at [202, 102] on input "Волосся 5 см. яскраво- бузковий колір" at bounding box center [185, 104] width 229 height 20
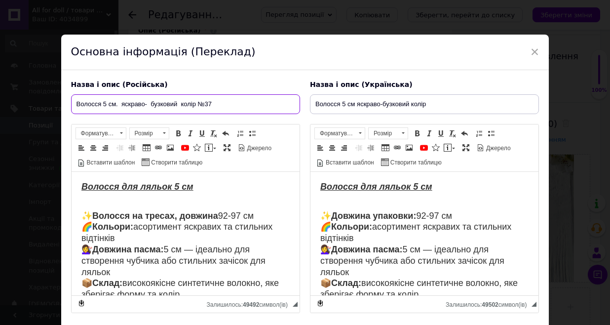
type input "Волосся 5 см. яскраво- бузковий колір №37"
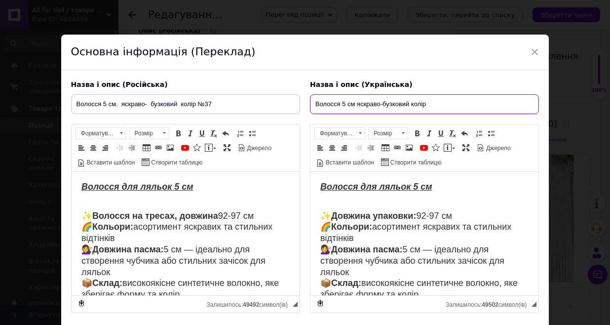
click at [458, 106] on input "Волосся 5 см яскраво-бузковий колір" at bounding box center [424, 104] width 229 height 20
type input "Волосся 5 см яскраво-бузковий колір №37"
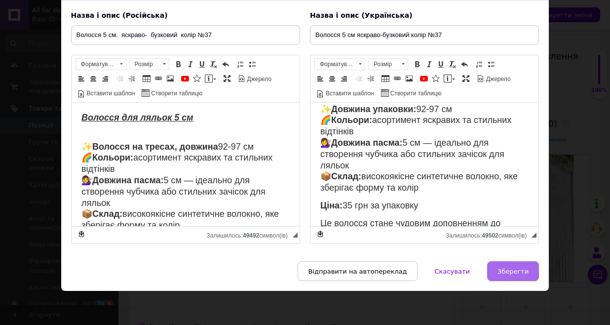
click at [523, 272] on span "Зберегти" at bounding box center [512, 270] width 31 height 7
type input "Волосся 5 см. яскраво- бузковий колір №37"
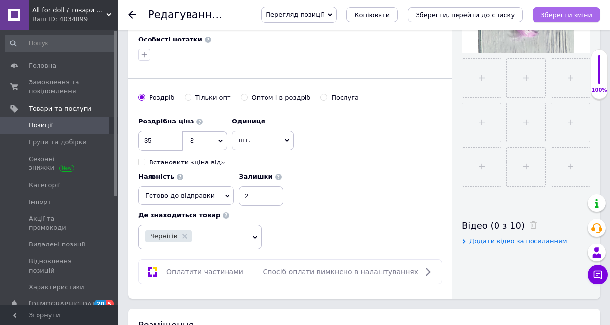
click at [578, 14] on icon "Зберегти зміни" at bounding box center [566, 14] width 52 height 7
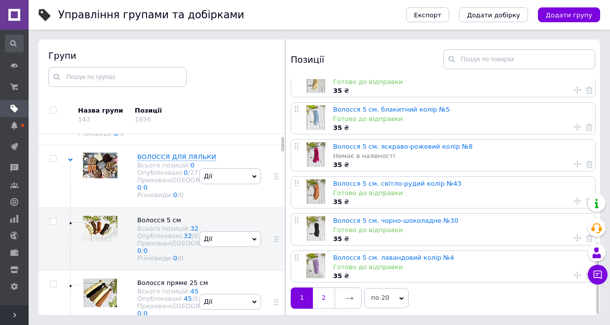
click at [330, 293] on link "2" at bounding box center [324, 297] width 22 height 21
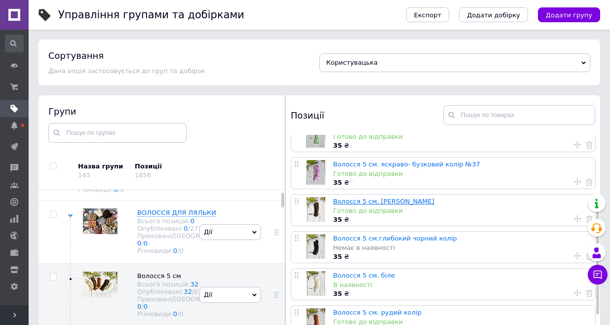
click at [389, 199] on link "Волосся 5 см. [PERSON_NAME]" at bounding box center [383, 200] width 101 height 7
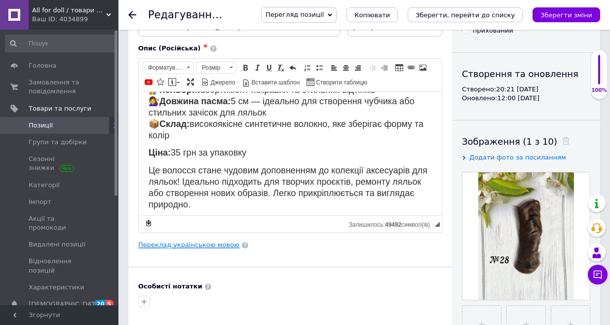
click at [198, 246] on link "Переклад українською мовою" at bounding box center [188, 245] width 101 height 8
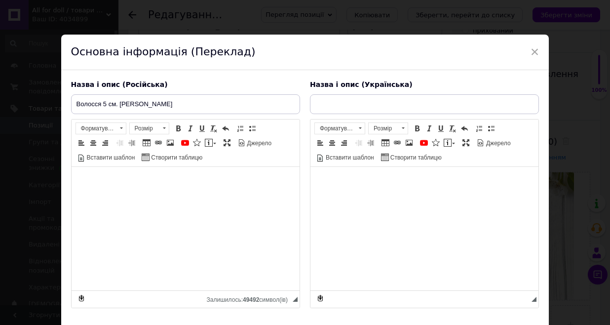
type input "Волосся 5 см каштанове"
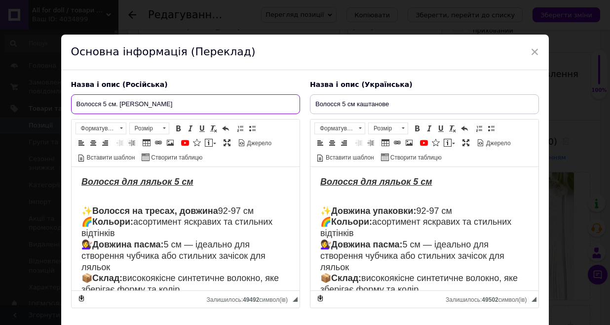
click at [175, 108] on input "Волосся 5 см. [PERSON_NAME]" at bounding box center [185, 104] width 229 height 20
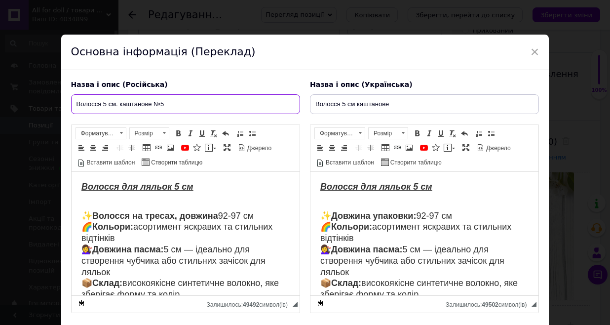
type input "Волосся 5 см. каштанове №5"
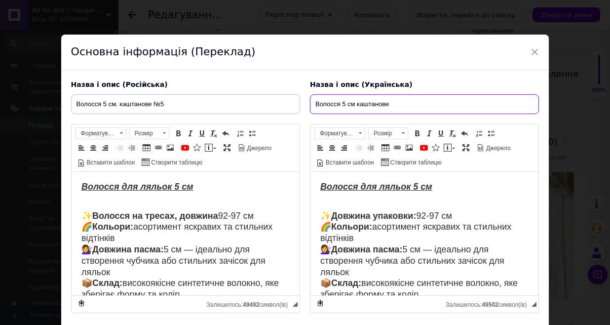
click at [424, 105] on input "Волосся 5 см каштанове" at bounding box center [424, 104] width 229 height 20
type input "Волосся 5 см каштанове №28"
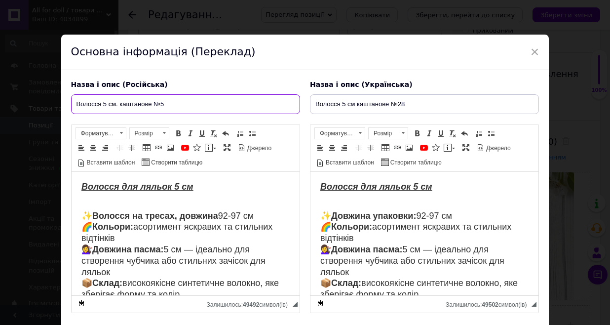
click at [181, 107] on input "Волосся 5 см. каштанове №5" at bounding box center [185, 104] width 229 height 20
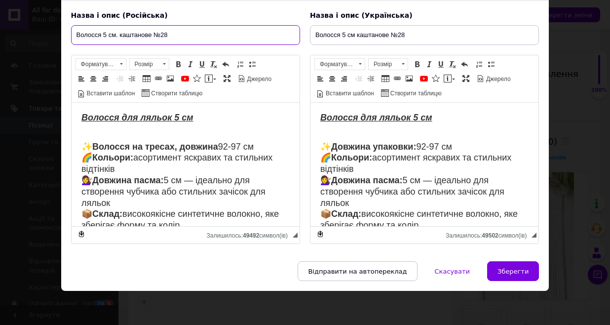
type input "Волосся 5 см. каштанове №28"
click at [516, 282] on div "Відправити на автопереклад   Скасувати   Зберегти" at bounding box center [305, 276] width 488 height 30
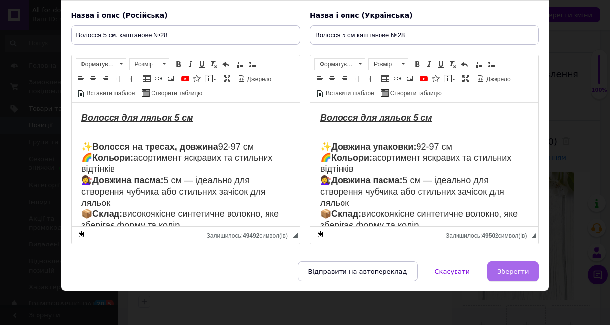
click at [516, 269] on span "Зберегти" at bounding box center [512, 270] width 31 height 7
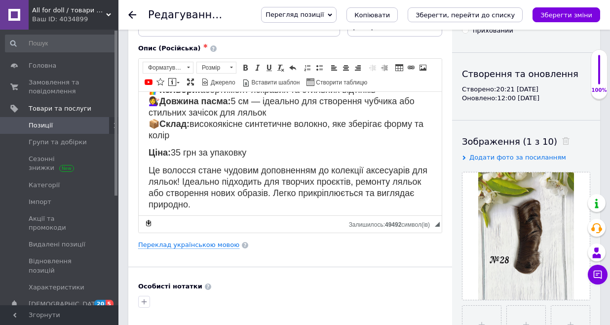
type input "Волосся 5 см. каштанове №28"
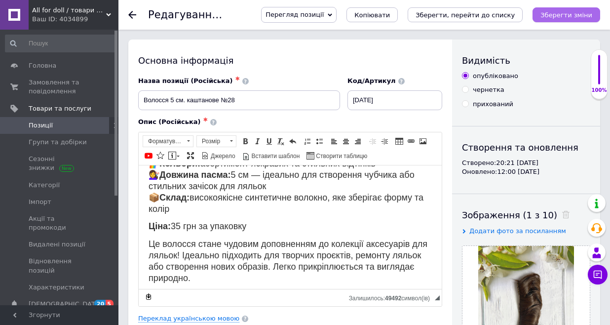
click at [563, 18] on icon "Зберегти зміни" at bounding box center [566, 14] width 52 height 7
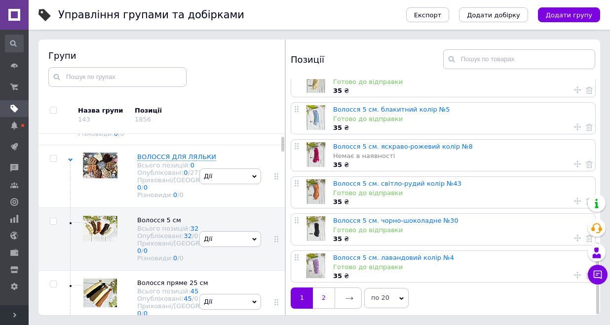
click at [322, 295] on link "2" at bounding box center [324, 297] width 22 height 21
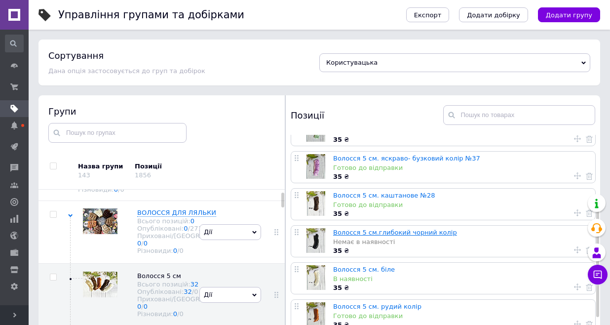
click at [418, 232] on link "Волосся 5 см.глибокий чорний колір" at bounding box center [395, 231] width 124 height 7
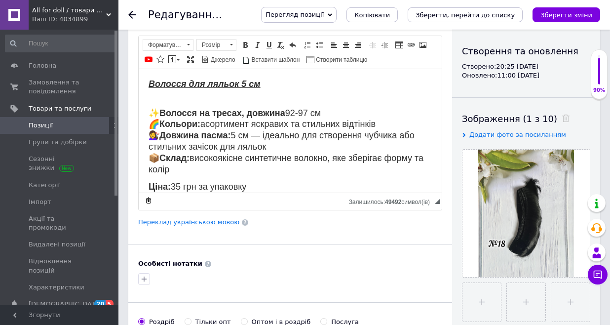
click at [216, 224] on link "Переклад українською мовою" at bounding box center [188, 222] width 101 height 8
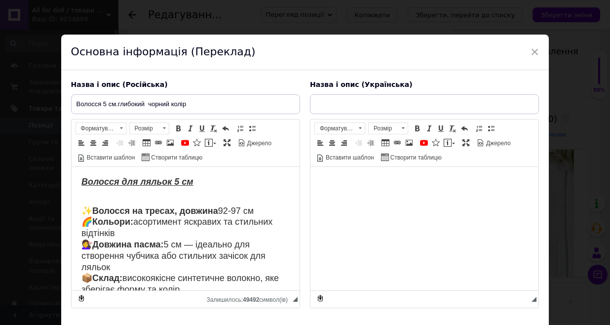
type input "Волосся 5 см глибокий чорний колір"
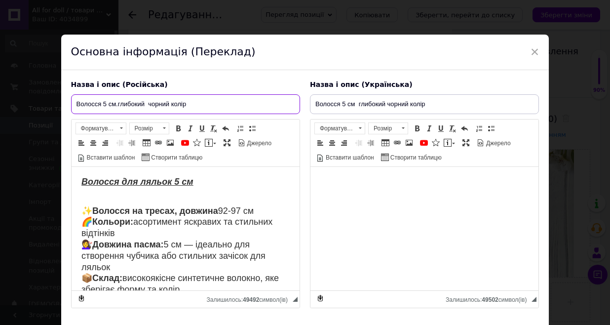
click at [203, 100] on input "Волосся 5 см.глибокий чорний колір" at bounding box center [185, 104] width 229 height 20
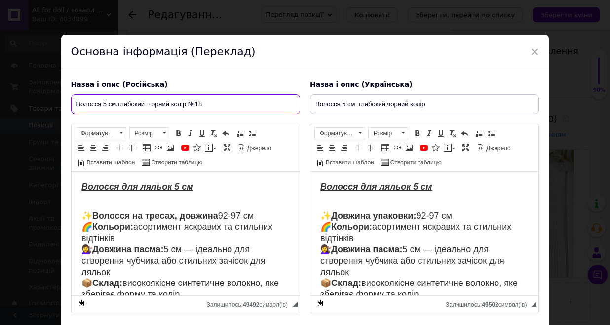
type input "Волосся 5 см.глибокий чорний колір №18"
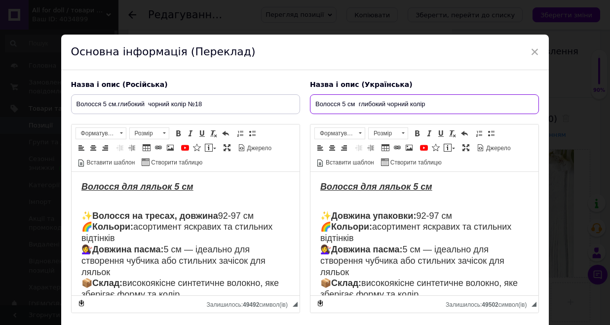
click at [444, 105] on input "Волосся 5 см глибокий чорний колір" at bounding box center [424, 104] width 229 height 20
type input "Волосся 5 см глибокий чорний колір №18"
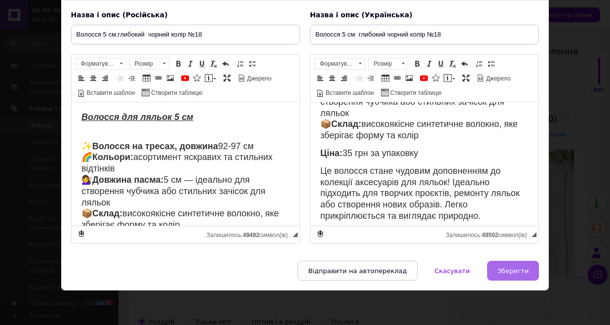
click at [514, 265] on button "Зберегти" at bounding box center [513, 270] width 52 height 20
type input "Волосся 5 см.глибокий чорний колір №18"
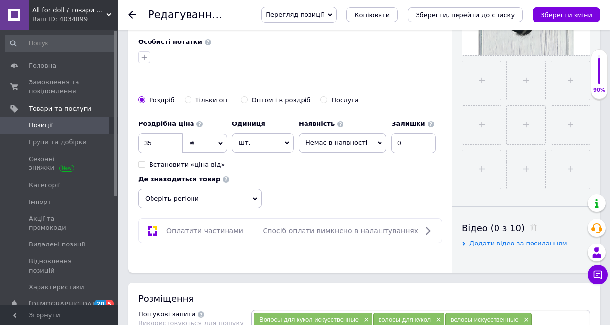
click at [255, 195] on span "Оберіть регіони" at bounding box center [199, 198] width 123 height 20
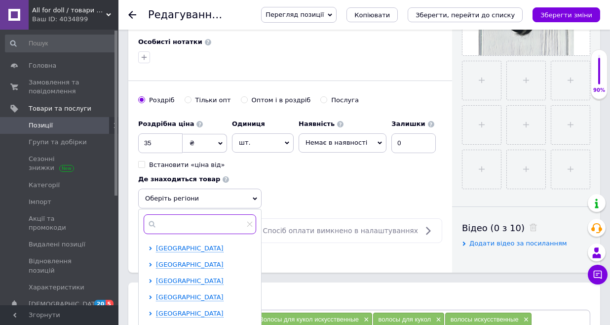
click at [189, 229] on input "text" at bounding box center [200, 224] width 112 height 20
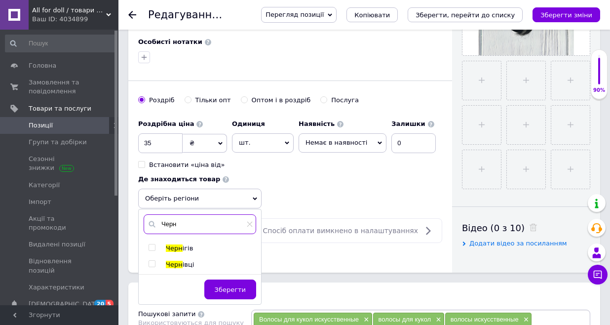
type input "Черн"
click at [155, 246] on span at bounding box center [151, 247] width 7 height 7
click at [155, 246] on input "checkbox" at bounding box center [151, 247] width 6 height 6
checkbox input "true"
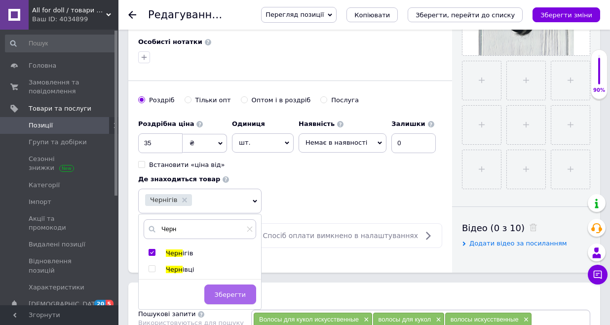
click at [233, 293] on span "Зберегти" at bounding box center [230, 294] width 31 height 7
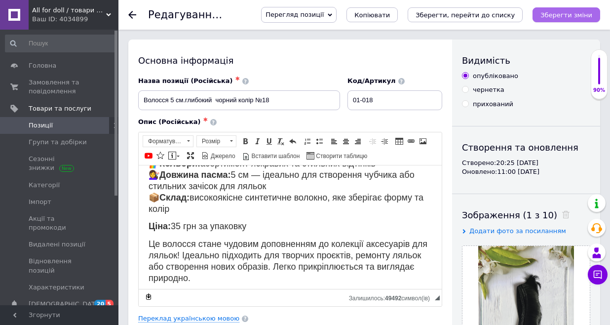
click at [566, 13] on icon "Зберегти зміни" at bounding box center [566, 14] width 52 height 7
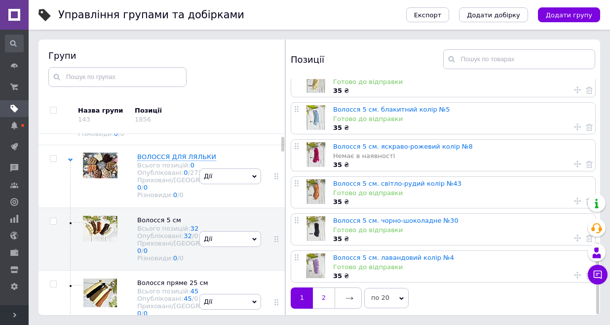
click at [324, 294] on link "2" at bounding box center [324, 297] width 22 height 21
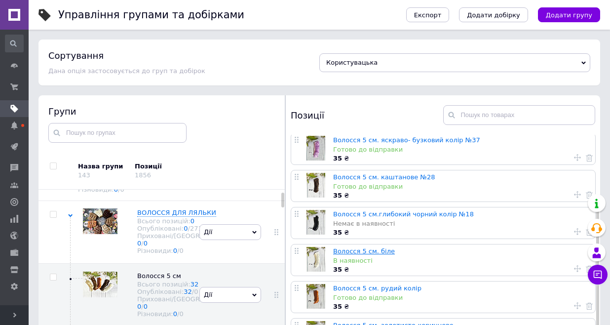
click at [383, 251] on link "Волосся 5 см. біле" at bounding box center [364, 250] width 62 height 7
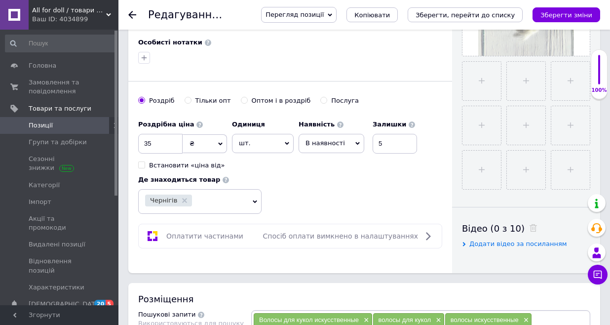
click at [350, 143] on span "В наявності" at bounding box center [331, 143] width 66 height 19
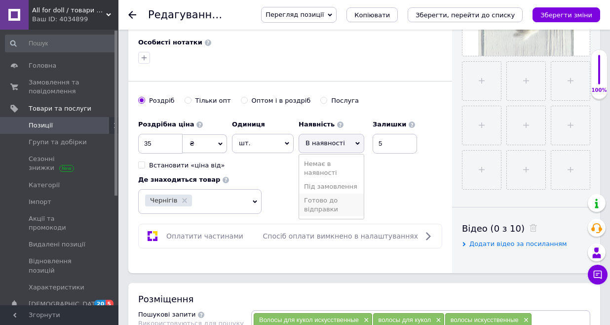
click at [330, 204] on li "Готово до відправки" at bounding box center [331, 204] width 65 height 23
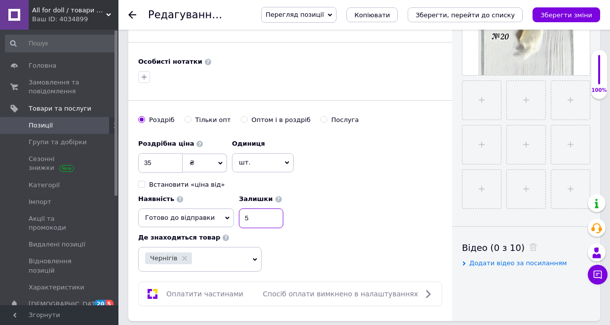
click at [283, 208] on input "5" at bounding box center [261, 218] width 44 height 20
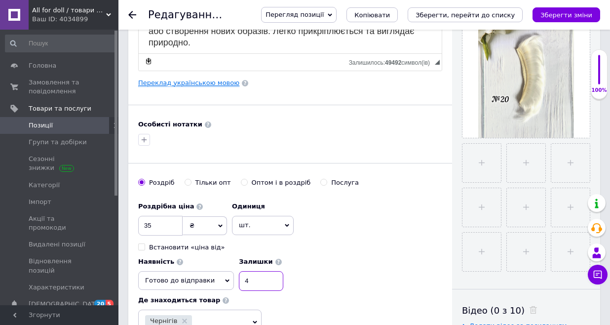
type input "4"
click at [174, 83] on link "Переклад українською мовою" at bounding box center [188, 83] width 101 height 8
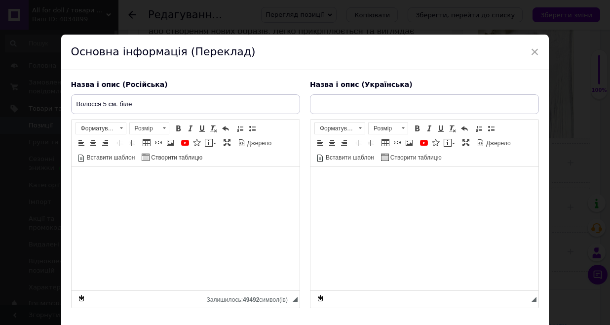
type input "Волосся 5 см біле"
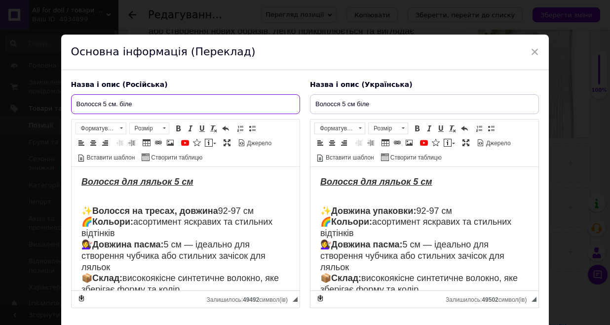
click at [165, 102] on input "Волосся 5 см. біле" at bounding box center [185, 104] width 229 height 20
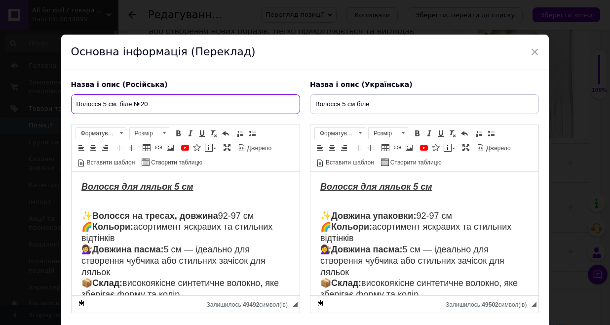
type input "Волосся 5 см. біле №20"
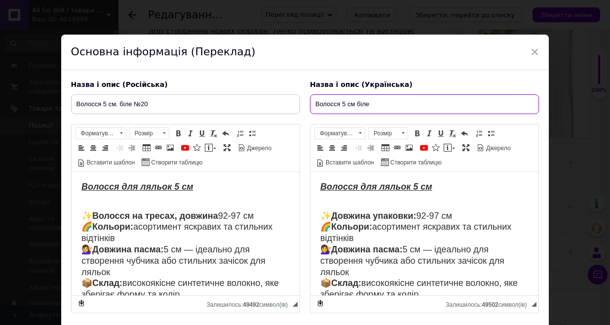
click at [386, 105] on input "Волосся 5 см біле" at bounding box center [424, 104] width 229 height 20
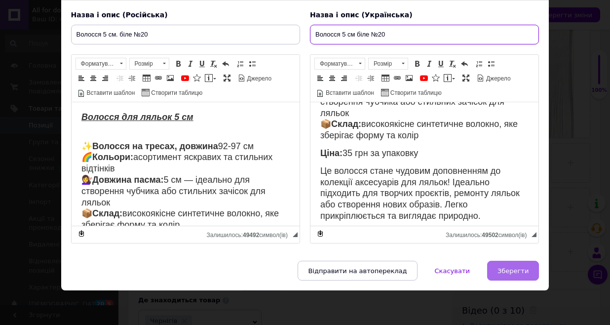
type input "Волосся 5 см біле №20"
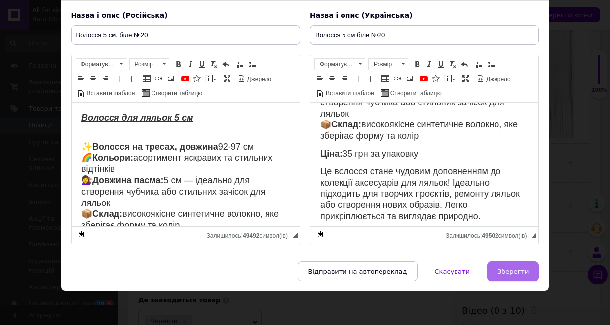
click at [503, 272] on span "Зберегти" at bounding box center [512, 270] width 31 height 7
type input "Волосся 5 см. біле №20"
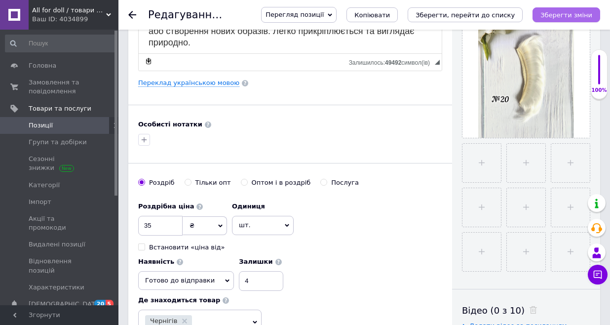
click at [551, 17] on icon "Зберегти зміни" at bounding box center [566, 14] width 52 height 7
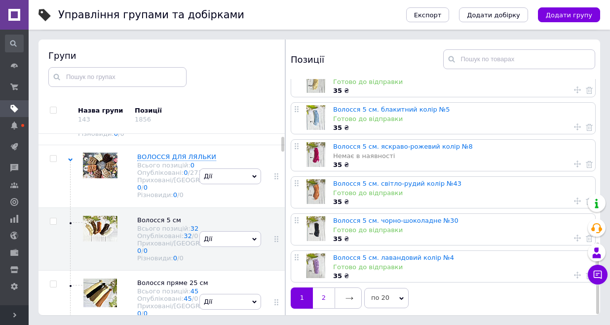
click at [326, 297] on link "2" at bounding box center [324, 297] width 22 height 21
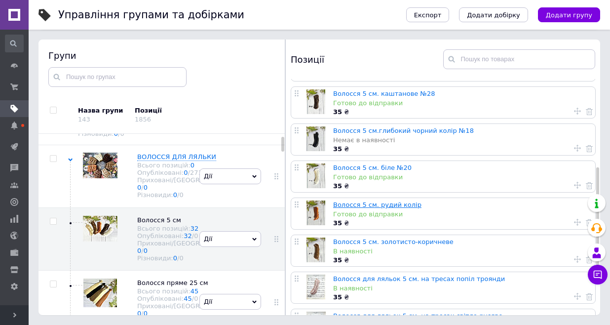
click at [358, 205] on link "Волосся 5 см. рудий колір" at bounding box center [377, 204] width 88 height 7
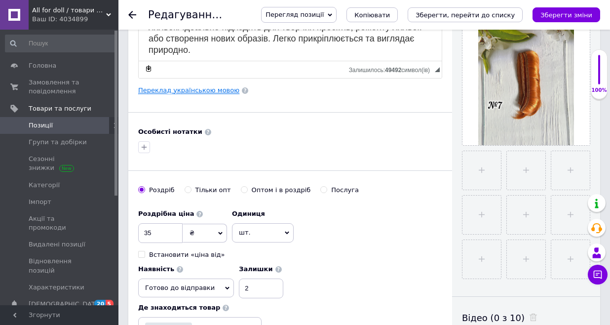
click at [201, 89] on link "Переклад українською мовою" at bounding box center [188, 90] width 101 height 8
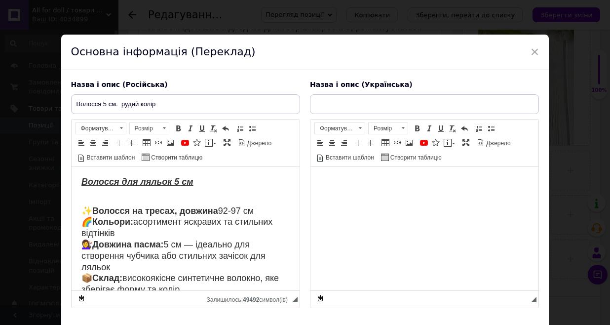
type input "Волосся 5 см рудий колір"
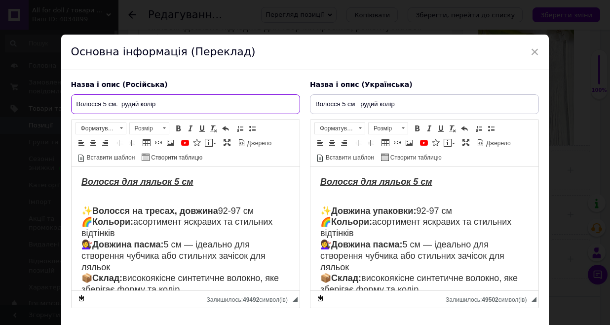
click at [173, 105] on input "Волосся 5 см. рудий колір" at bounding box center [185, 104] width 229 height 20
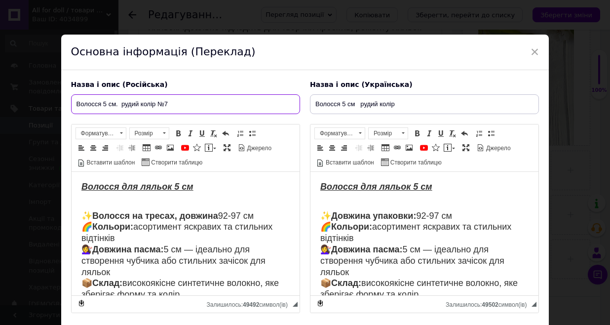
type input "Волосся 5 см. рудий колір №7"
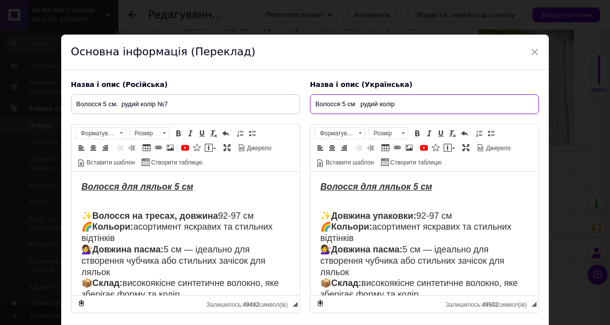
click at [420, 107] on input "Волосся 5 см рудий колір" at bounding box center [424, 104] width 229 height 20
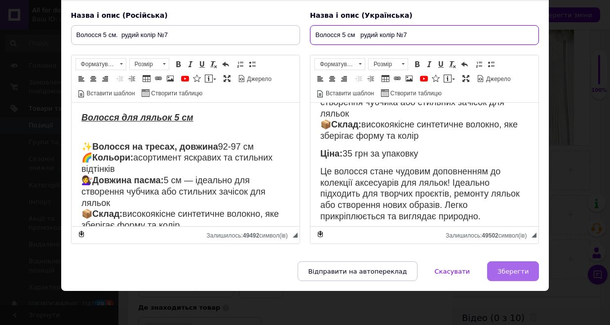
type input "Волосся 5 см рудий колір №7"
click at [505, 271] on span "Зберегти" at bounding box center [512, 270] width 31 height 7
type input "Волосся 5 см. рудий колір №7"
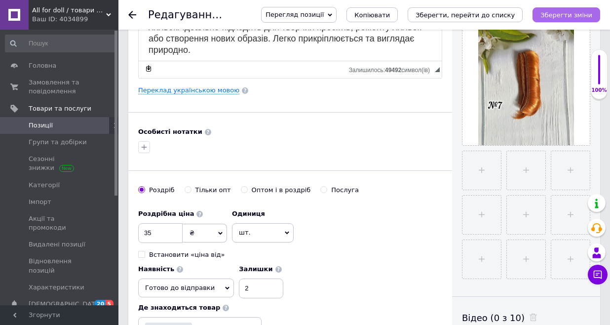
click at [580, 14] on icon "Зберегти зміни" at bounding box center [566, 14] width 52 height 7
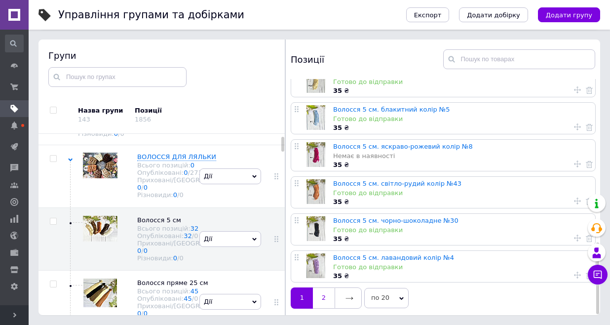
click at [321, 297] on link "2" at bounding box center [324, 297] width 22 height 21
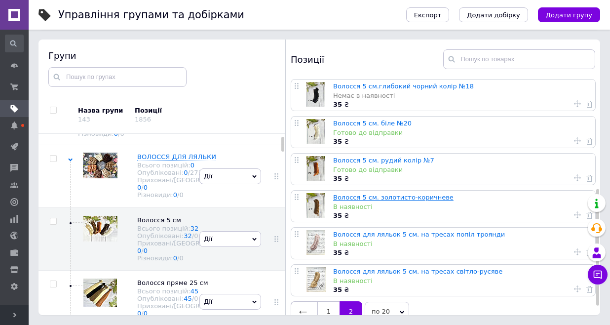
click at [427, 197] on link "Волосся 5 см. золотисто-коричневе" at bounding box center [393, 196] width 120 height 7
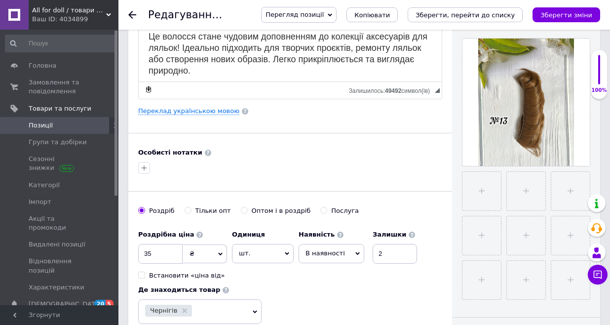
click at [355, 254] on icon at bounding box center [357, 253] width 4 height 3
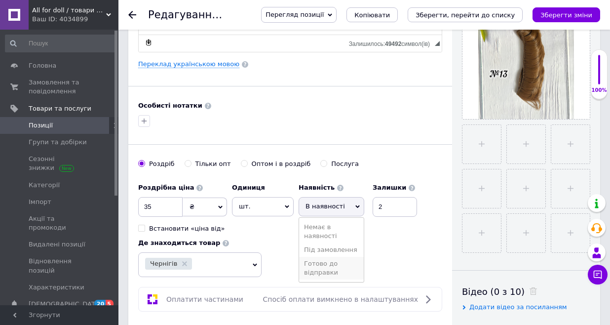
click at [326, 266] on li "Готово до відправки" at bounding box center [331, 268] width 65 height 23
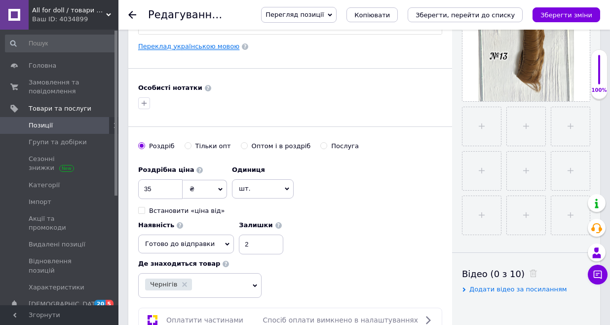
click at [167, 45] on link "Переклад українською мовою" at bounding box center [188, 46] width 101 height 8
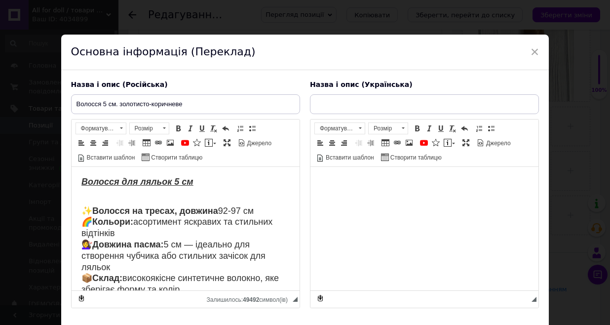
type input "Волосся 5 см золотисто-коричневе"
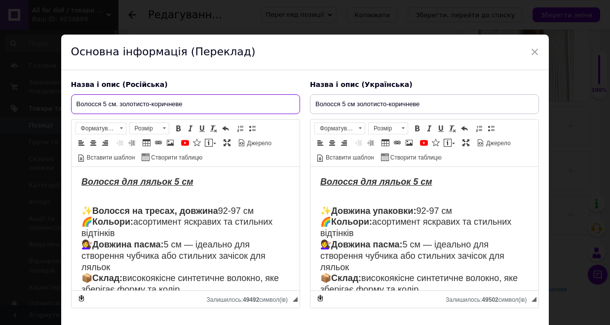
click at [198, 105] on input "Волосся 5 см. золотисто-коричневе" at bounding box center [185, 104] width 229 height 20
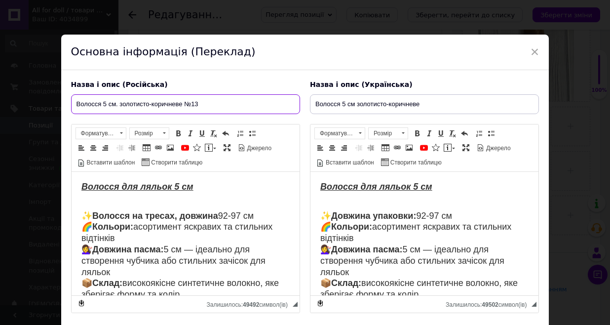
type input "Волосся 5 см. золотисто-коричневе №13"
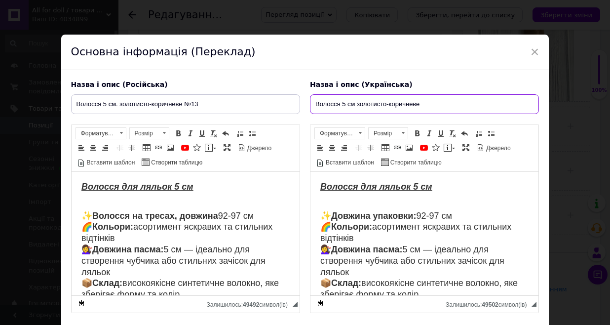
click at [441, 105] on input "Волосся 5 см золотисто-коричневе" at bounding box center [424, 104] width 229 height 20
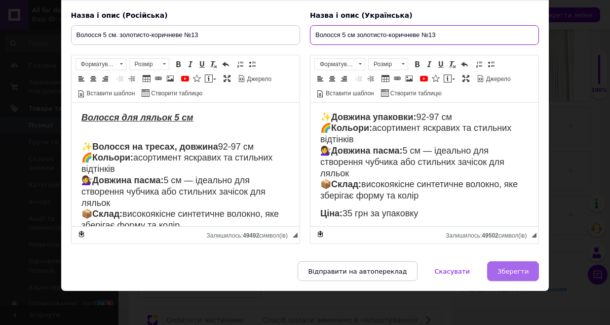
type input "Волосся 5 см золотисто-коричневе №13"
click at [523, 271] on span "Зберегти" at bounding box center [512, 270] width 31 height 7
type input "Волосся 5 см. золотисто-коричневе №13"
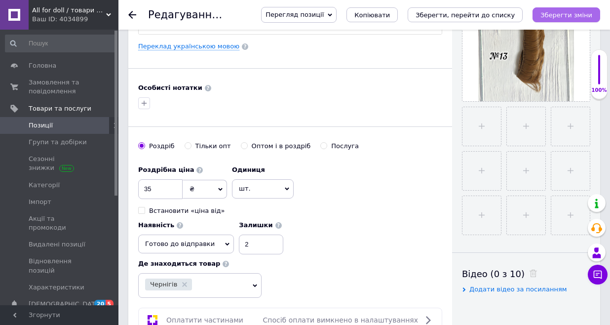
click at [570, 12] on icon "Зберегти зміни" at bounding box center [566, 14] width 52 height 7
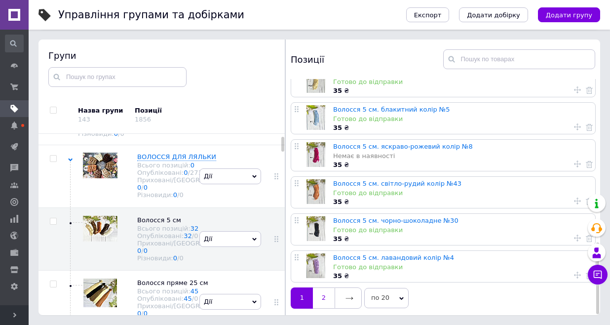
click at [324, 295] on link "2" at bounding box center [324, 297] width 22 height 21
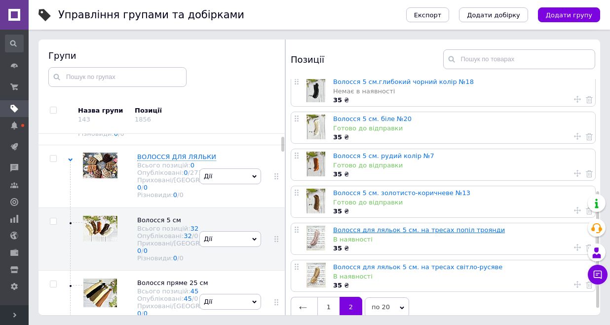
click at [388, 229] on link "Волосся для ляльок 5 см. на тресах попіл троянди" at bounding box center [419, 229] width 172 height 7
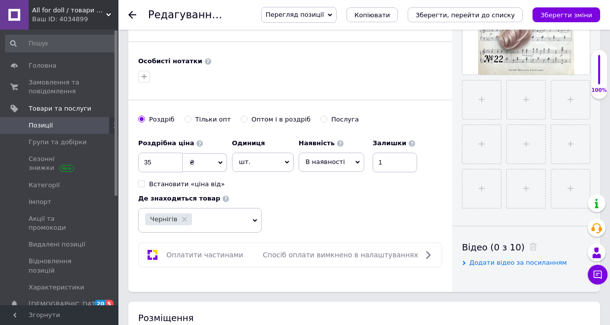
click at [355, 157] on span "В наявності" at bounding box center [331, 161] width 66 height 19
click at [330, 222] on li "Готово до відправки" at bounding box center [331, 223] width 65 height 23
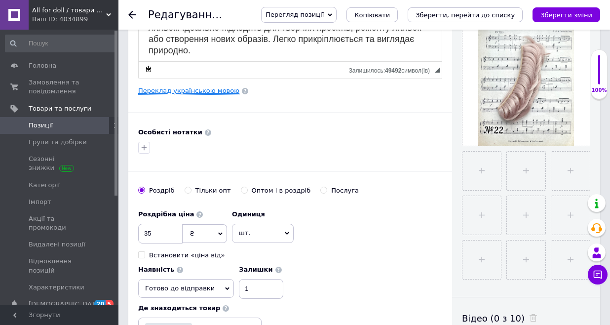
click at [177, 90] on link "Переклад українською мовою" at bounding box center [188, 91] width 101 height 8
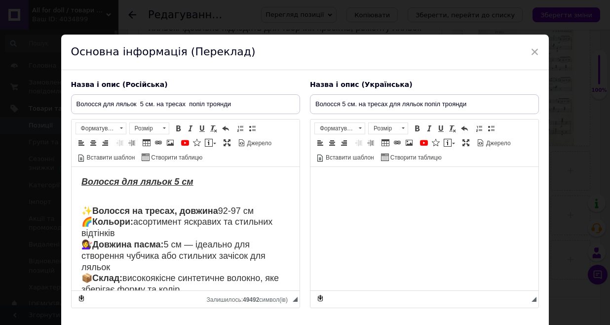
type input "Волосся 5 см. на тресах для ляльок попіл троянди"
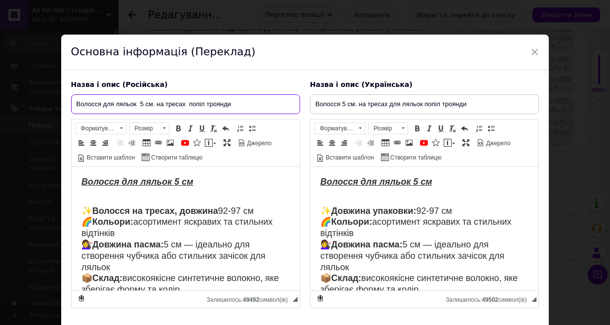
click at [252, 100] on input "Волосся для ляльок 5 см. на тресах попіл троянди" at bounding box center [185, 104] width 229 height 20
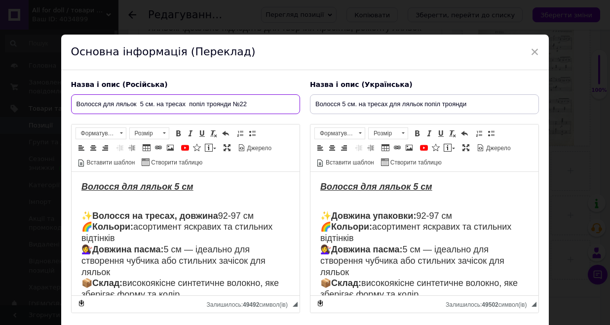
type input "Волосся для ляльок 5 см. на тресах попіл троянди №22"
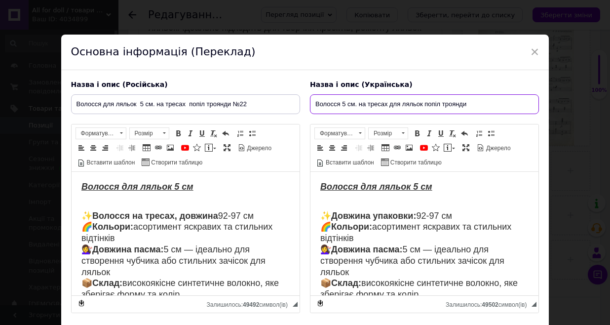
click at [476, 103] on input "Волосся 5 см. на тресах для ляльок попіл троянди" at bounding box center [424, 104] width 229 height 20
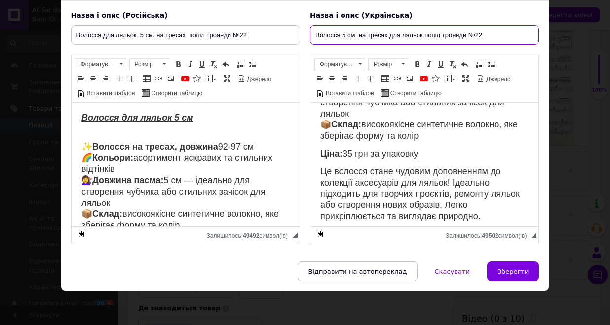
type input "Волосся 5 см. на тресах для ляльок попіл троянди №22"
click at [502, 260] on div "Назва і опис (Російська) Волосся для ляльок 5 см. на тресах попіл троянди №22 В…" at bounding box center [305, 131] width 488 height 260
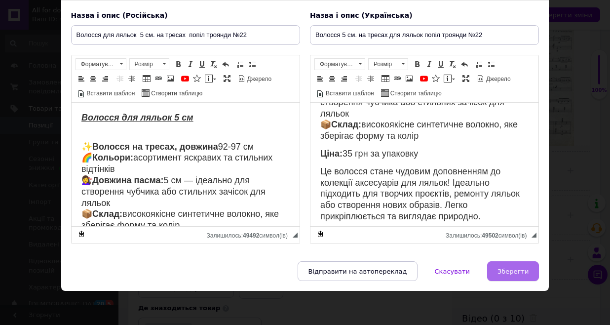
click at [502, 278] on button "Зберегти" at bounding box center [513, 271] width 52 height 20
type input "Волосся для ляльок 5 см. на тресах попіл троянди №22"
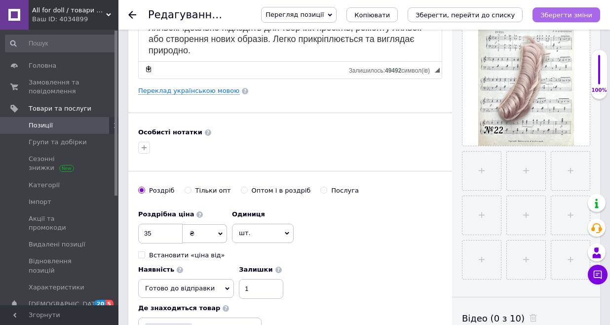
click at [574, 21] on button "Зберегти зміни" at bounding box center [566, 14] width 68 height 15
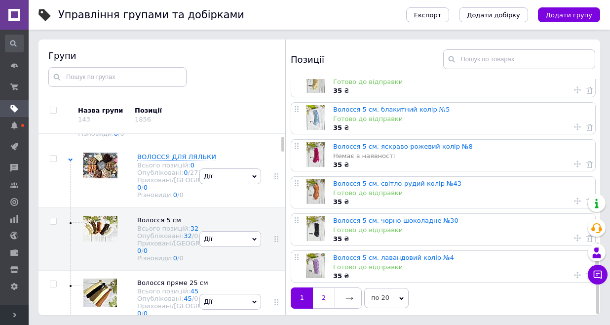
click at [321, 294] on link "2" at bounding box center [324, 297] width 22 height 21
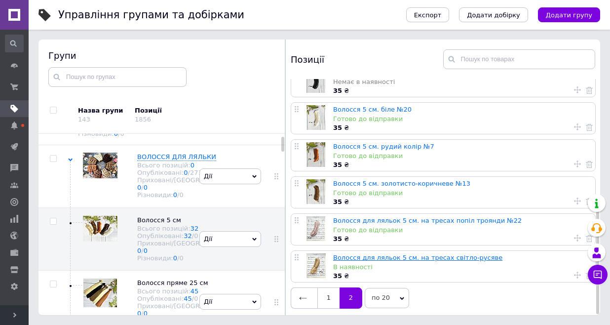
click at [376, 256] on link "Волосся для ляльок 5 см. на тресах світло-русяве" at bounding box center [417, 257] width 169 height 7
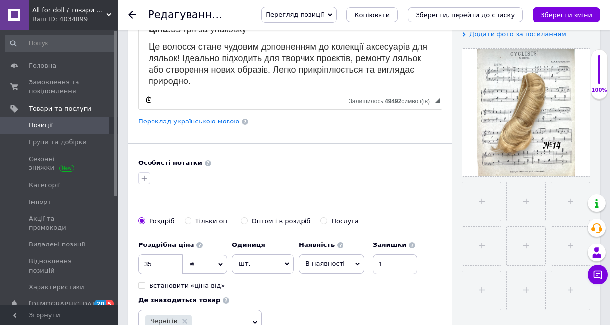
click at [355, 264] on icon at bounding box center [357, 263] width 4 height 4
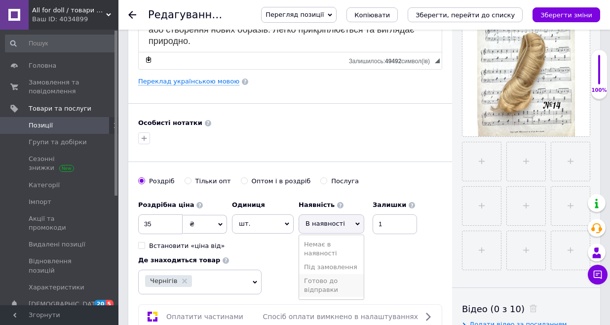
click at [334, 281] on li "Готово до відправки" at bounding box center [331, 285] width 65 height 23
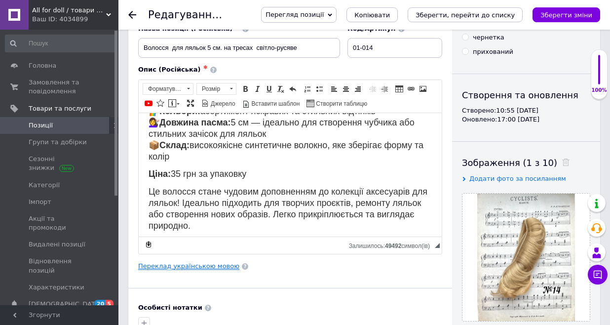
click at [207, 262] on link "Переклад українською мовою" at bounding box center [188, 266] width 101 height 8
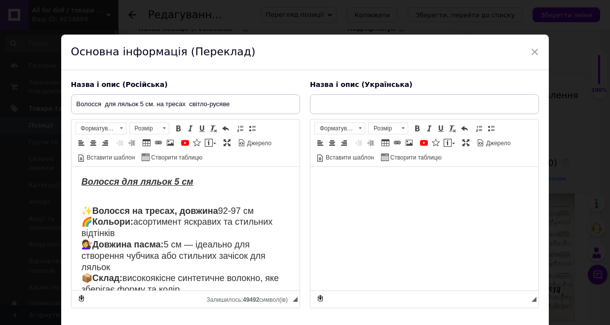
type input "Волосся 5 см. на тресах для ляльок світло-русяве"
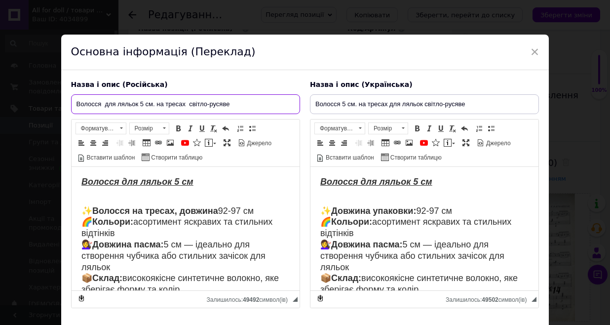
click at [239, 105] on input "Волосся для ляльок 5 см. на тресах світло-русяве" at bounding box center [185, 104] width 229 height 20
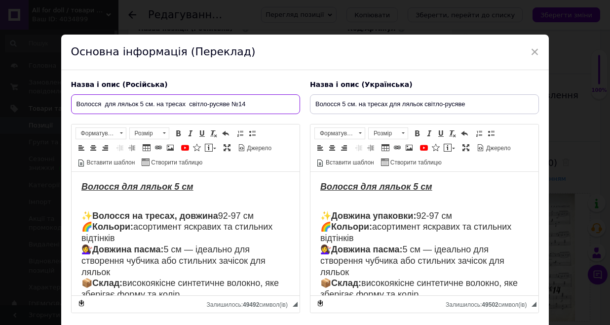
type input "Волосся для ляльок 5 см. на тресах світло-русяве №14"
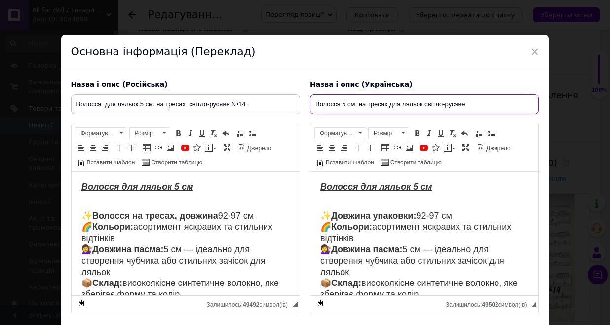
click at [475, 104] on input "Волосся 5 см. на тресах для ляльок світло-русяве" at bounding box center [424, 104] width 229 height 20
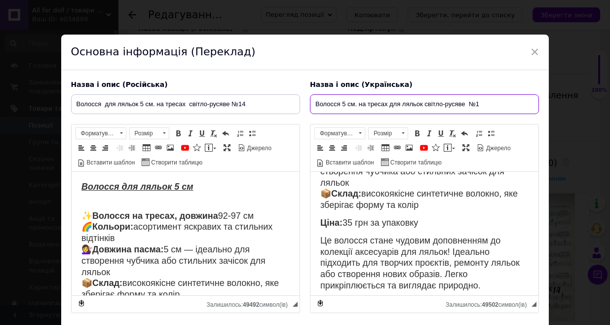
type input "Волосся 5 см. на тресах для ляльок світло-русяве №14"
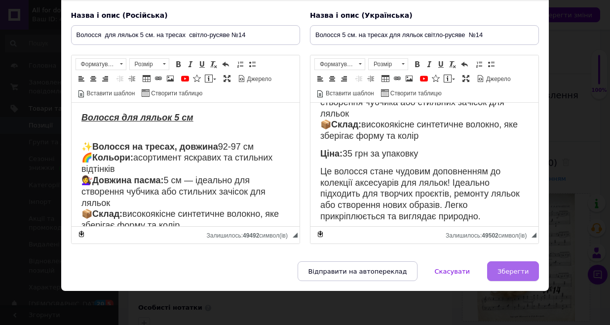
click at [506, 270] on span "Зберегти" at bounding box center [512, 270] width 31 height 7
type input "Волосся для ляльок 5 см. на тресах світло-русяве №14"
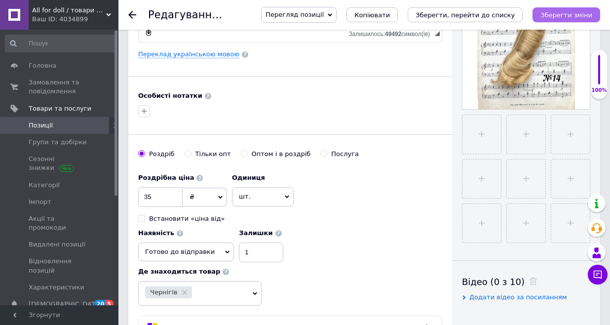
click at [554, 16] on icon "Зберегти зміни" at bounding box center [566, 14] width 52 height 7
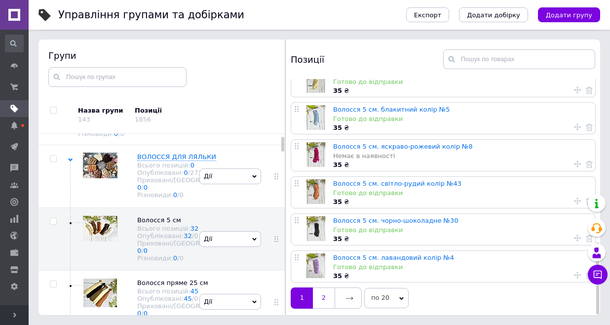
scroll to position [56, 0]
click at [328, 294] on link "2" at bounding box center [324, 297] width 22 height 21
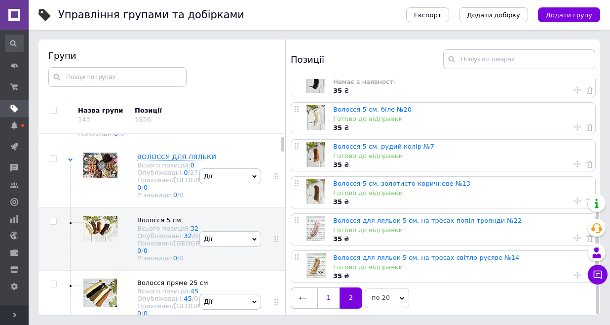
click at [330, 293] on link "1" at bounding box center [328, 297] width 22 height 21
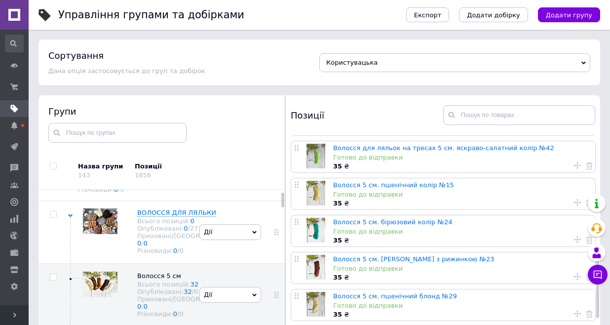
scroll to position [364, 0]
click at [424, 186] on link "Волосся 5 см. пшенічний колір №15" at bounding box center [393, 185] width 121 height 7
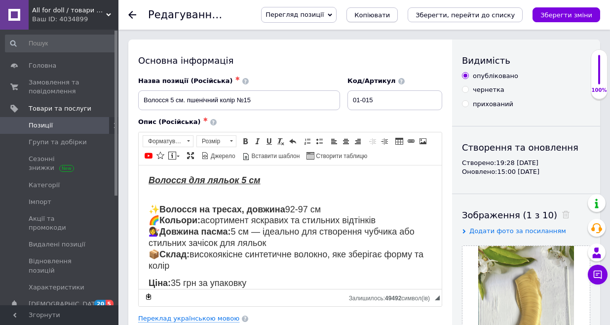
click at [390, 12] on span "Копіювати" at bounding box center [372, 14] width 36 height 7
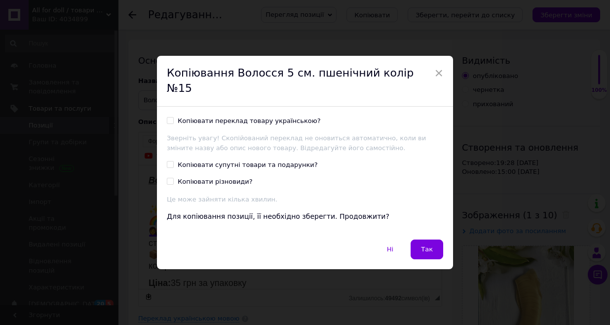
click at [170, 117] on input "Копіювати переклад товару українською?" at bounding box center [170, 120] width 6 height 6
checkbox input "true"
click at [170, 161] on input "Копіювати супутні товари та подарунки?" at bounding box center [170, 164] width 6 height 6
checkbox input "true"
click at [167, 178] on input "Копіювати різновиди?" at bounding box center [170, 181] width 6 height 6
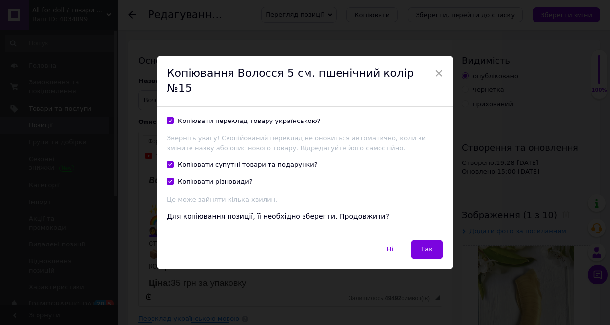
checkbox input "true"
click at [424, 245] on span "Так" at bounding box center [427, 248] width 12 height 7
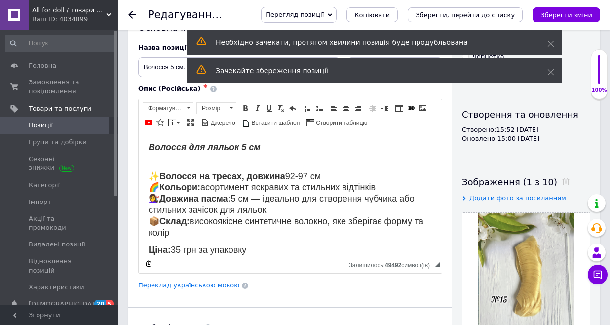
scroll to position [36, 0]
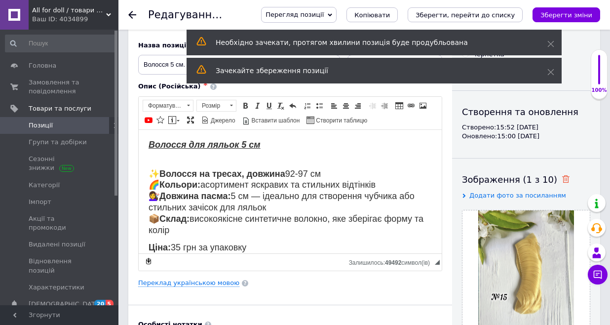
click at [562, 176] on use at bounding box center [565, 178] width 7 height 7
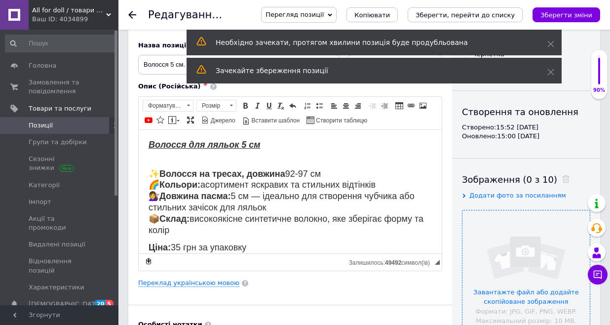
click at [525, 244] on input "file" at bounding box center [525, 273] width 127 height 127
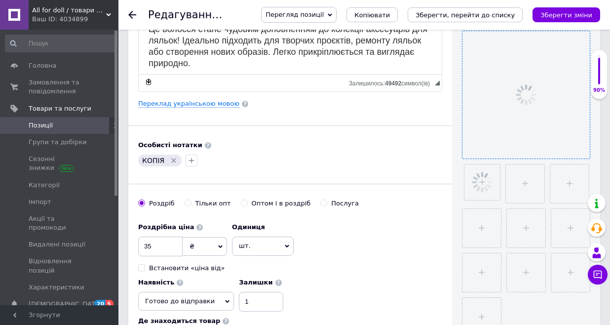
scroll to position [219, 0]
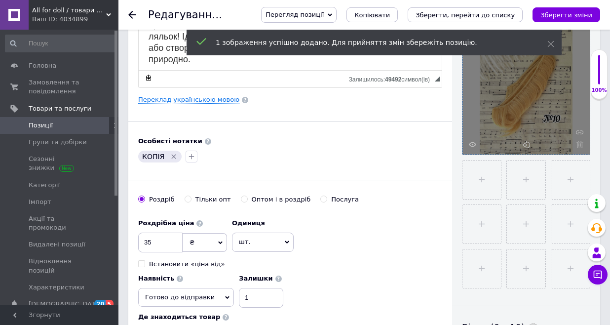
click at [173, 154] on icon "Видалити мітку" at bounding box center [174, 156] width 8 height 8
click at [283, 288] on input "1" at bounding box center [261, 298] width 44 height 20
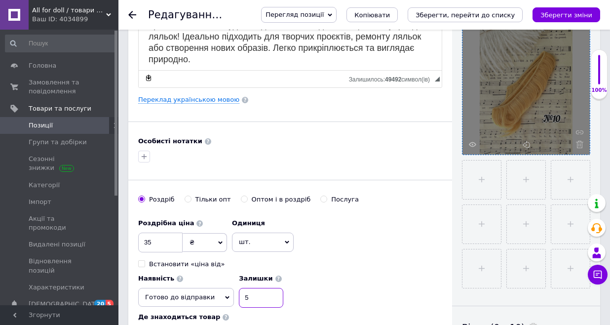
type input "5"
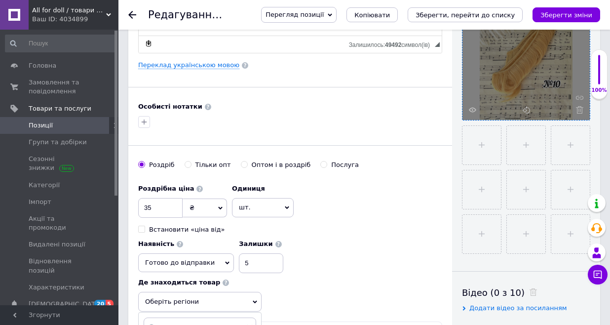
scroll to position [276, 0]
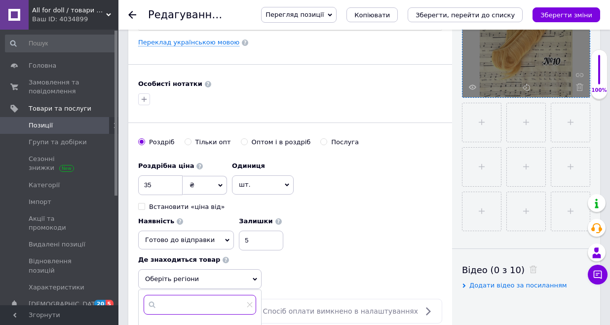
click at [209, 295] on input "text" at bounding box center [200, 305] width 112 height 20
type input "Черніг"
click at [151, 324] on input "checkbox" at bounding box center [151, 328] width 6 height 6
checkbox input "true"
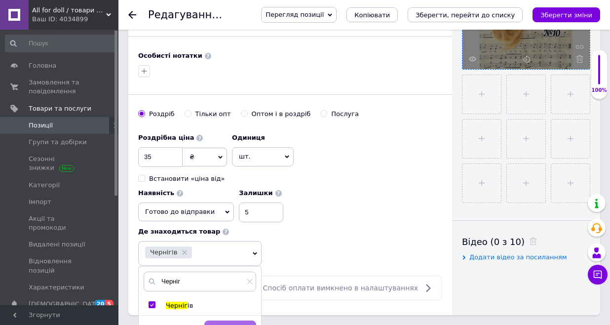
click at [220, 324] on span "Зберегти" at bounding box center [230, 330] width 31 height 7
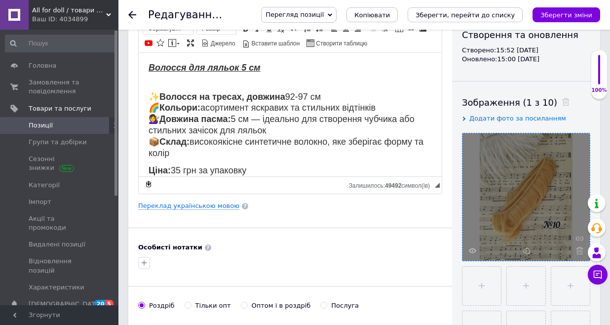
scroll to position [0, 0]
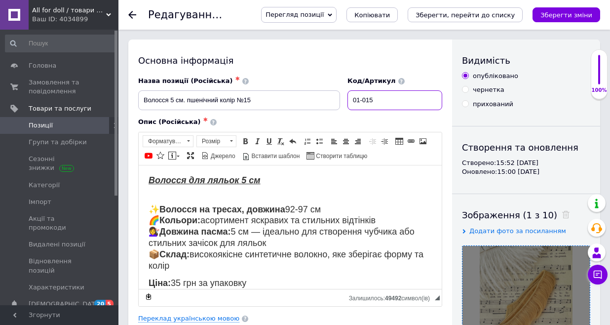
click at [396, 101] on input "01-015" at bounding box center [394, 100] width 95 height 20
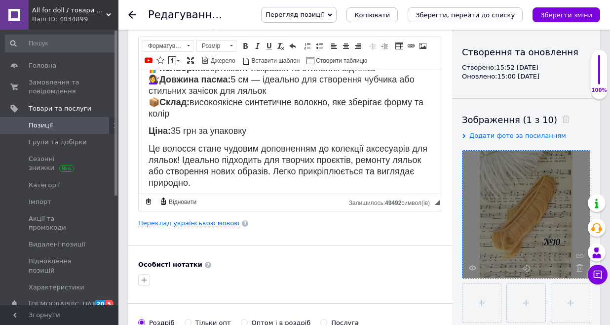
type input "01-010"
click at [212, 222] on link "Переклад українською мовою" at bounding box center [188, 223] width 101 height 8
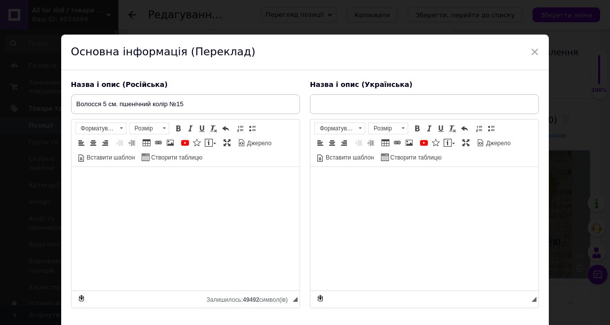
type input "Волосся 5 см пшенічний колір №15"
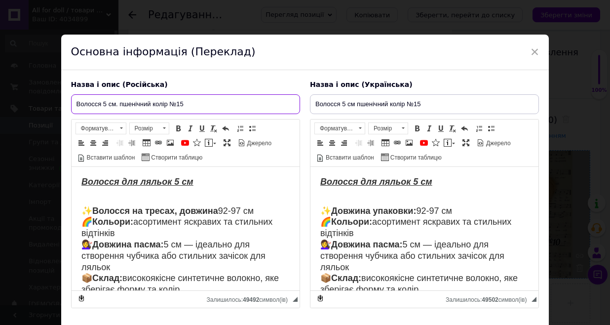
click at [192, 102] on input "Волосся 5 см. пшенічний колір №15" at bounding box center [185, 104] width 229 height 20
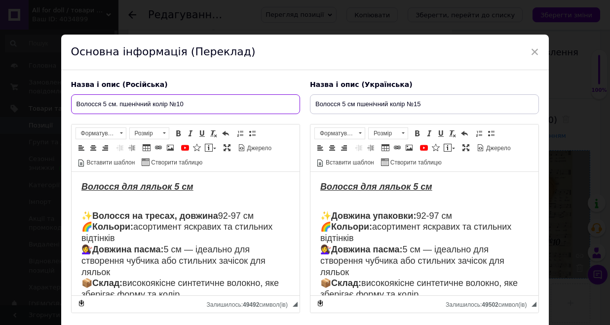
type input "Волосся 5 см. пшенічний колір №10"
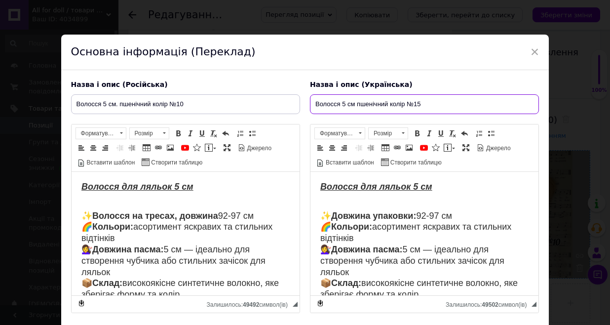
click at [424, 101] on input "Волосся 5 см пшенічний колір №15" at bounding box center [424, 104] width 229 height 20
type input "Волосся 5 см пшенічний колір №10"
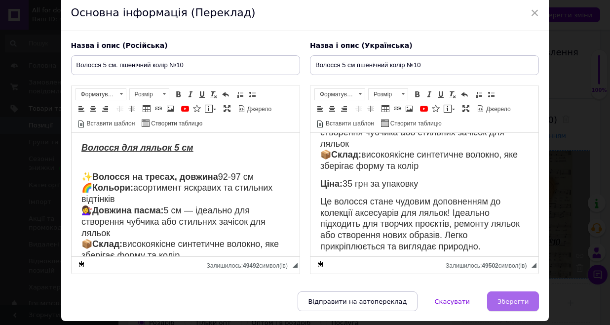
click at [505, 297] on span "Зберегти" at bounding box center [512, 300] width 31 height 7
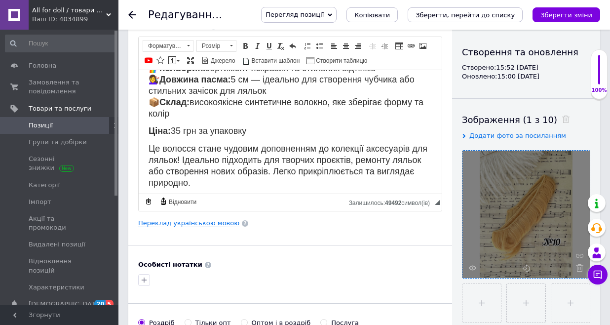
type input "Волосся 5 см. пшенічний колір №10"
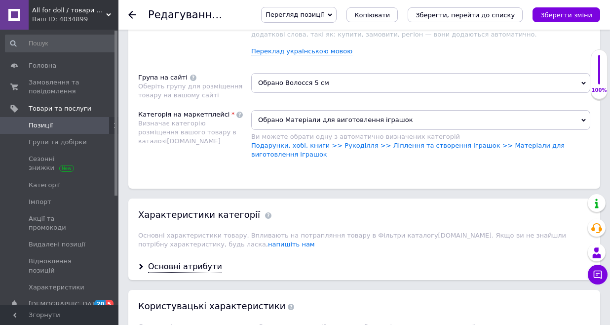
scroll to position [785, 0]
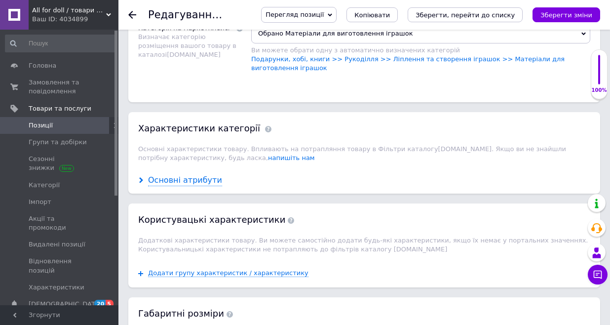
click at [186, 175] on div "Основні атрибути" at bounding box center [185, 180] width 74 height 11
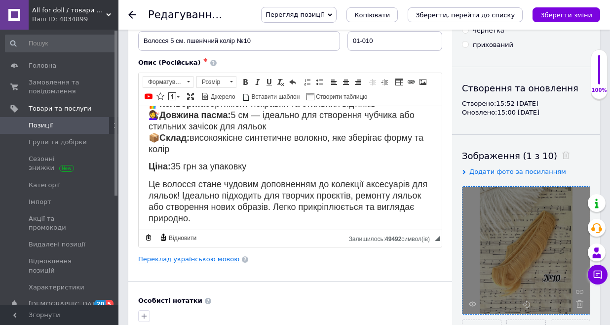
scroll to position [57, 0]
click at [202, 261] on link "Переклад українською мовою" at bounding box center [188, 259] width 101 height 8
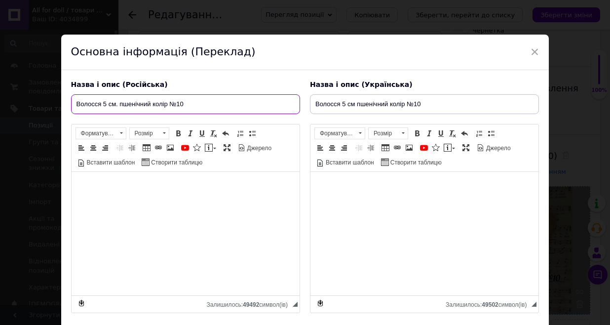
drag, startPoint x: 151, startPoint y: 103, endPoint x: 120, endPoint y: 100, distance: 31.2
click at [120, 100] on input "Волосся 5 см. пшенічний колір №10" at bounding box center [185, 104] width 229 height 20
drag, startPoint x: 189, startPoint y: 105, endPoint x: 176, endPoint y: 101, distance: 13.8
click at [176, 101] on input "Волосся 5 см. золотистый блонд колір №10" at bounding box center [185, 104] width 229 height 20
click at [181, 103] on input "Волосся 5 см. золотистый блонд р №10" at bounding box center [185, 104] width 229 height 20
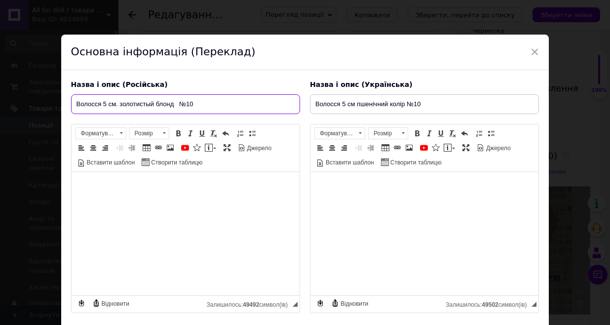
type input "Волосся 5 см. золотистый блонд №10"
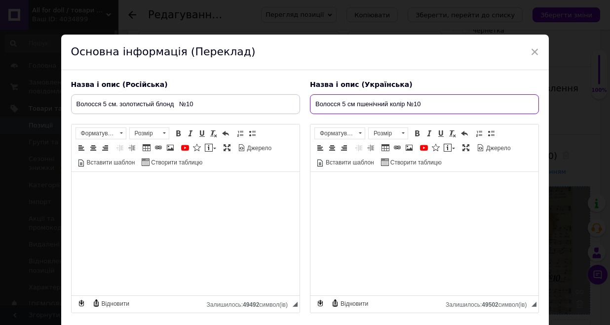
click at [386, 103] on input "Волосся 5 см пшенічний колір №10" at bounding box center [424, 104] width 229 height 20
drag, startPoint x: 424, startPoint y: 103, endPoint x: 410, endPoint y: 101, distance: 14.0
click at [410, 101] on input "Волосся 5 см золотистий блонд колір №10" at bounding box center [424, 104] width 229 height 20
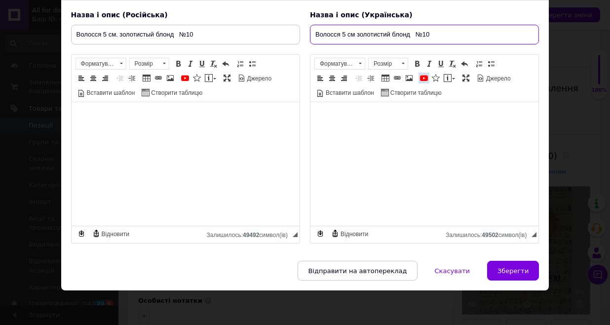
scroll to position [69, 0]
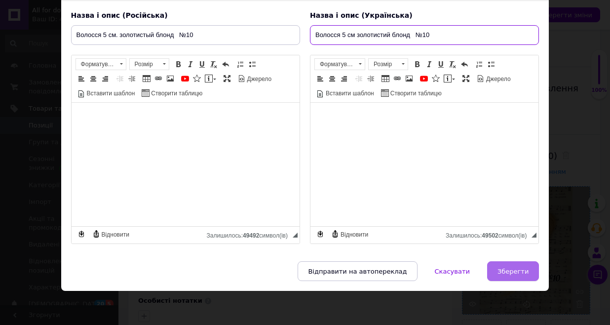
type input "Волосся 5 см золотистий блонд №10"
click at [513, 268] on span "Зберегти" at bounding box center [512, 270] width 31 height 7
type input "Волосся 5 см. золотистый блонд №10"
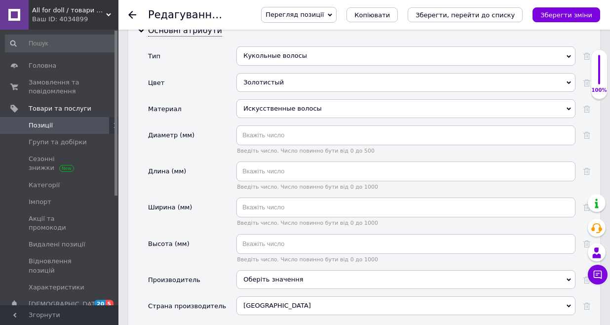
scroll to position [960, 0]
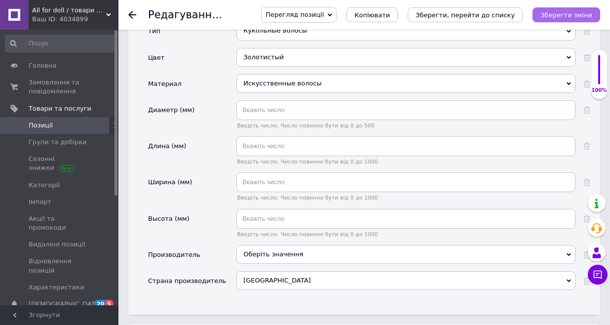
click at [570, 14] on icon "Зберегти зміни" at bounding box center [566, 14] width 52 height 7
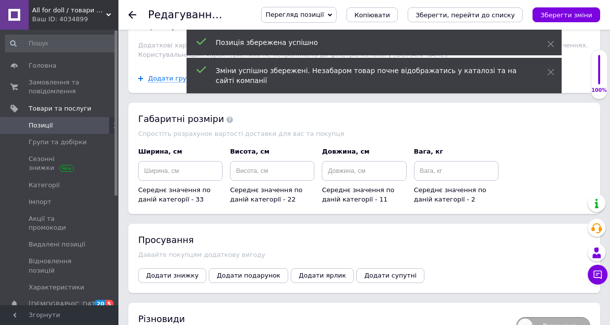
scroll to position [1274, 0]
click at [174, 161] on input at bounding box center [180, 171] width 84 height 20
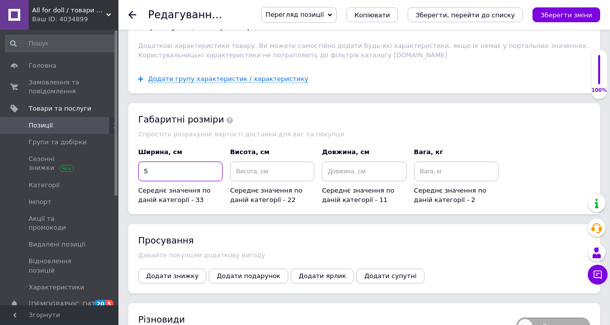
type input "5"
click at [346, 161] on input at bounding box center [364, 171] width 84 height 20
type input "1"
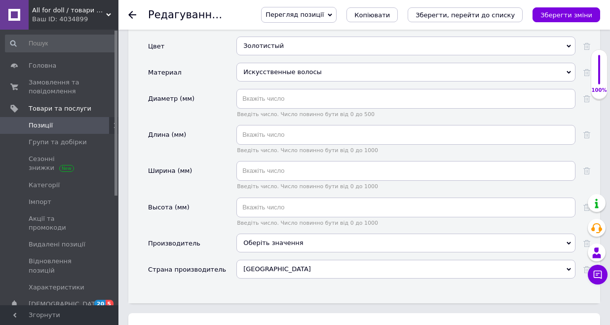
scroll to position [969, 0]
type input "100"
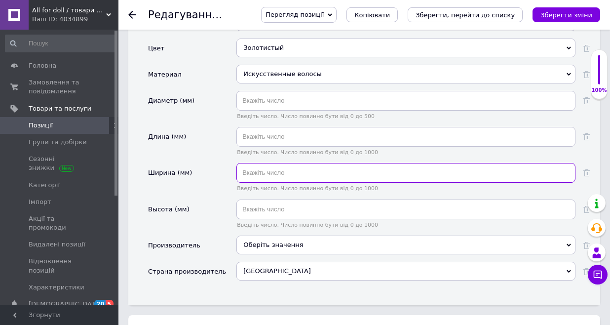
click at [262, 163] on input "text" at bounding box center [405, 173] width 339 height 20
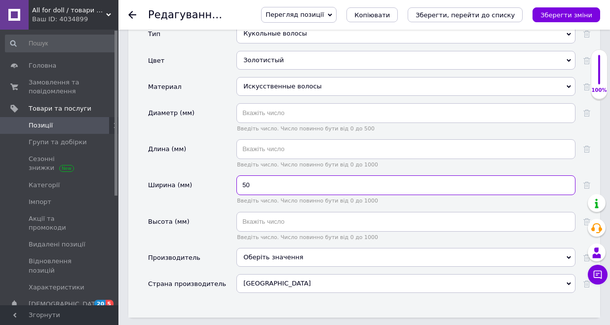
scroll to position [948, 0]
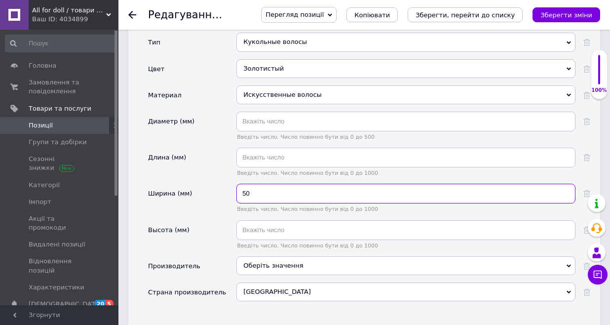
type input "50"
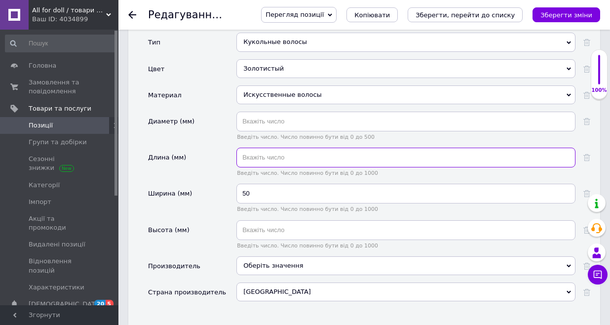
click at [251, 148] on input "text" at bounding box center [405, 158] width 339 height 20
type input "1000"
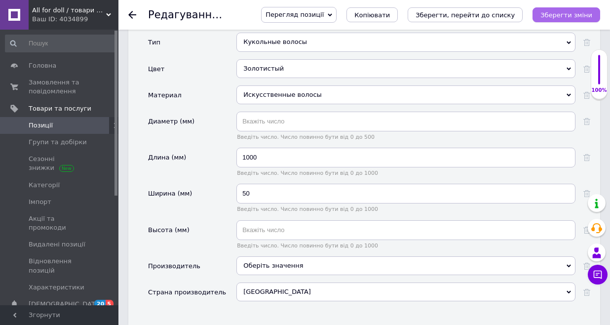
click at [562, 16] on icon "Зберегти зміни" at bounding box center [566, 14] width 52 height 7
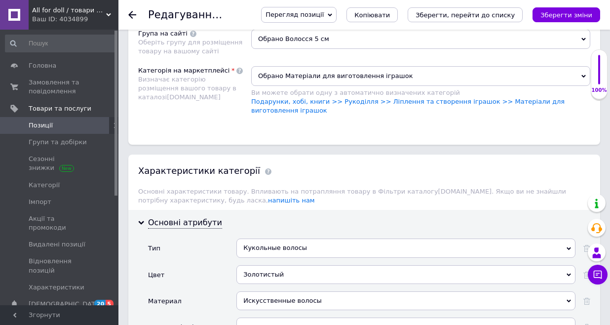
scroll to position [742, 0]
click at [269, 265] on div "Золотистый" at bounding box center [405, 274] width 339 height 19
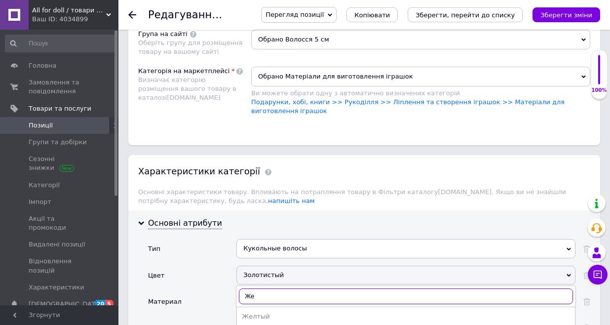
type input "Жел"
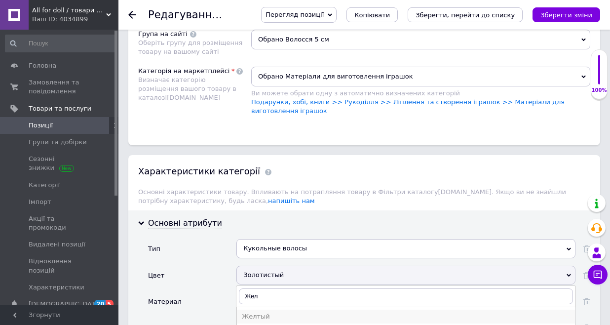
click at [253, 312] on div "Желтый" at bounding box center [406, 316] width 328 height 9
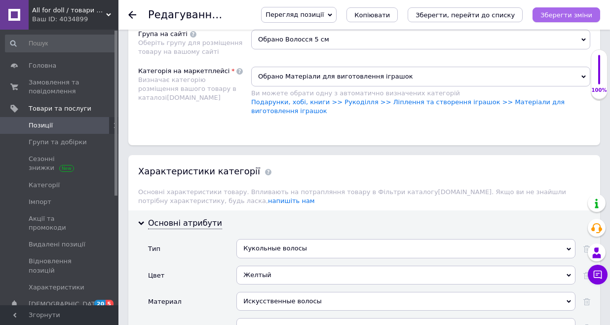
click at [566, 18] on icon "Зберегти зміни" at bounding box center [566, 14] width 52 height 7
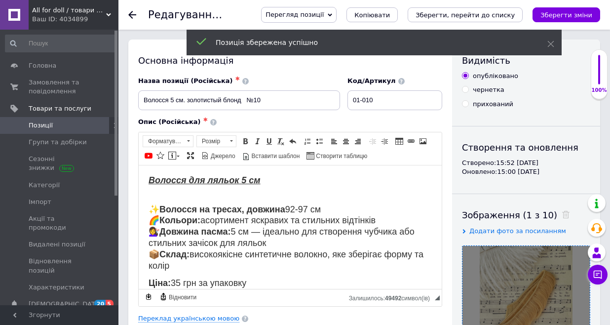
scroll to position [0, 0]
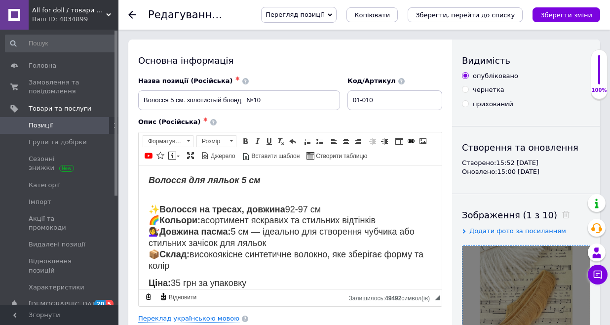
click at [48, 126] on span "Позиції" at bounding box center [41, 125] width 24 height 9
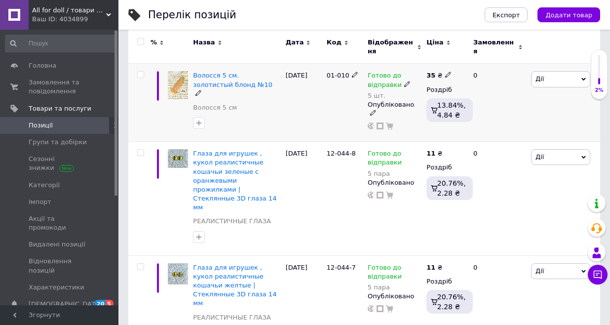
scroll to position [162, 0]
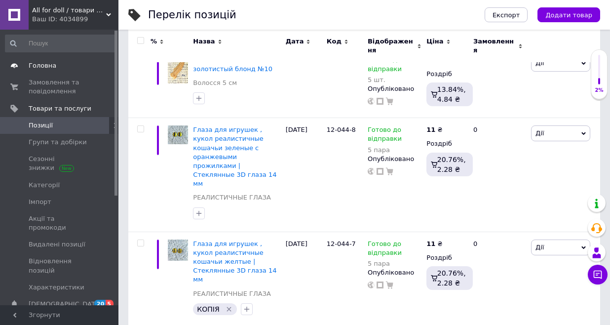
click at [49, 67] on span "Головна" at bounding box center [43, 65] width 28 height 9
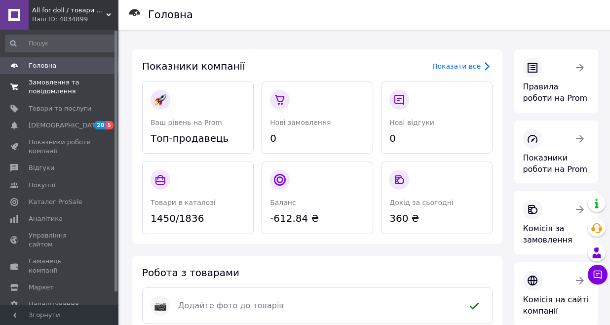
click at [31, 82] on span "Замовлення та повідомлення" at bounding box center [60, 87] width 63 height 18
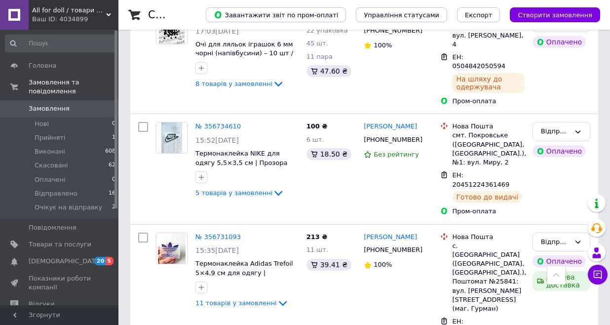
scroll to position [436, 0]
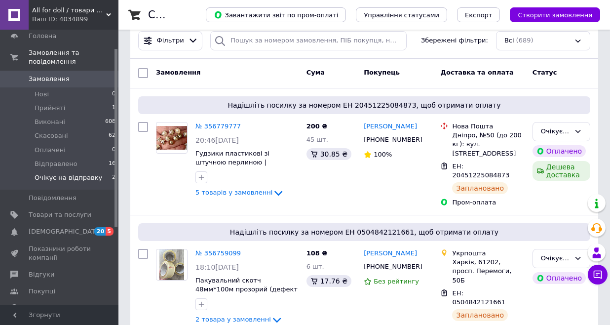
scroll to position [32, 0]
click at [56, 212] on span "Товари та послуги" at bounding box center [60, 212] width 63 height 9
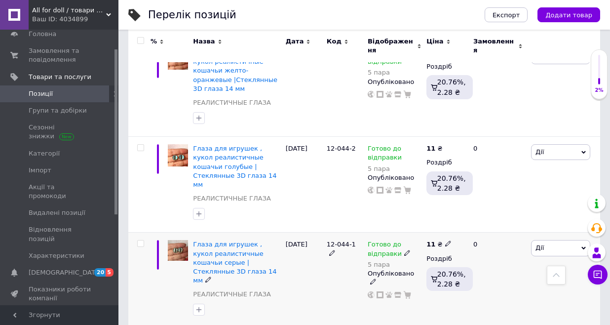
scroll to position [1075, 0]
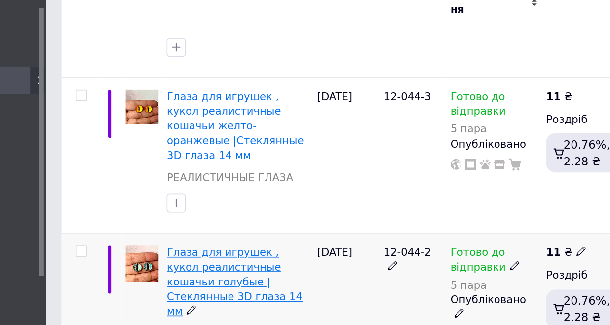
click at [193, 196] on span "Глаза для игрушек , кукол реалистичные кошачьи голубые |Стеклянные 3D глаза 14 …" at bounding box center [234, 217] width 83 height 43
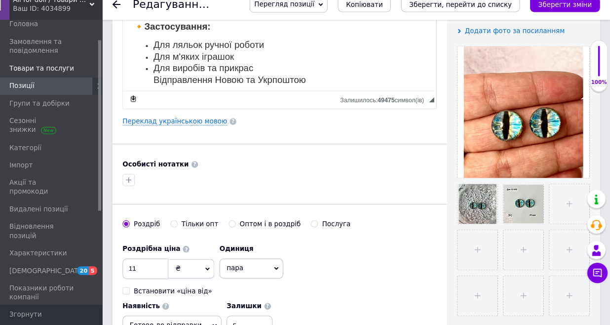
scroll to position [191, 0]
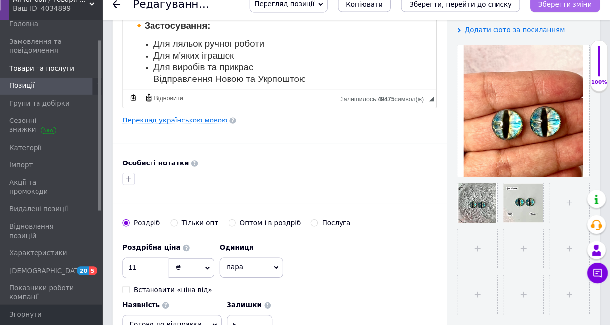
click at [546, 11] on icon "Зберегти зміни" at bounding box center [566, 14] width 52 height 7
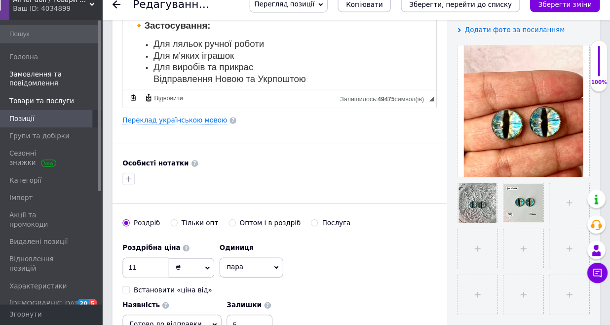
scroll to position [0, 0]
click at [29, 121] on span "Позиції" at bounding box center [41, 125] width 24 height 9
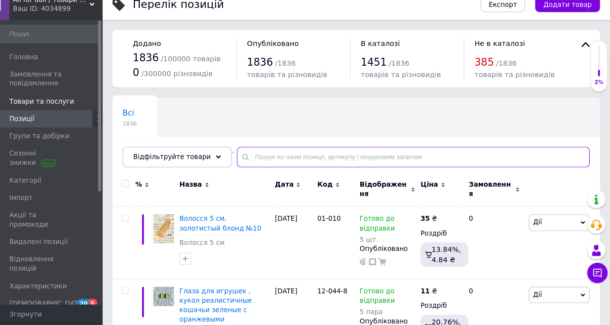
click at [287, 155] on input "text" at bounding box center [419, 162] width 341 height 20
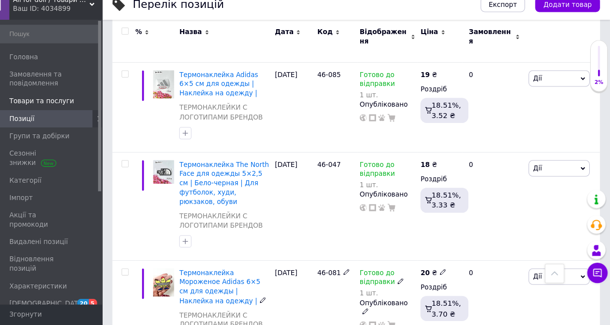
scroll to position [1830, 0]
type input "46-074"
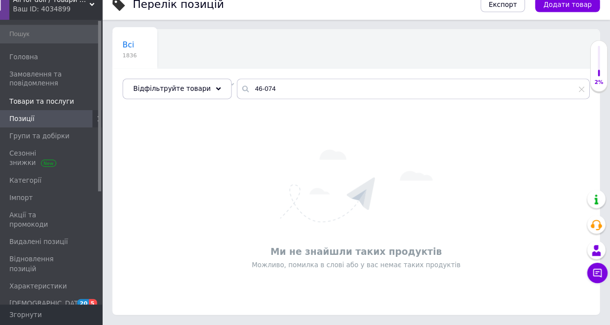
scroll to position [66, 0]
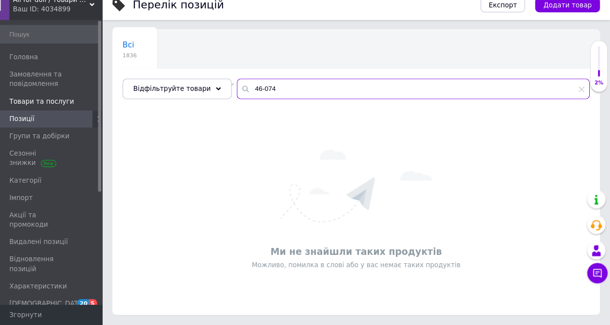
click at [271, 89] on input "46-074" at bounding box center [419, 96] width 341 height 20
click at [249, 88] on input "46-074" at bounding box center [419, 96] width 341 height 20
click at [264, 89] on input "46-074" at bounding box center [419, 96] width 341 height 20
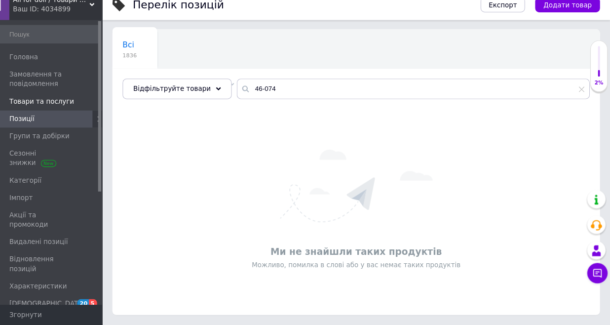
click at [33, 121] on span "Позиції" at bounding box center [60, 125] width 63 height 9
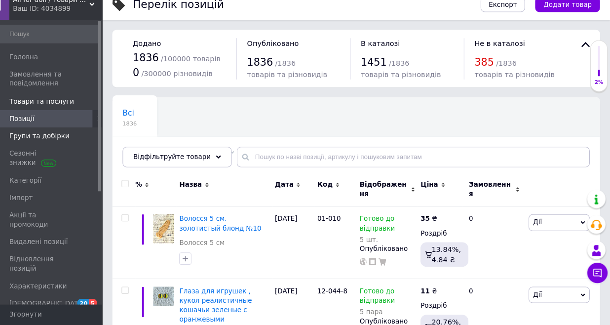
click at [41, 138] on span "Групи та добірки" at bounding box center [58, 142] width 58 height 9
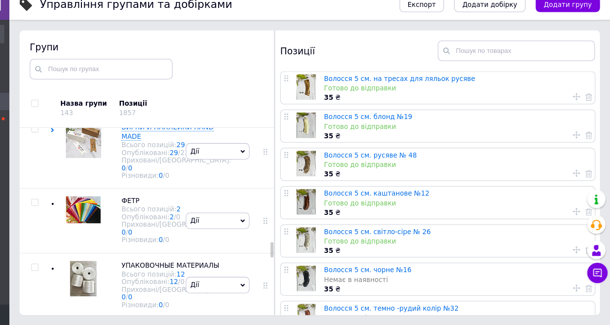
scroll to position [2773, 0]
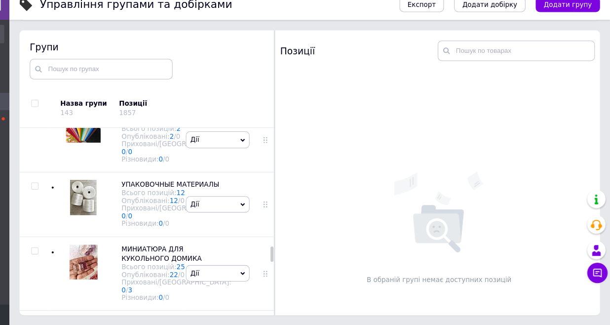
scroll to position [3112, 0]
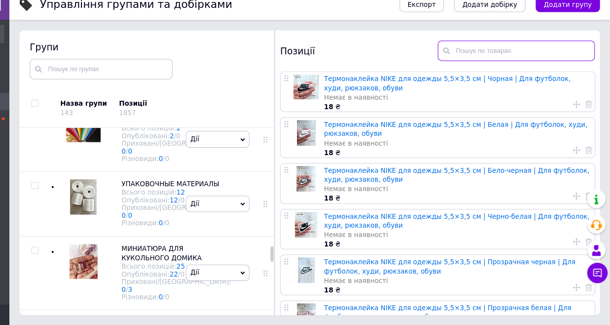
click at [502, 51] on input "text" at bounding box center [519, 60] width 152 height 20
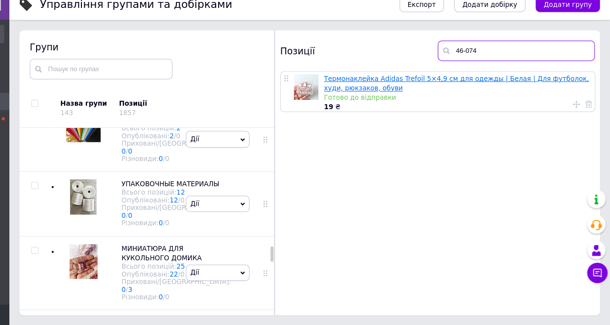
type input "46-074"
click at [429, 83] on link "Термонаклейка Аdidas Trefoil 5×4,9 см для одежды | Белая | Для футболок, худи, …" at bounding box center [461, 91] width 256 height 16
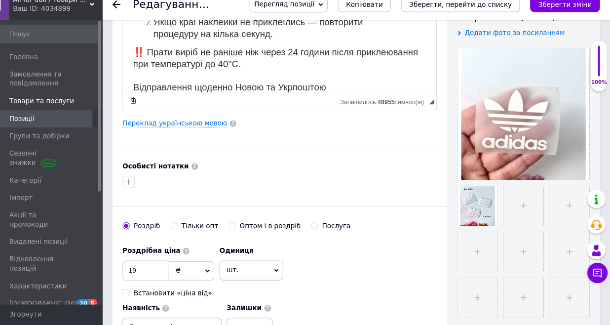
scroll to position [191, 0]
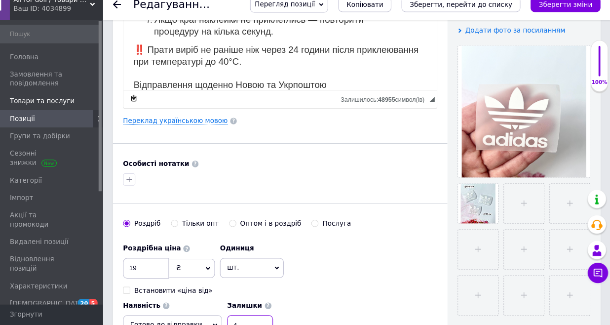
click at [283, 315] on input "4" at bounding box center [261, 325] width 44 height 20
type input "3"
click at [541, 11] on icon "Зберегти зміни" at bounding box center [566, 14] width 52 height 7
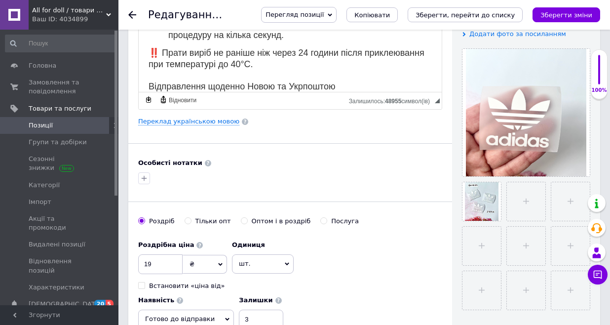
click at [52, 125] on span "Позиції" at bounding box center [60, 125] width 63 height 9
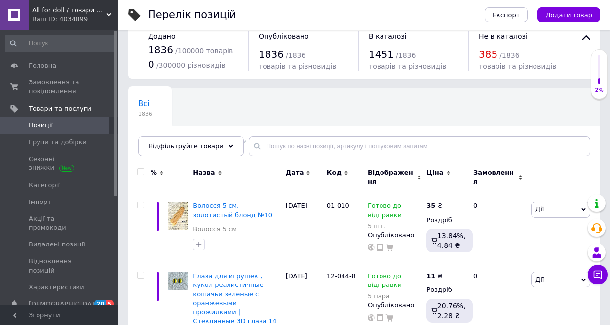
scroll to position [16, 0]
click at [60, 144] on span "Групи та добірки" at bounding box center [58, 142] width 58 height 9
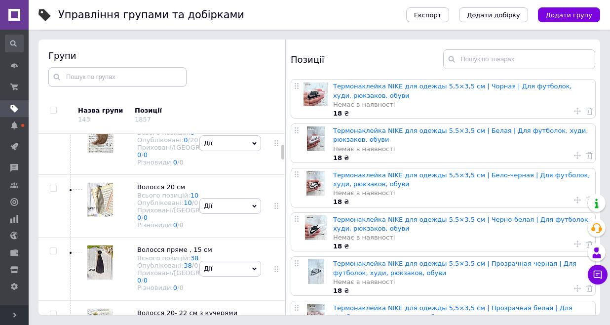
scroll to position [270, 0]
click at [101, 218] on img at bounding box center [100, 201] width 26 height 34
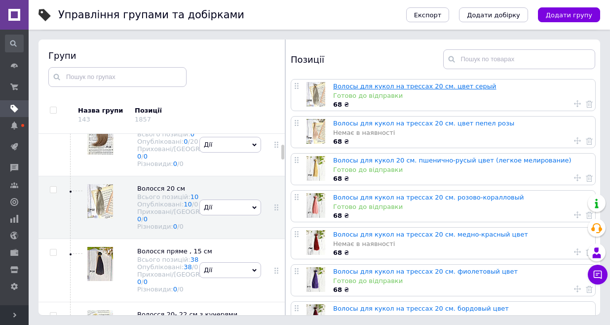
click at [409, 87] on link "Волосы для кукол на трессах 20 см. цвет серый" at bounding box center [414, 85] width 163 height 7
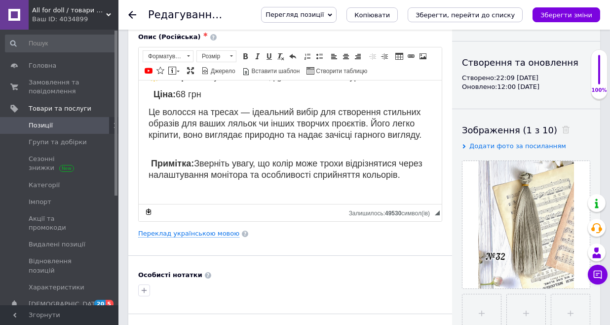
scroll to position [113, 0]
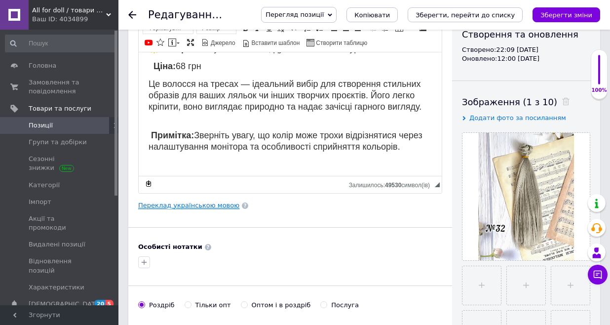
click at [191, 206] on link "Переклад українською мовою" at bounding box center [188, 205] width 101 height 8
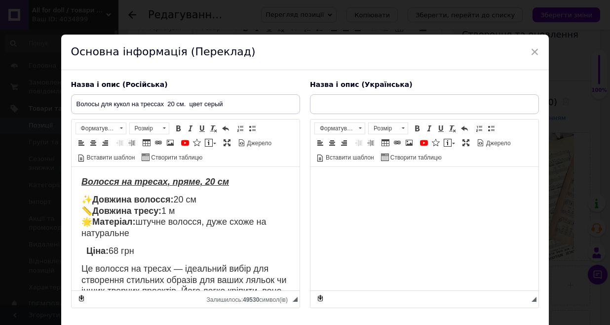
scroll to position [0, 0]
type input "Волосся для ляльок на тресах 20 см. колір сірий"
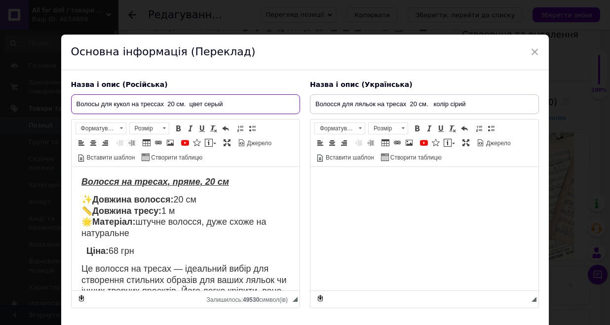
click at [242, 108] on input "Волосы для кукол на трессах 20 см. цвет серый" at bounding box center [185, 104] width 229 height 20
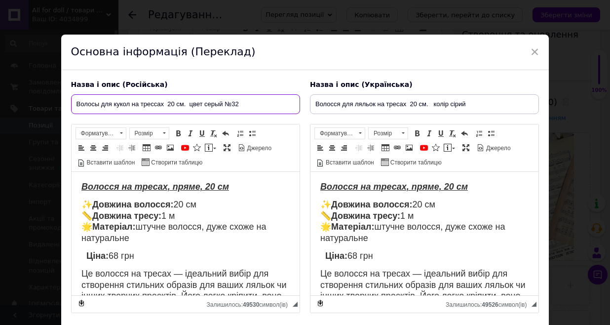
type input "Волосы для кукол на трессах 20 см. цвет серый №32"
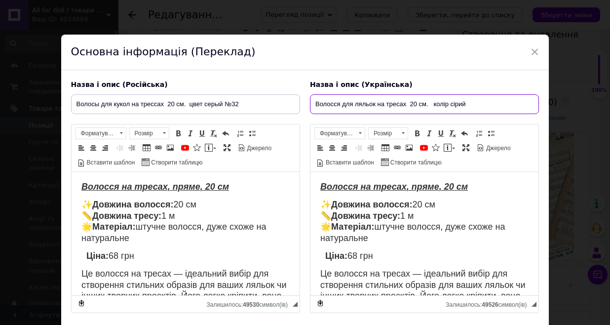
click at [475, 102] on input "Волосся для ляльок на тресах 20 см. колір сірий" at bounding box center [424, 104] width 229 height 20
type input "Волосся для ляльок на тресах 20 см. колір сірий №32"
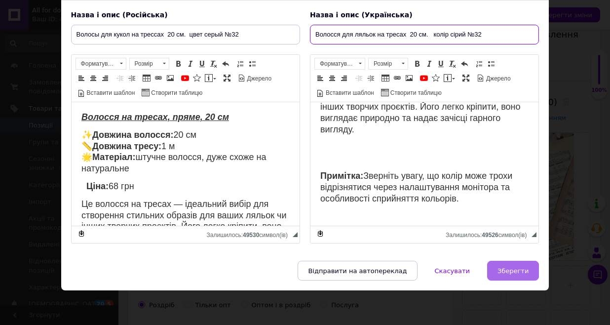
scroll to position [69, 0]
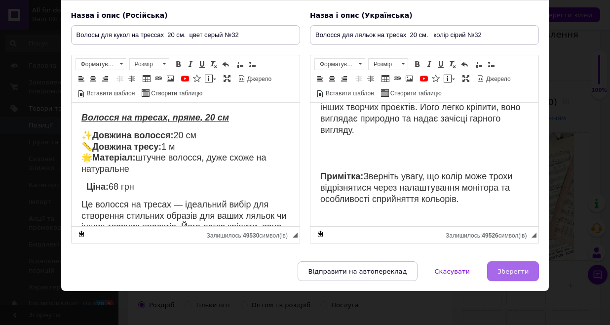
click at [508, 273] on span "Зберегти" at bounding box center [512, 270] width 31 height 7
type input "Волосы для кукол на трессах 20 см. цвет серый №32"
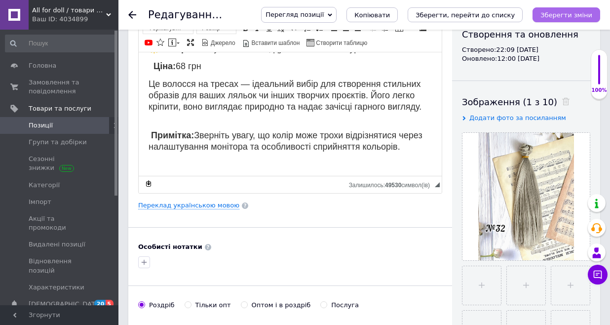
click at [542, 17] on button "Зберегти зміни" at bounding box center [566, 14] width 68 height 15
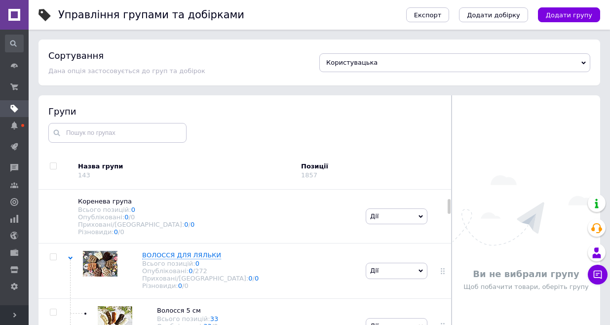
scroll to position [56, 0]
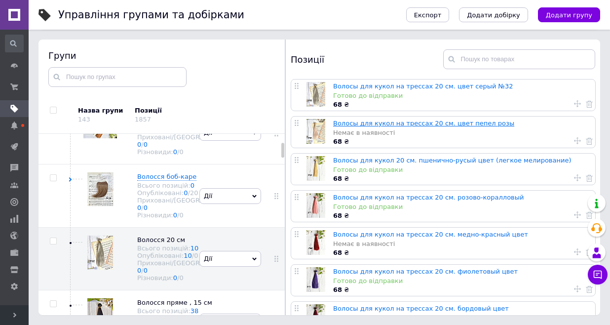
click at [414, 123] on link "Волосы для кукол на трессах 20 см. цвет пепел розы" at bounding box center [423, 122] width 181 height 7
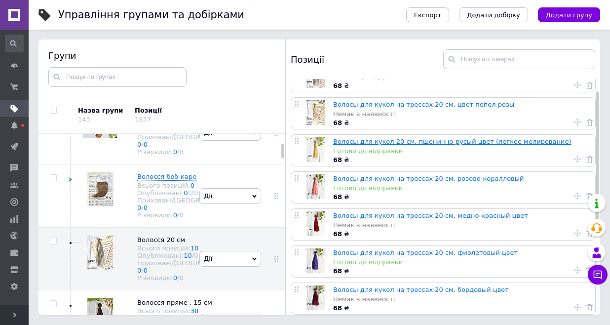
click at [482, 141] on link "Волосы для кукол 20 см. пшенично-русый цвет (легкое мелирование)" at bounding box center [452, 141] width 238 height 7
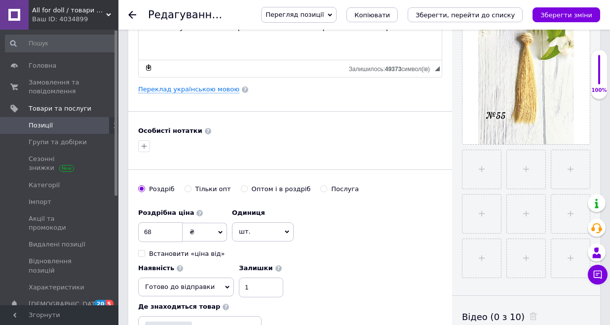
scroll to position [143, 0]
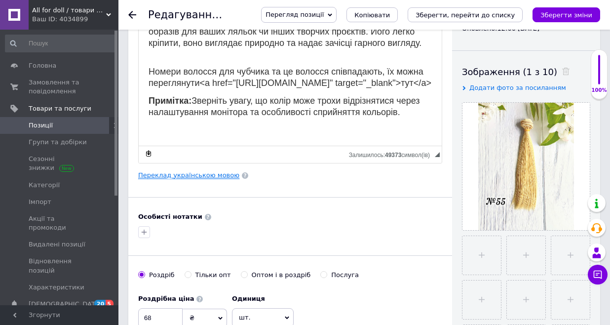
click at [211, 177] on link "Переклад українською мовою" at bounding box center [188, 175] width 101 height 8
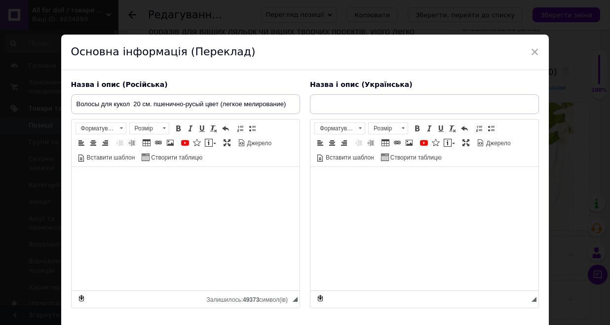
type input "Волосся для ляльок 20 см пшенічно - русявий колір ( легке мелірування)"
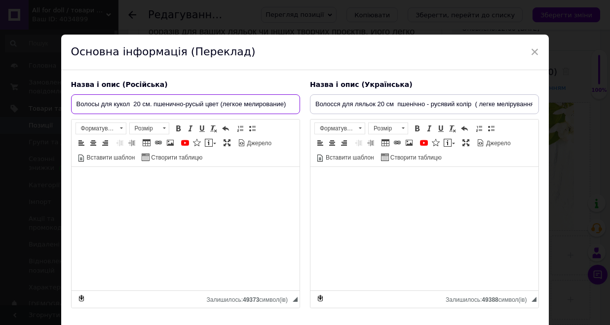
click at [290, 106] on input "Волосы для кукол 20 см. пшенично-русый цвет (легкое мелирование)" at bounding box center [185, 104] width 229 height 20
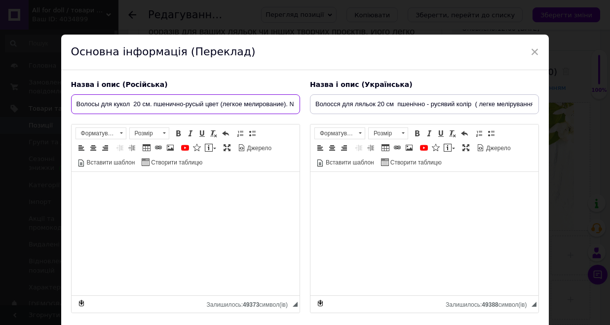
type input "Волосы для кукол 20 см. пшенично-русый цвет (легкое мелирование). №55"
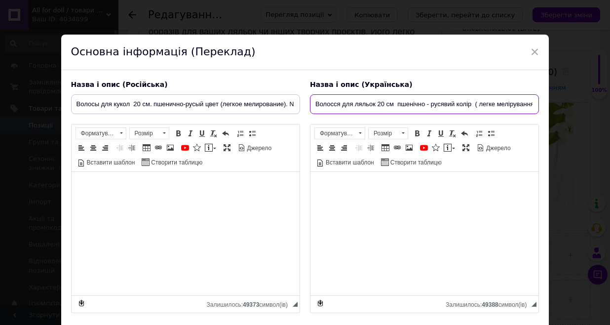
click at [525, 103] on input "Волосся для ляльок 20 см пшенічно - русявий колір ( легке мелірування)" at bounding box center [424, 104] width 229 height 20
type input "Волосся для ляльок 20 см пшенічно - русявий колір ( легке мелірування) №55"
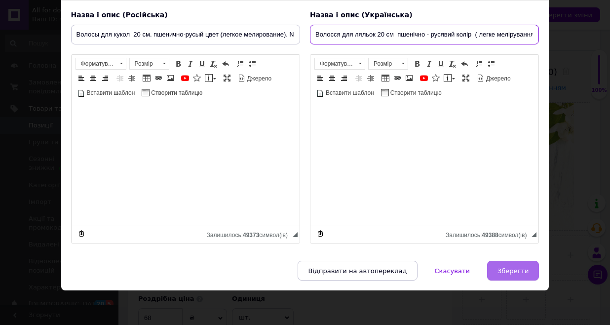
scroll to position [69, 0]
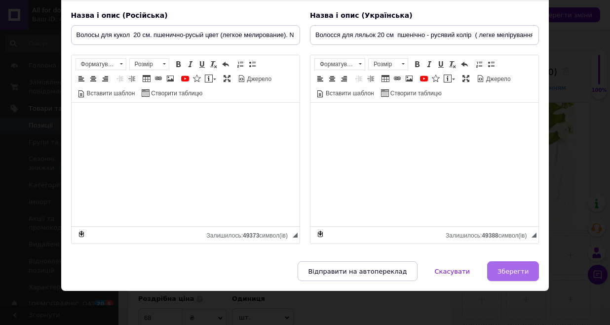
click at [507, 271] on span "Зберегти" at bounding box center [512, 270] width 31 height 7
type input "Волосы для кукол 20 см. пшенично-русый цвет (легкое мелирование). №55"
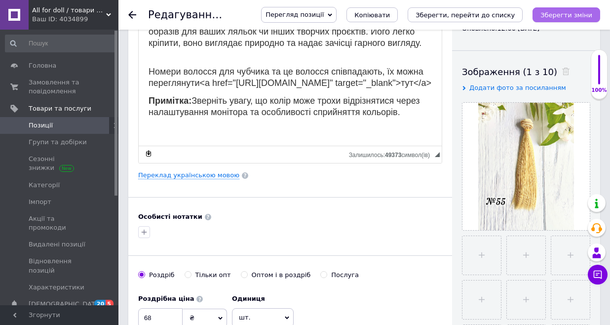
click at [561, 12] on icon "Зберегти зміни" at bounding box center [566, 14] width 52 height 7
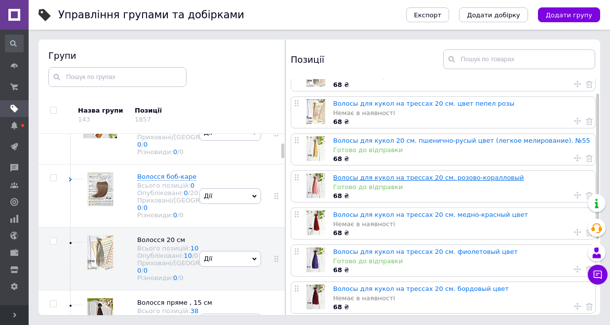
scroll to position [23, 0]
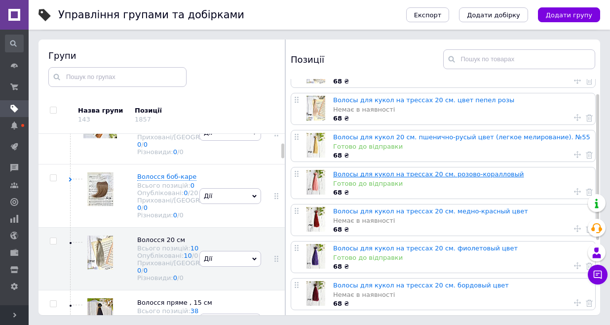
click at [434, 176] on link "Волосы для кукол на трессах 20 см. розово-коралловый" at bounding box center [428, 173] width 190 height 7
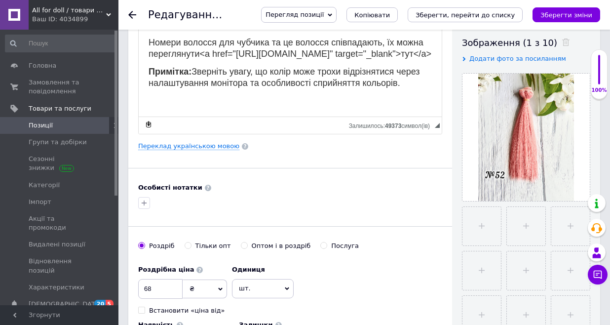
scroll to position [188, 0]
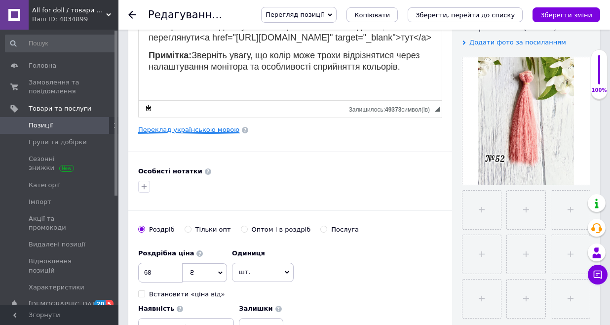
click at [208, 130] on link "Переклад українською мовою" at bounding box center [188, 130] width 101 height 8
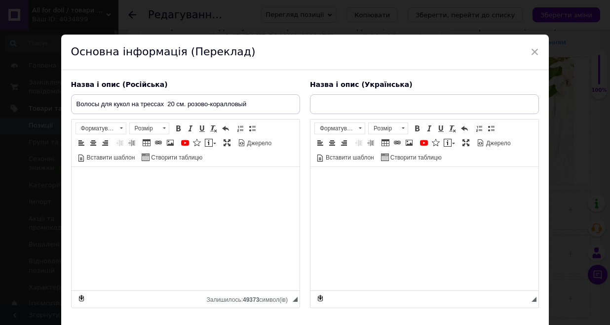
type input "Волосся для ляльок на тресах 20 см ярожево-коралловий"
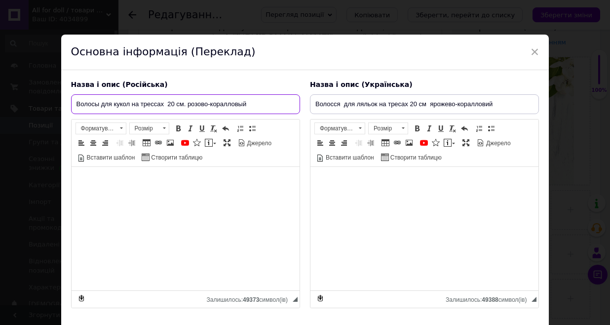
click at [260, 103] on input "Волосы для кукол на трессах 20 см. розово-коралловый" at bounding box center [185, 104] width 229 height 20
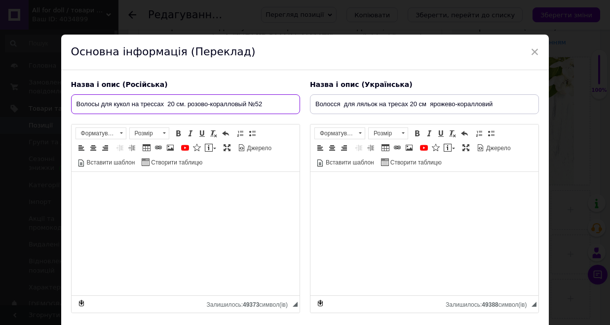
type input "Волосы для кукол на трессах 20 см. розово-коралловый №52"
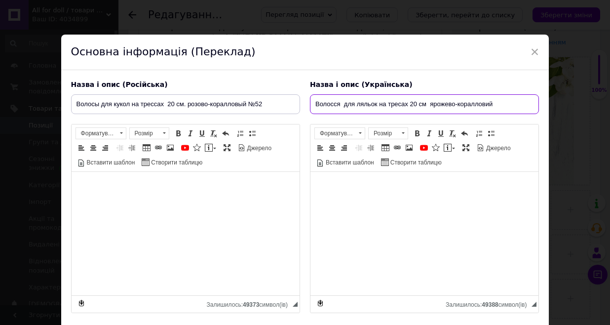
click at [510, 104] on input "Волосся для ляльок на тресах 20 см ярожево-коралловий" at bounding box center [424, 104] width 229 height 20
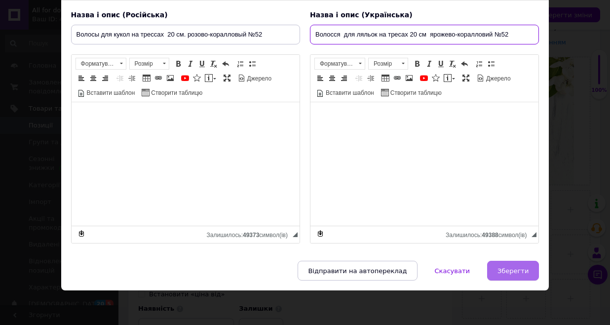
scroll to position [69, 0]
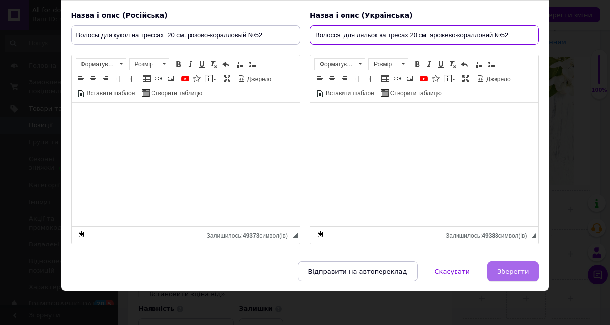
type input "Волосся для ляльок на тресах 20 см ярожево-коралловий №52"
click at [519, 273] on span "Зберегти" at bounding box center [512, 270] width 31 height 7
type input "Волосы для кукол на трессах 20 см. розово-коралловый №52"
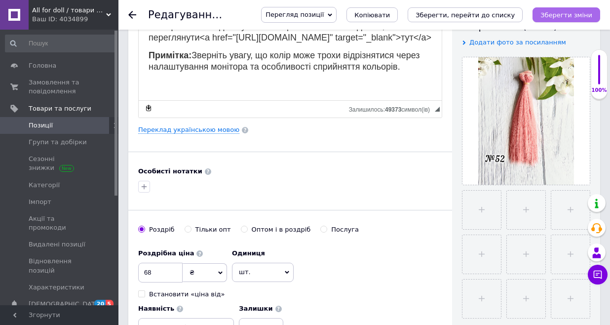
click at [571, 16] on icon "Зберегти зміни" at bounding box center [566, 14] width 52 height 7
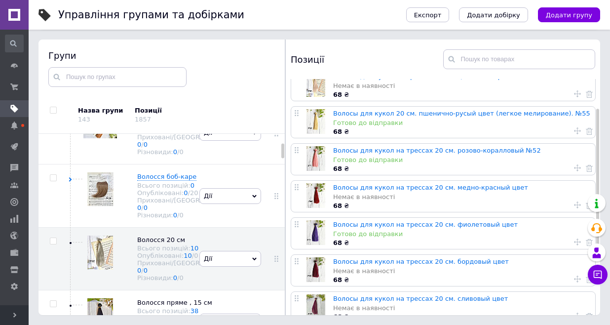
scroll to position [51, 0]
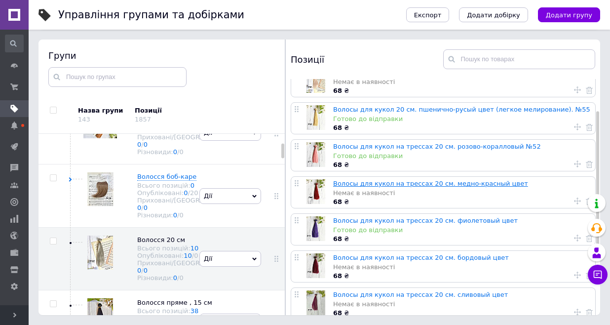
click at [405, 186] on link "Волосы для кукол на трессах 20 см. медно-красный цвет" at bounding box center [430, 183] width 195 height 7
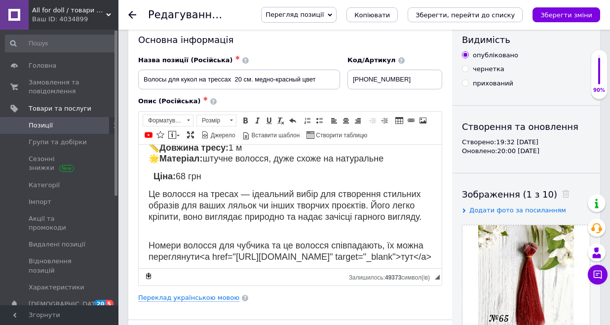
scroll to position [92, 0]
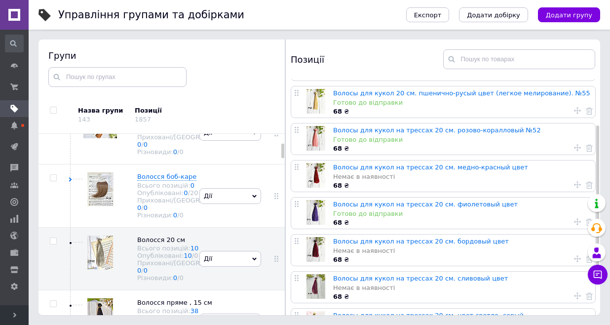
scroll to position [76, 0]
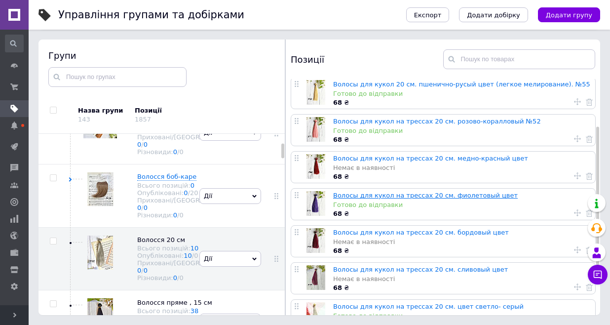
click at [438, 197] on link "Волосы для кукол на трессах 20 см. фиолетовый цвет" at bounding box center [425, 194] width 185 height 7
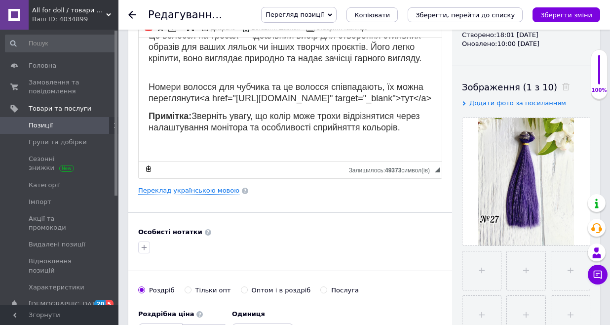
scroll to position [30, 0]
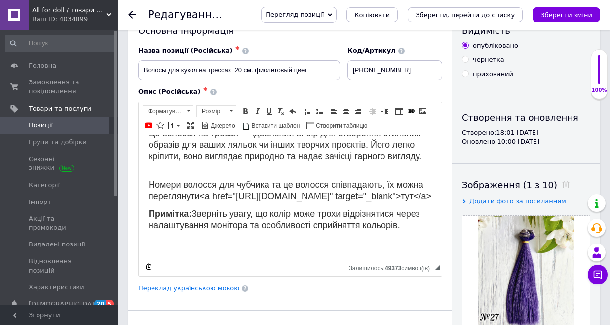
click at [205, 288] on link "Переклад українською мовою" at bounding box center [188, 288] width 101 height 8
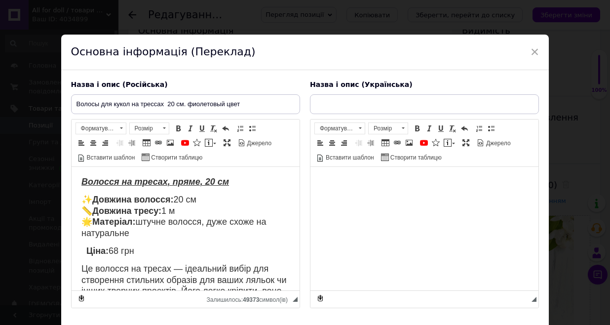
scroll to position [0, 0]
type input "Волосся для ляльок на тресах 20 см фіолетовый колір"
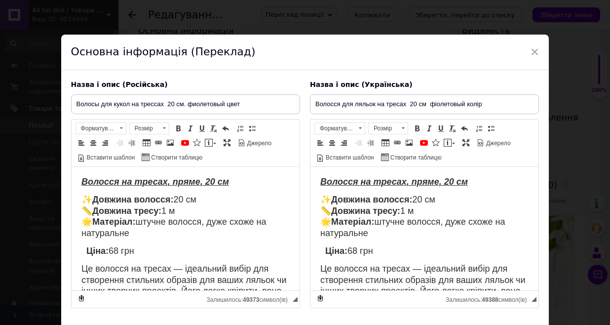
click at [252, 113] on div "Назва і опис (Російська) Волосы для кукол на трессах 20 см. фиолетовый цвет Вол…" at bounding box center [185, 194] width 239 height 238
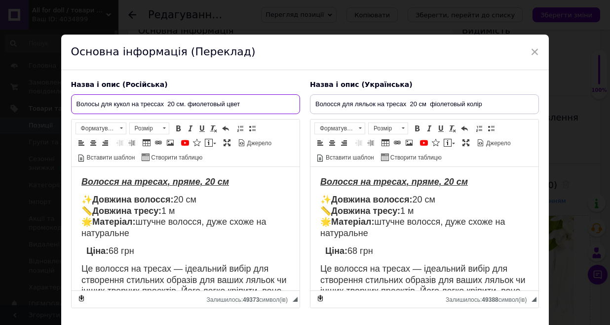
click at [256, 106] on input "Волосы для кукол на трессах 20 см. фиолетовый цвет" at bounding box center [185, 104] width 229 height 20
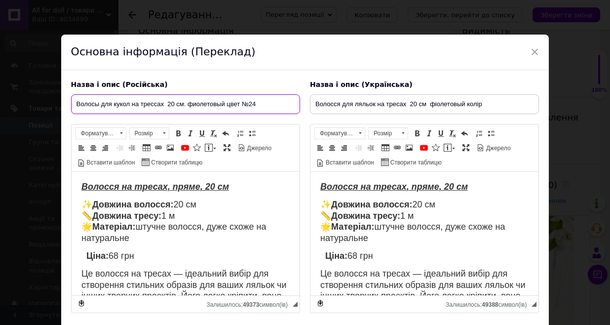
type input "Волосы для кукол на трессах 20 см. фиолетовый цвет №24"
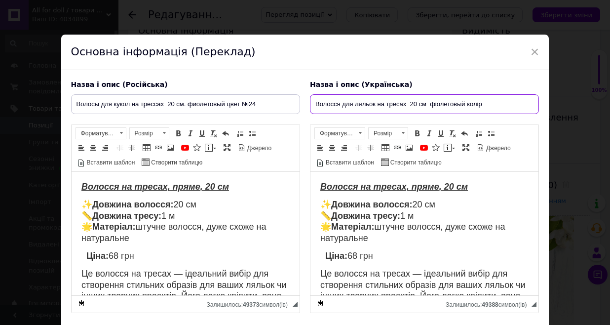
click at [485, 104] on input "Волосся для ляльок на тресах 20 см фіолетовый колір" at bounding box center [424, 104] width 229 height 20
type input "Волосся для ляльок на тресах 20 см фіолетовый колір №24"
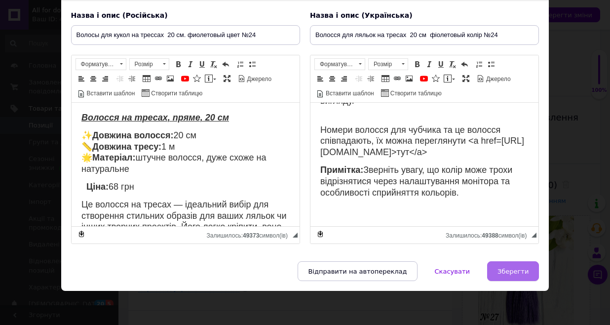
click at [519, 265] on button "Зберегти" at bounding box center [513, 271] width 52 height 20
type input "Волосы для кукол на трессах 20 см. фиолетовый цвет №24"
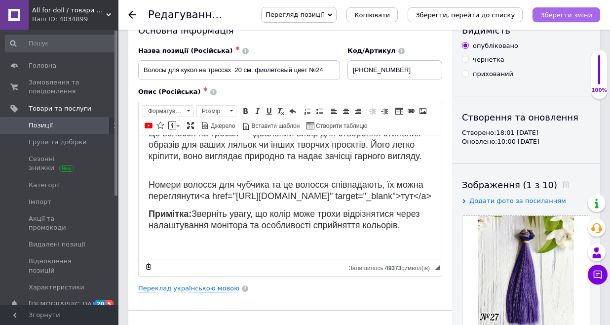
click at [546, 18] on icon "Зберегти зміни" at bounding box center [566, 14] width 52 height 7
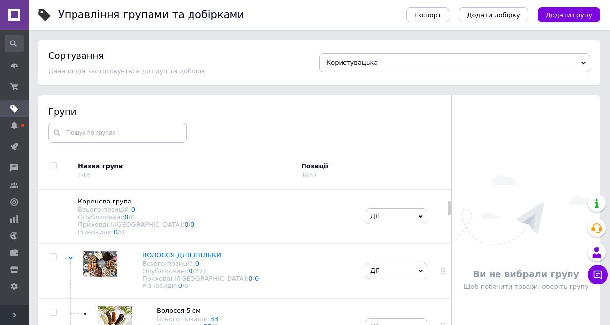
scroll to position [219, 0]
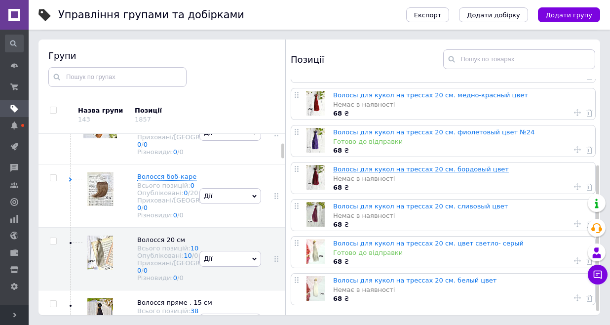
click at [445, 168] on link "Волосы для кукол на трессах 20 см. бордовый цвет" at bounding box center [421, 168] width 176 height 7
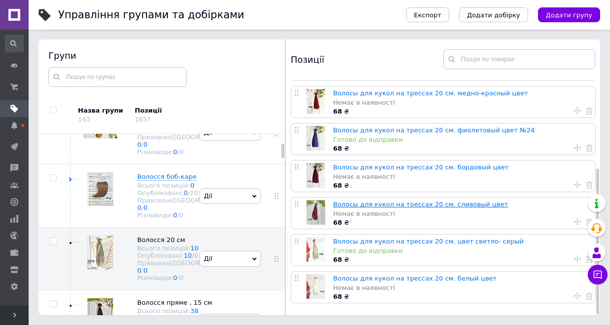
scroll to position [144, 0]
click at [424, 202] on link "Волосы для кукол на трессах 20 см. сливовый цвет" at bounding box center [420, 203] width 175 height 7
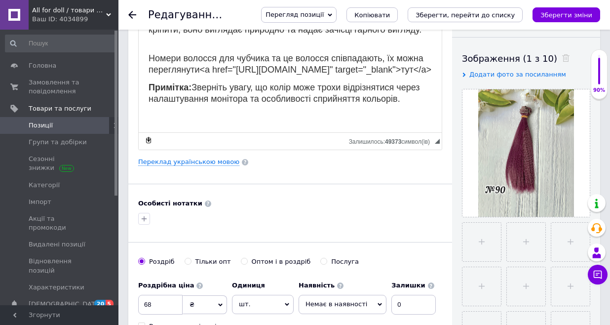
scroll to position [191, 0]
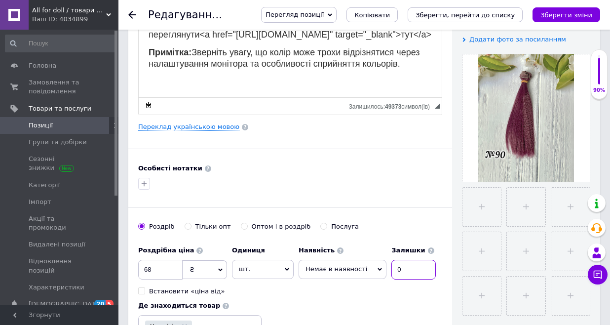
click at [422, 277] on input "0" at bounding box center [413, 270] width 44 height 20
type input "4"
click at [375, 264] on span "Немає в наявності" at bounding box center [342, 269] width 88 height 19
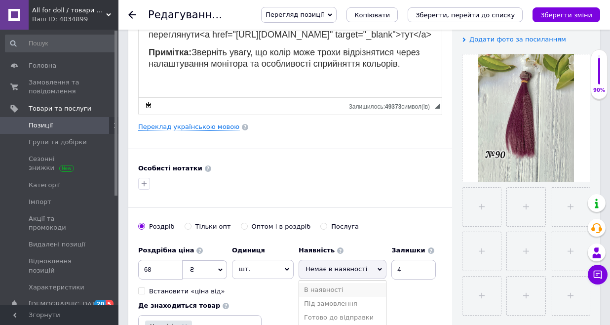
scroll to position [219, 0]
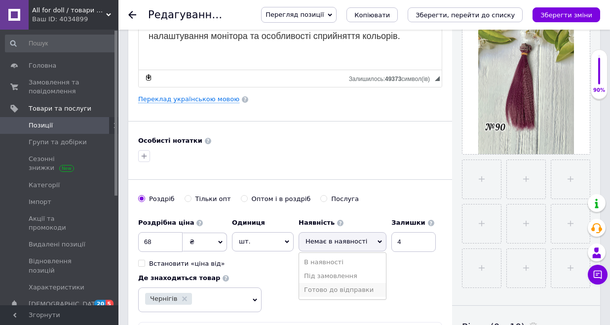
click at [342, 295] on li "Готово до відправки" at bounding box center [342, 290] width 87 height 14
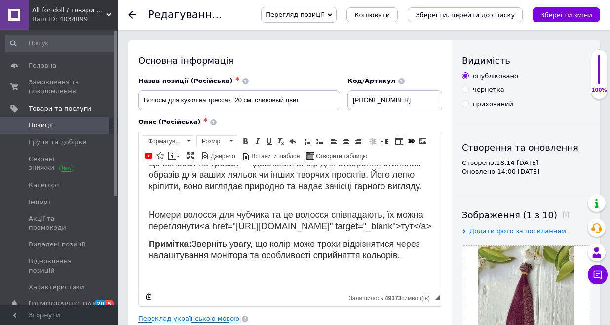
scroll to position [0, 0]
click at [315, 97] on input "Волосы для кукол на трессах 20 см. сливовый цвет" at bounding box center [239, 100] width 202 height 20
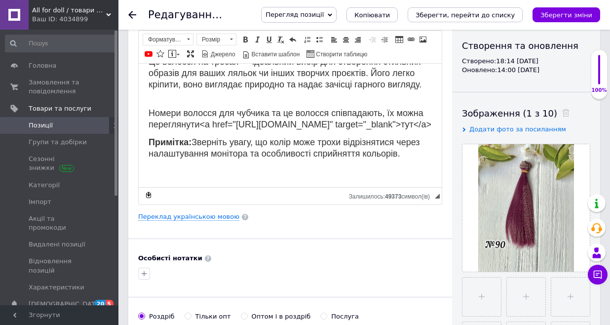
scroll to position [167, 0]
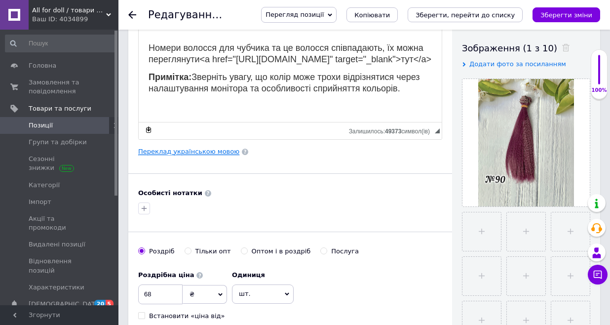
click at [220, 148] on link "Переклад українською мовою" at bounding box center [188, 152] width 101 height 8
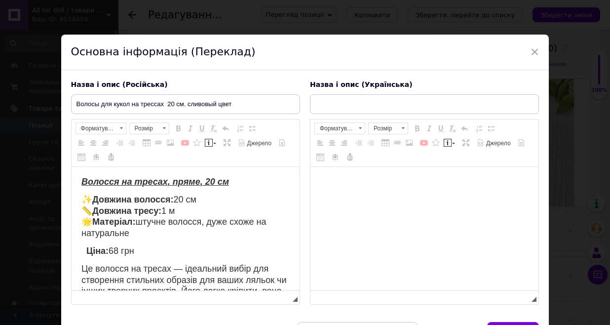
scroll to position [0, 0]
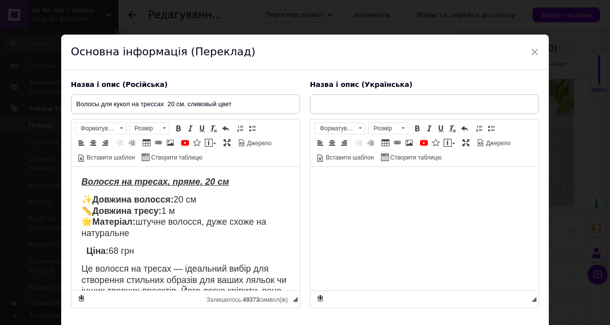
type input "Волосся для ляльок на тресах 20 см слівовий колір"
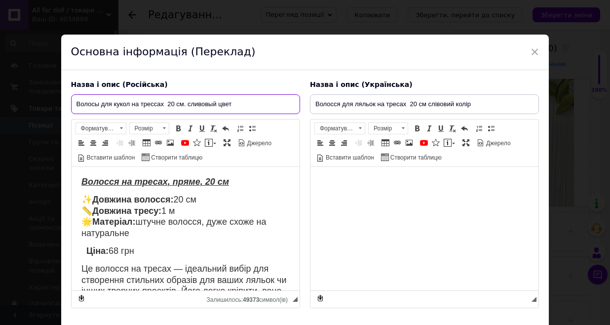
click at [261, 105] on input "Волосы для кукол на трессах 20 см. сливовый цвет" at bounding box center [185, 104] width 229 height 20
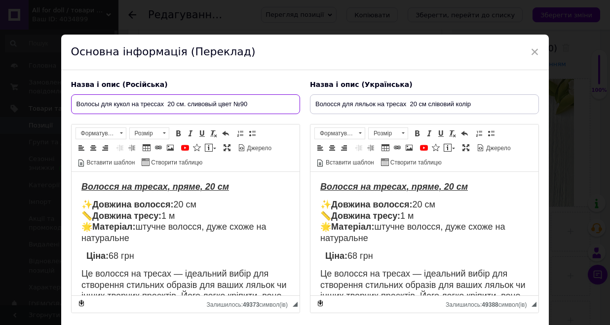
type input "Волосы для кукол на трессах 20 см. сливовый цвет №90"
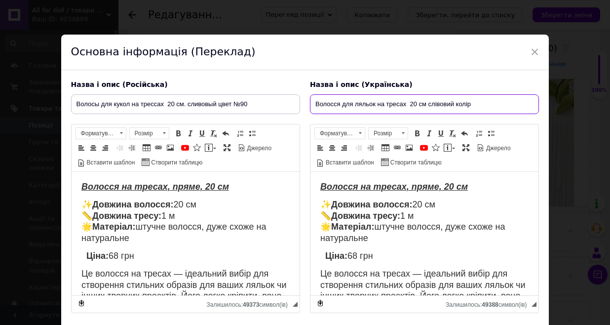
click at [478, 108] on input "Волосся для ляльок на тресах 20 см слівовий колір" at bounding box center [424, 104] width 229 height 20
type input "Волосся для ляльок на тресах 20 см слівовий колір №90"
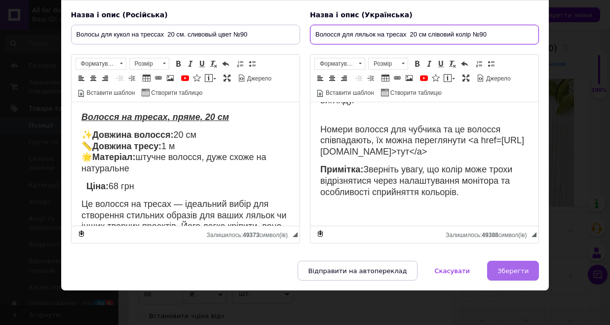
scroll to position [69, 0]
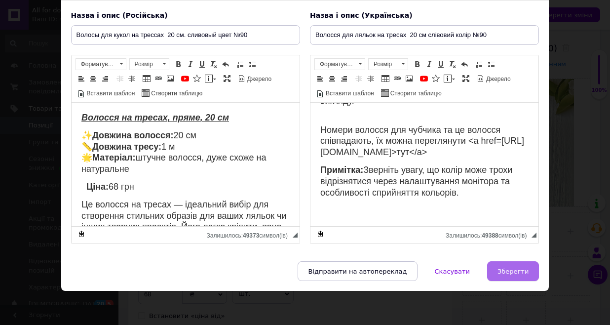
click at [512, 262] on button "Зберегти" at bounding box center [513, 271] width 52 height 20
type input "Волосы для кукол на трессах 20 см. сливовый цвет №90"
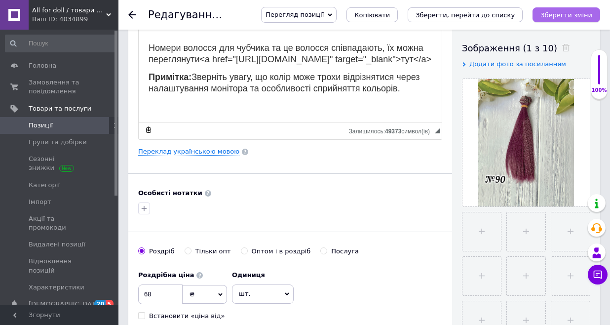
click at [581, 17] on icon "Зберегти зміни" at bounding box center [566, 14] width 52 height 7
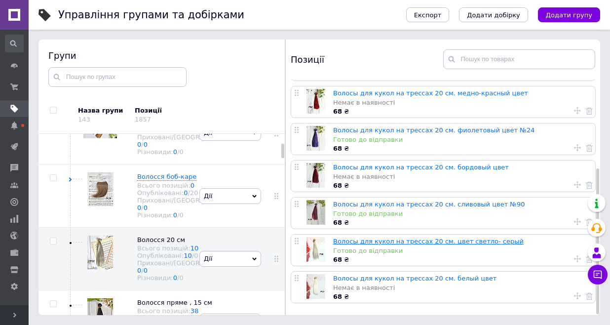
scroll to position [56, 0]
click at [426, 240] on link "Волосы для кукол на трессах 20 см. цвет светло- серый" at bounding box center [428, 240] width 190 height 7
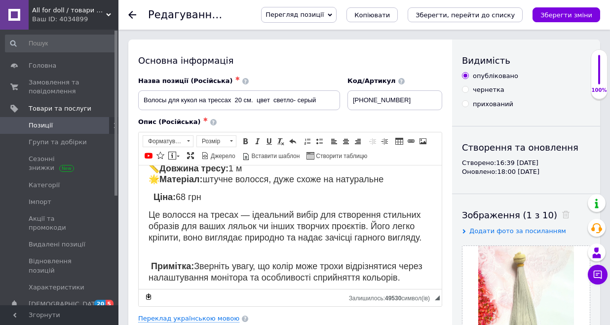
scroll to position [28, 0]
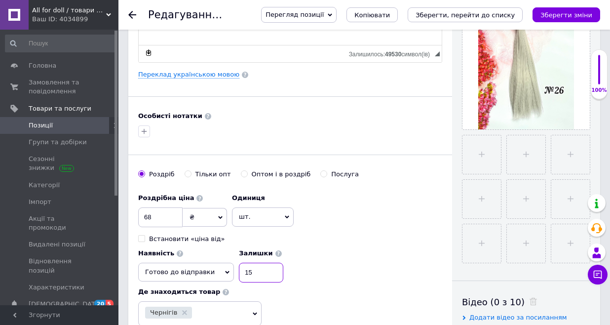
click at [283, 262] on input "15" at bounding box center [261, 272] width 44 height 20
click at [219, 76] on link "Переклад українською мовою" at bounding box center [188, 75] width 101 height 8
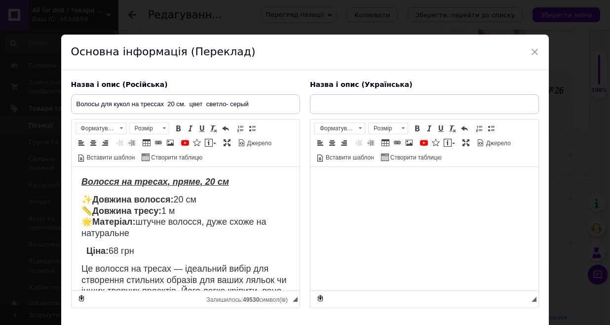
type input "Волосся для ляльок на тресах 20 см. колір світло- сірий"
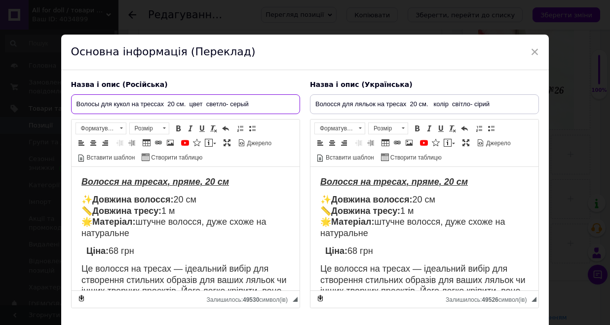
click at [264, 107] on input "Волосы для кукол на трессах 20 см. цвет светло- серый" at bounding box center [185, 104] width 229 height 20
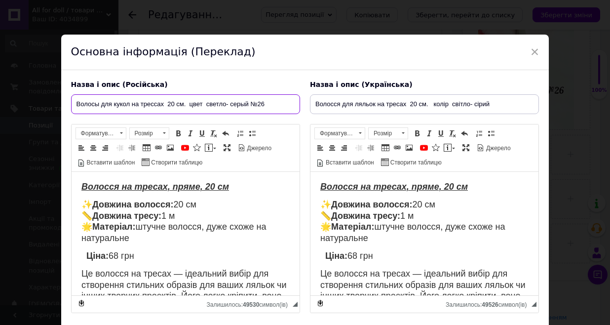
type input "Волосы для кукол на трессах 20 см. цвет светло- серый №26"
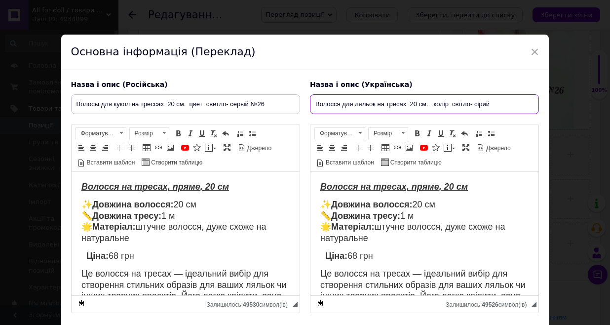
click at [507, 106] on input "Волосся для ляльок на тресах 20 см. колір світло- сірий" at bounding box center [424, 104] width 229 height 20
type input "Волосся для ляльок на тресах 20 см. колір світло- сірий №26"
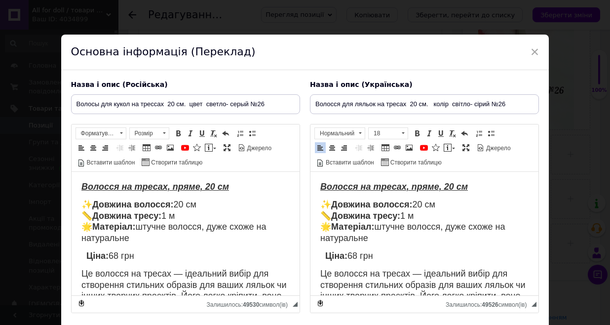
drag, startPoint x: 424, startPoint y: 272, endPoint x: 438, endPoint y: 237, distance: 37.4
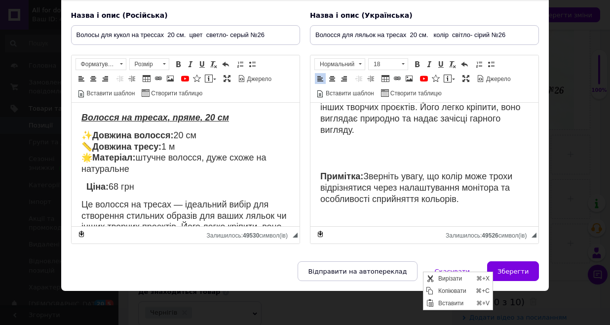
click at [387, 202] on body "Волосся на тресах, пряме, 20 см ✨ Довжина волосся: 20 см 📏 Довжина тресу: 1 м 🌟…" at bounding box center [424, 108] width 208 height 230
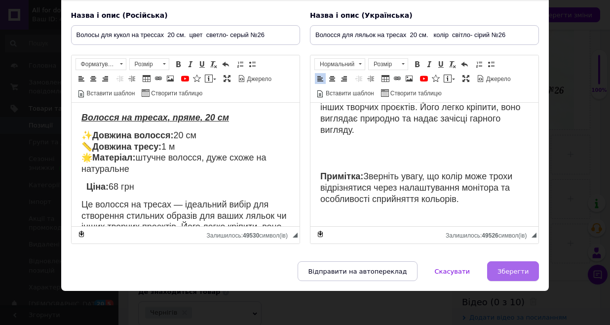
click at [504, 272] on span "Зберегти" at bounding box center [512, 270] width 31 height 7
type input "Волосы для кукол на трессах 20 см. цвет светло- серый №26"
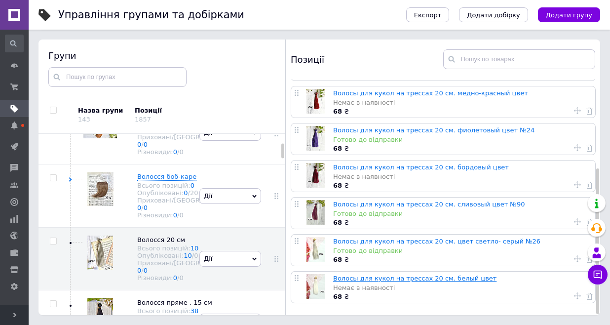
click at [370, 276] on link "Волосы для кукол на трессах 20 см. белый цвет" at bounding box center [414, 277] width 163 height 7
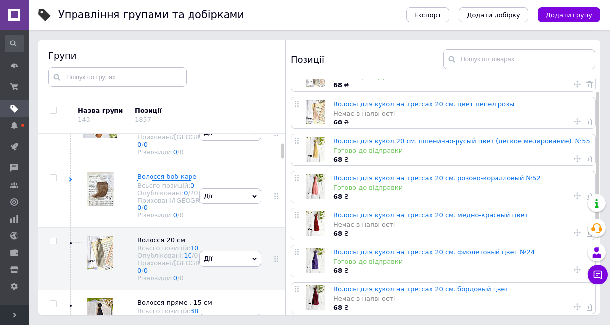
click at [390, 250] on link "Волосы для кукол на трессах 20 см. фиолетовый цвет №24" at bounding box center [433, 251] width 201 height 7
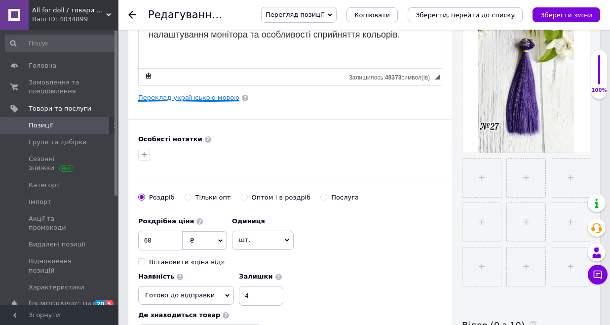
click at [200, 99] on link "Переклад українською мовою" at bounding box center [188, 98] width 101 height 8
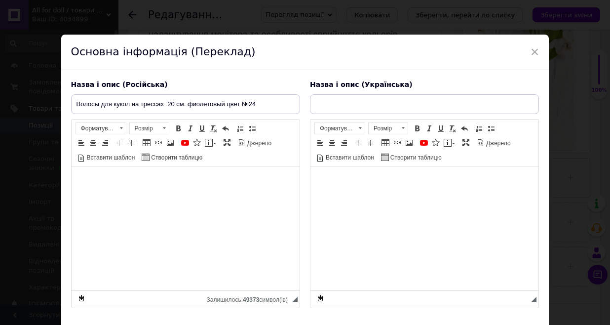
type input "Волосся для ляльок на тресах 20 см фіолетовый колір №24"
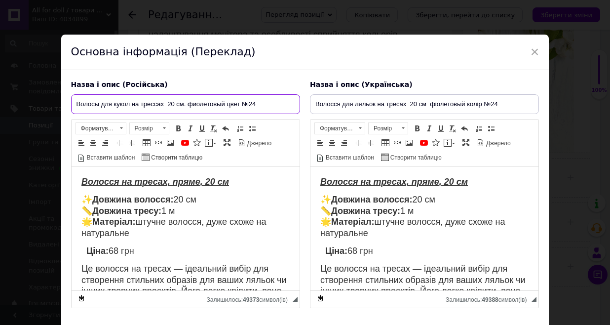
click at [267, 99] on input "Волосы для кукол на трессах 20 см. фиолетовый цвет №24" at bounding box center [185, 104] width 229 height 20
click at [255, 108] on input "Волосы для кукол на трессах 20 см. фиолетовый цвет №24" at bounding box center [185, 104] width 229 height 20
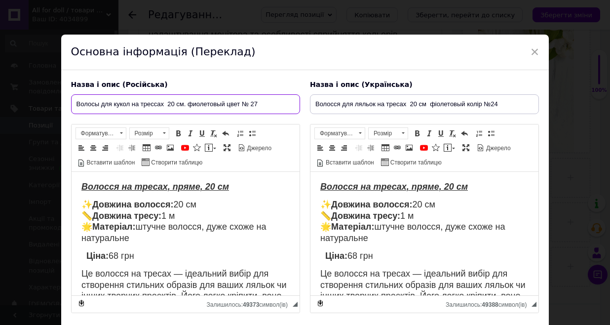
type input "Волосы для кукол на трессах 20 см. фиолетовый цвет № 27"
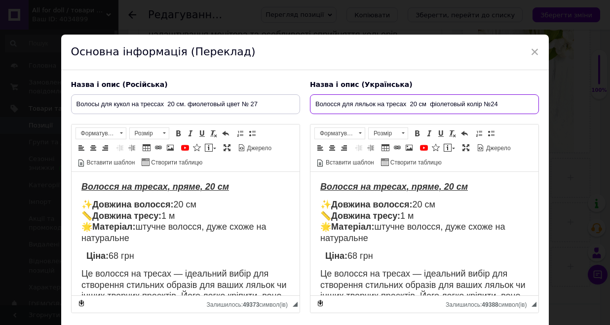
click at [510, 105] on input "Волосся для ляльок на тресах 20 см фіолетовый колір №24" at bounding box center [424, 104] width 229 height 20
type input "Волосся для ляльок на тресах 20 см фіолетовый колір № 27"
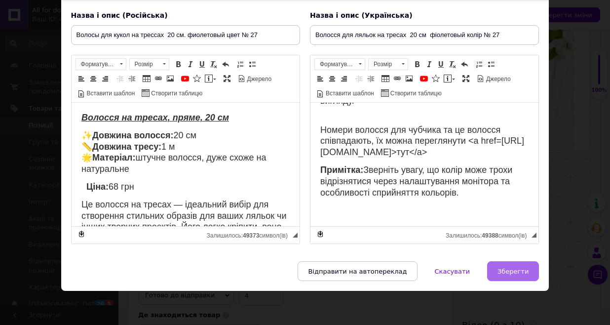
click at [517, 272] on span "Зберегти" at bounding box center [512, 270] width 31 height 7
type input "Волосы для кукол на трессах 20 см. фиолетовый цвет № 27"
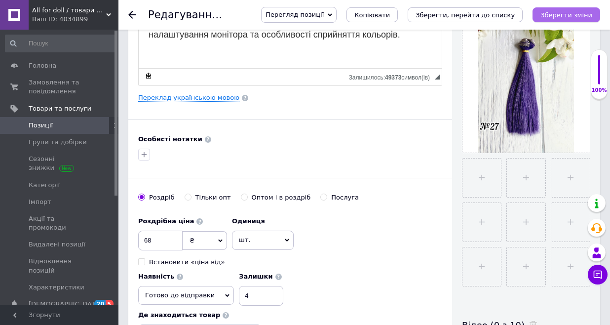
click at [566, 14] on icon "Зберегти зміни" at bounding box center [566, 14] width 52 height 7
